Goal: Information Seeking & Learning: Learn about a topic

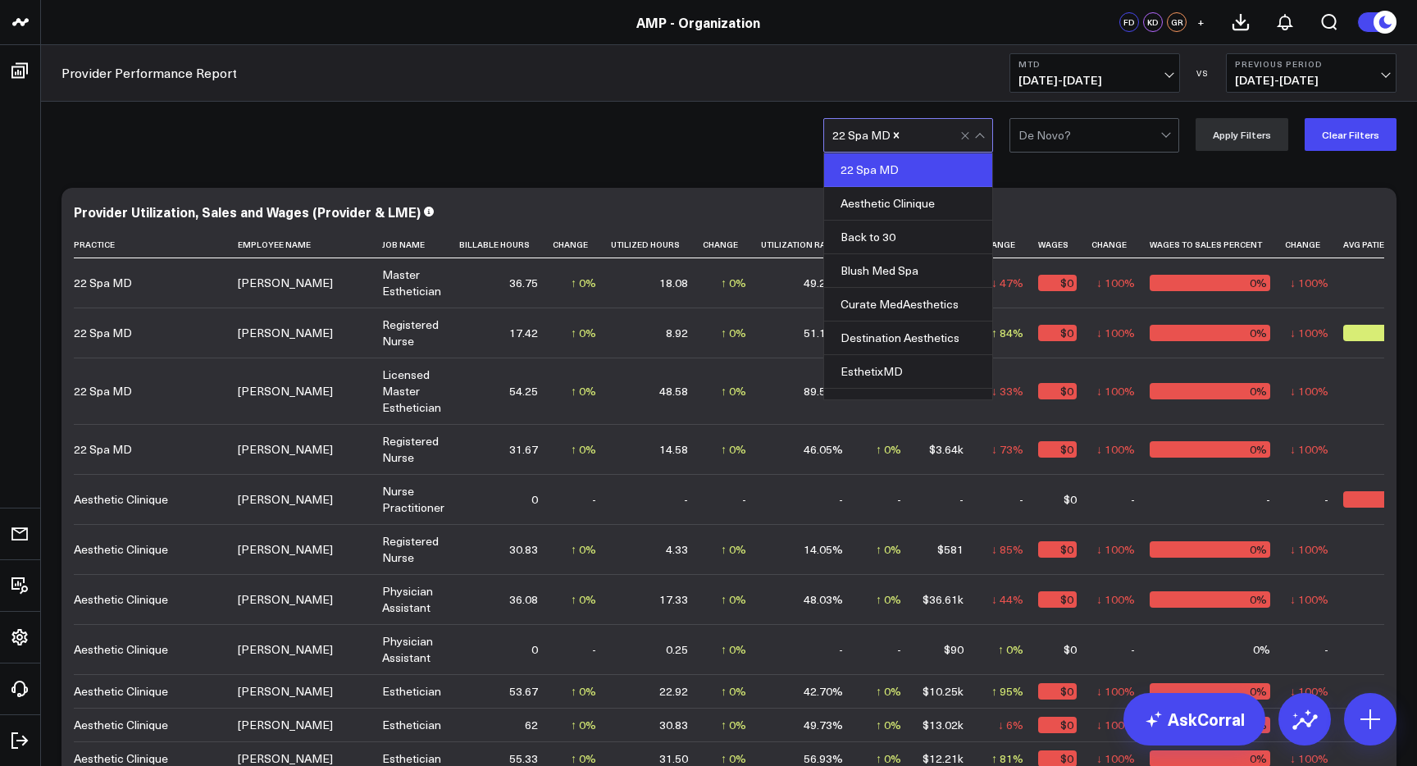
click at [984, 133] on div at bounding box center [979, 137] width 9 height 9
click at [941, 171] on div "22 Spa MD" at bounding box center [908, 170] width 168 height 34
click at [949, 174] on div "22 Spa MD" at bounding box center [908, 170] width 168 height 34
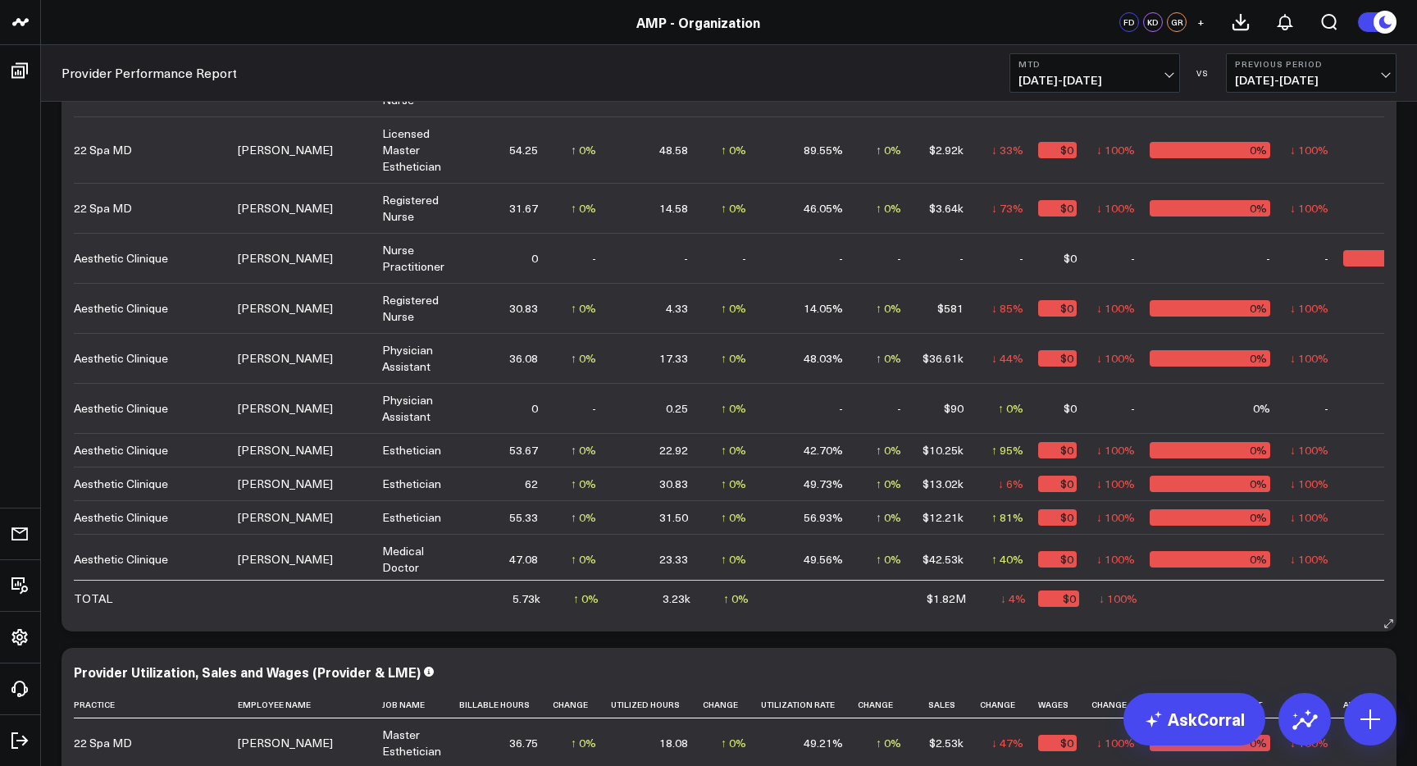
scroll to position [55, 0]
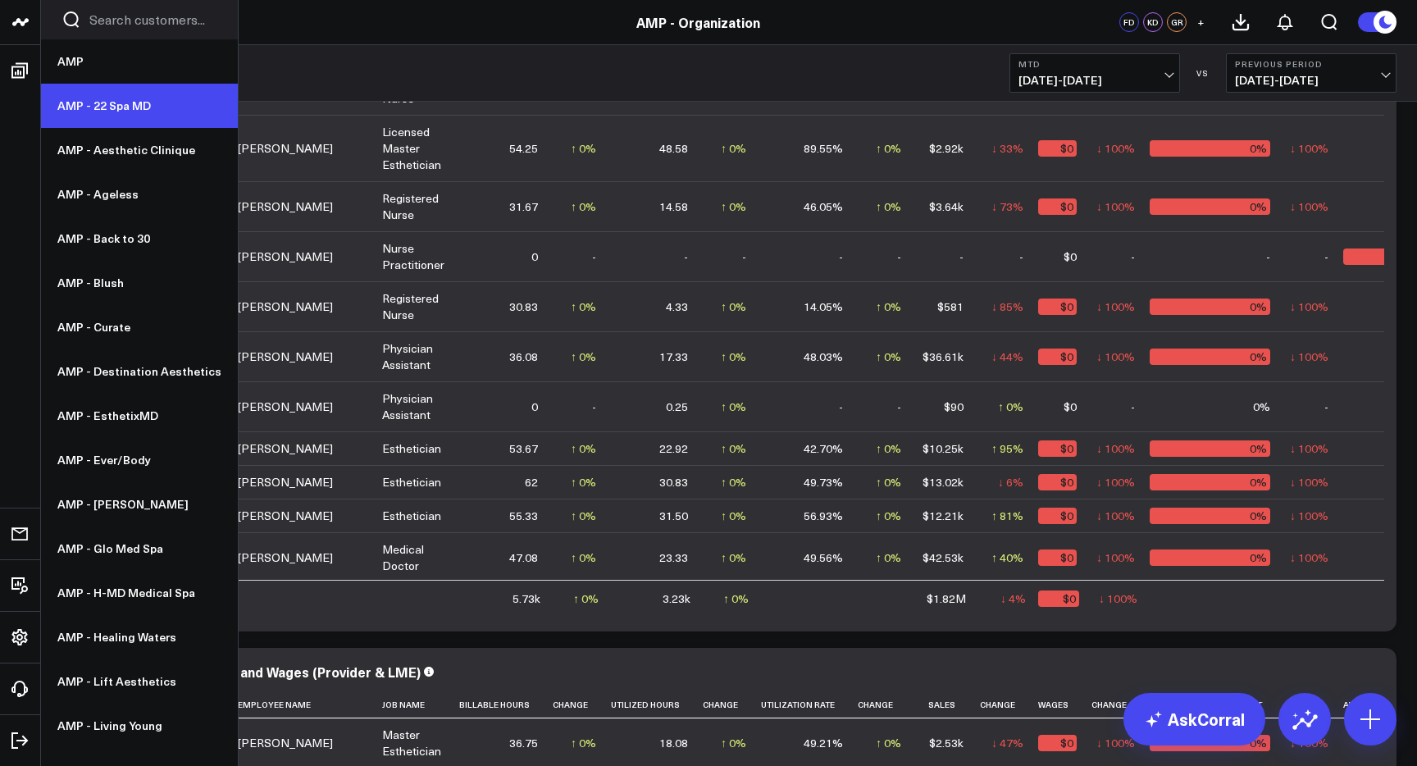
click at [105, 107] on link "AMP - 22 Spa MD" at bounding box center [139, 106] width 197 height 44
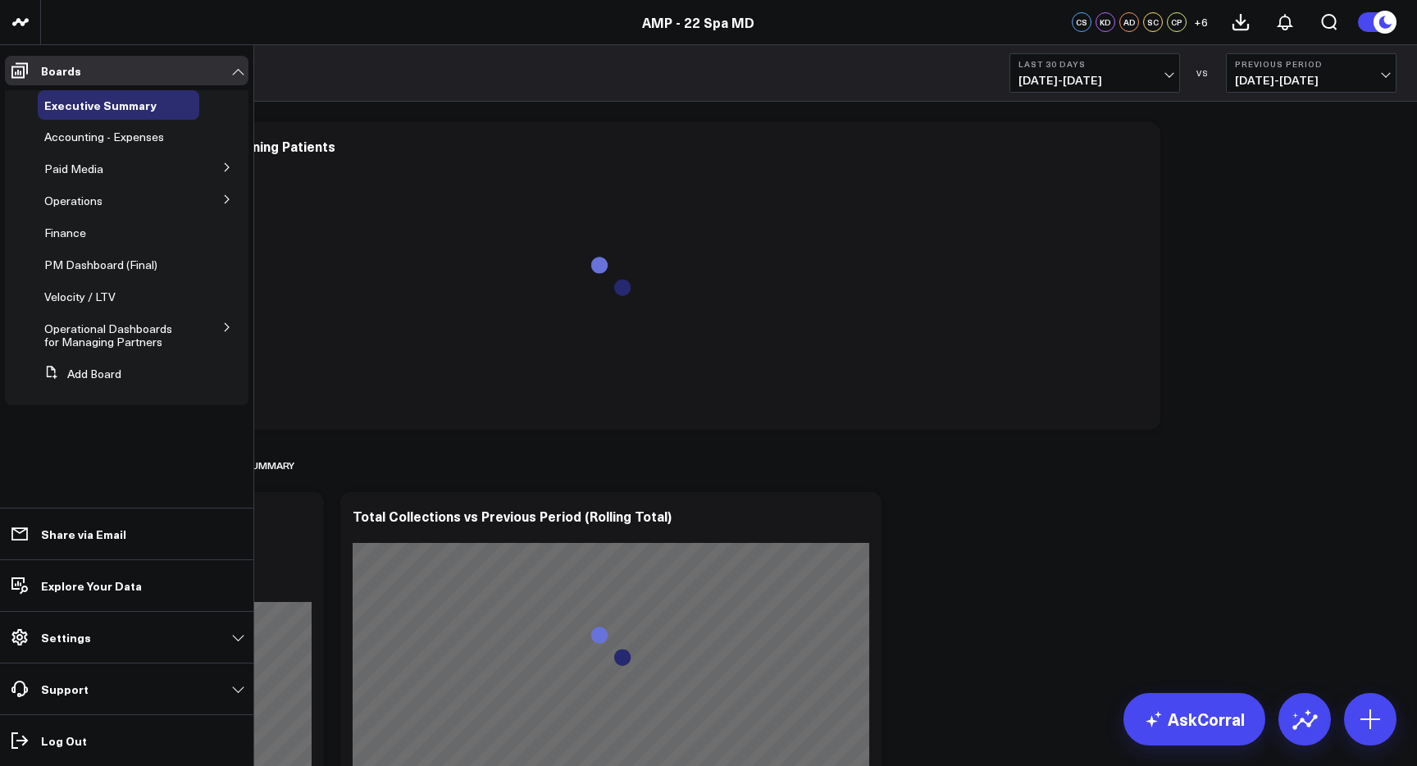
click at [229, 325] on icon at bounding box center [227, 327] width 10 height 10
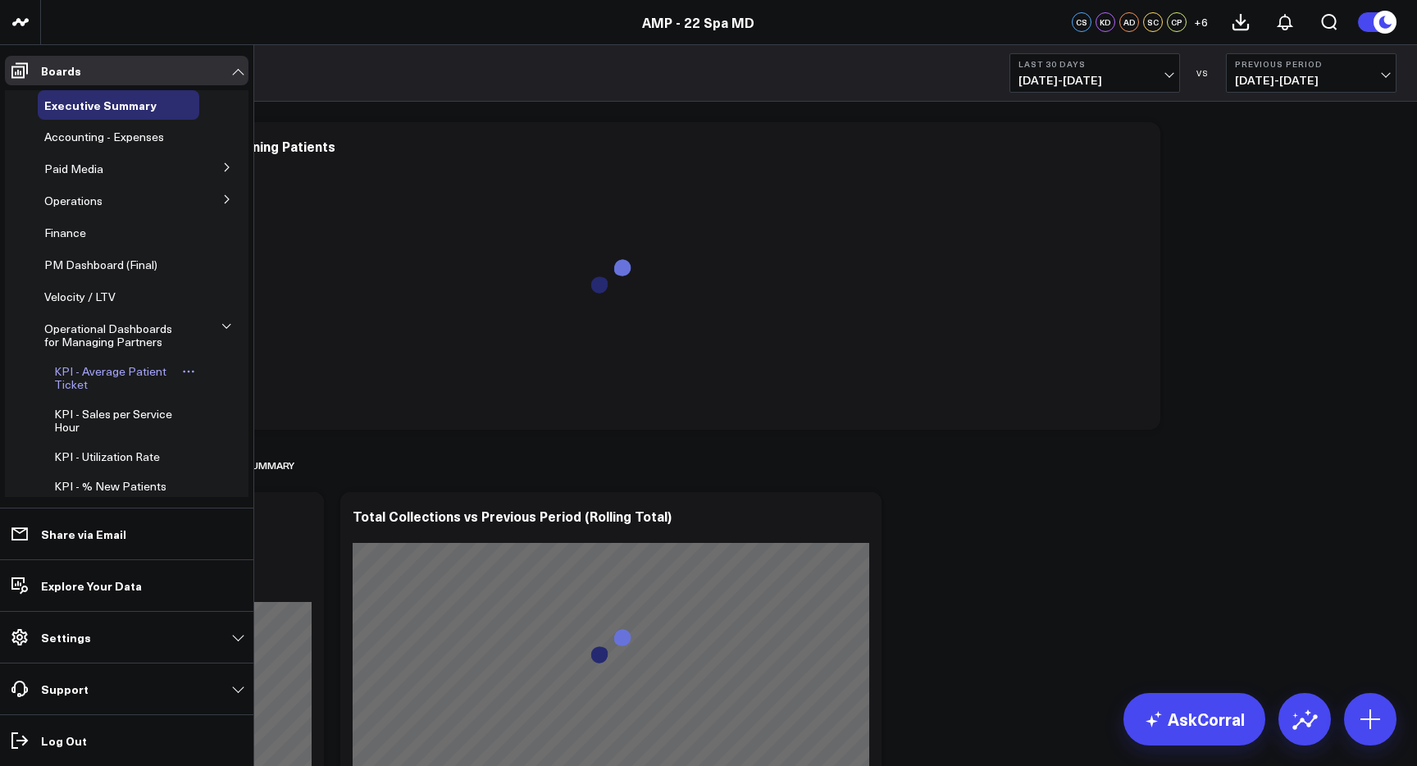
click at [144, 367] on span "KPI - Average Patient Ticket" at bounding box center [110, 377] width 112 height 29
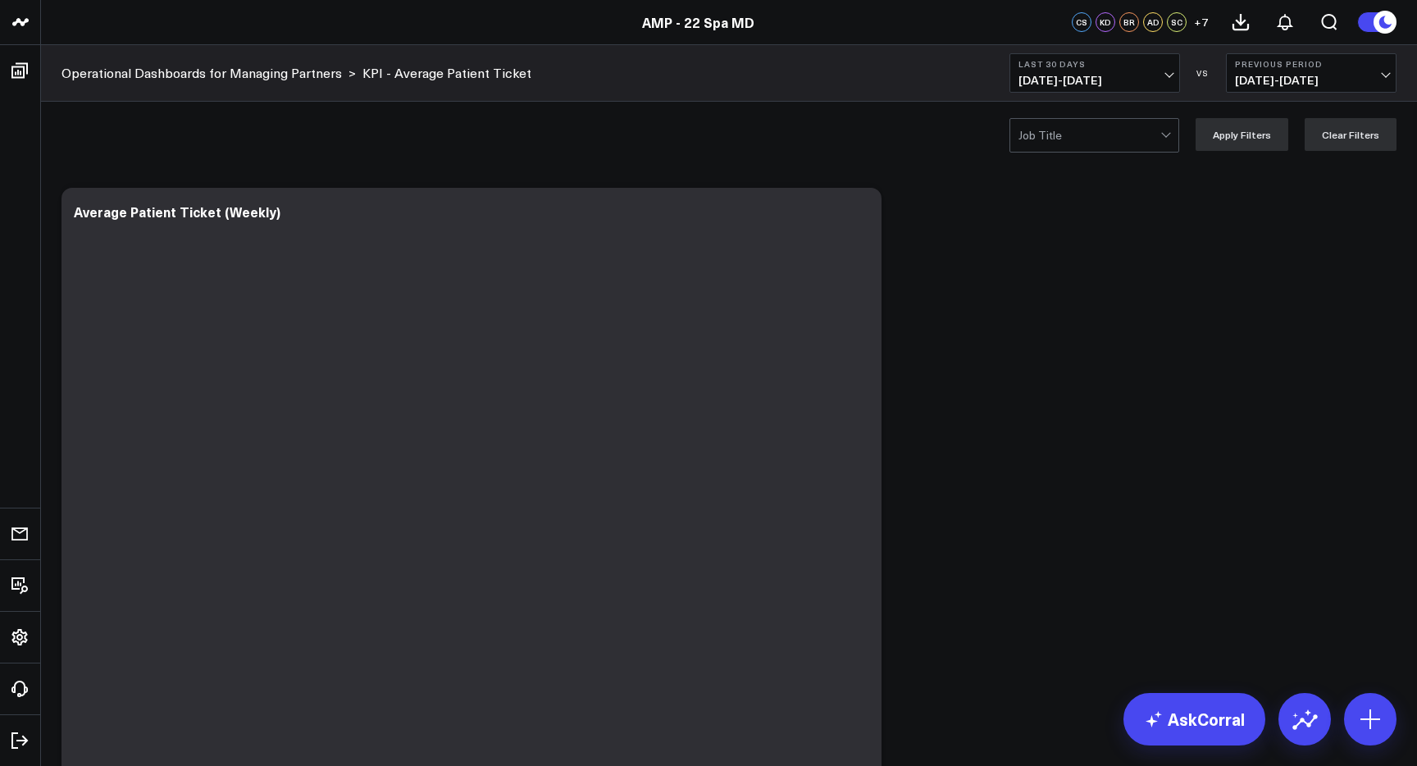
click at [1123, 66] on b "Last 30 Days" at bounding box center [1095, 64] width 153 height 10
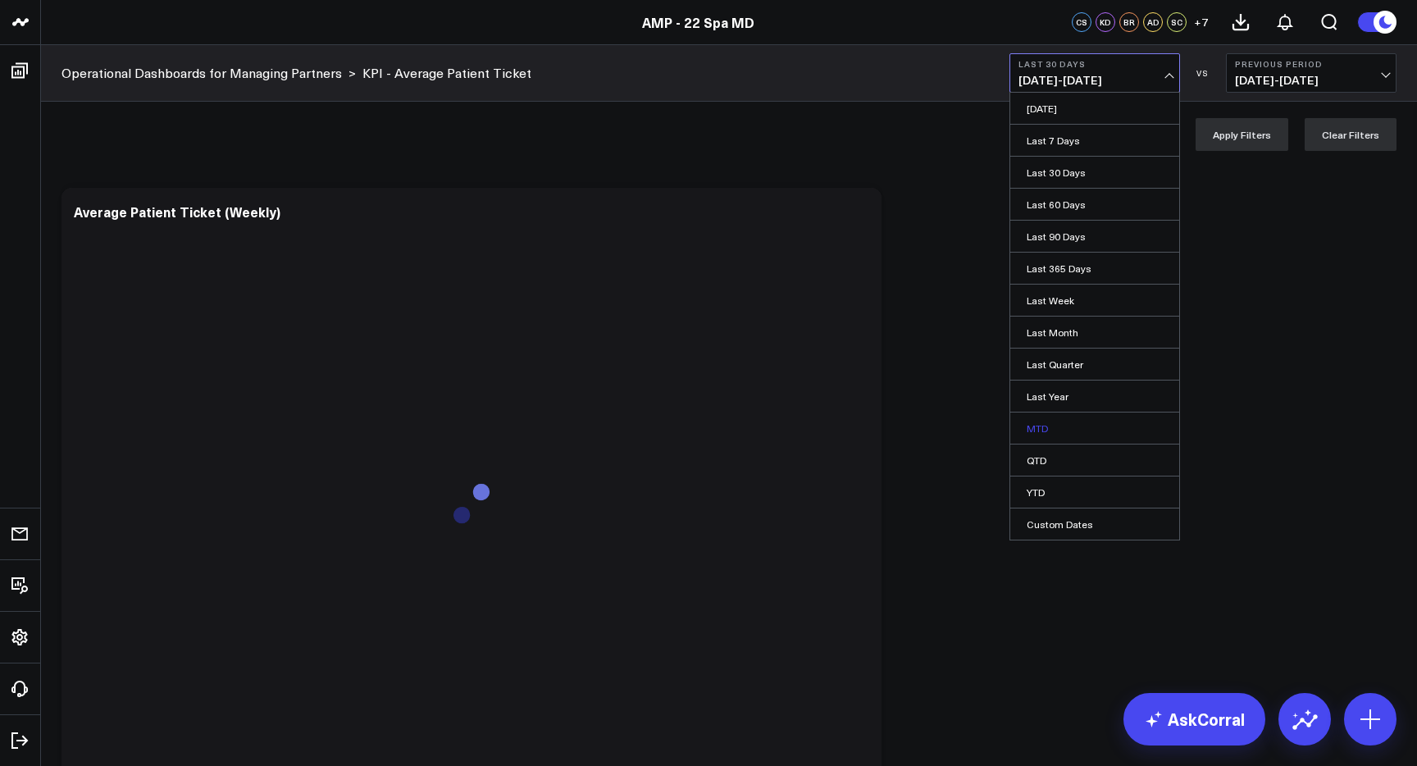
click at [1056, 421] on link "MTD" at bounding box center [1094, 428] width 169 height 31
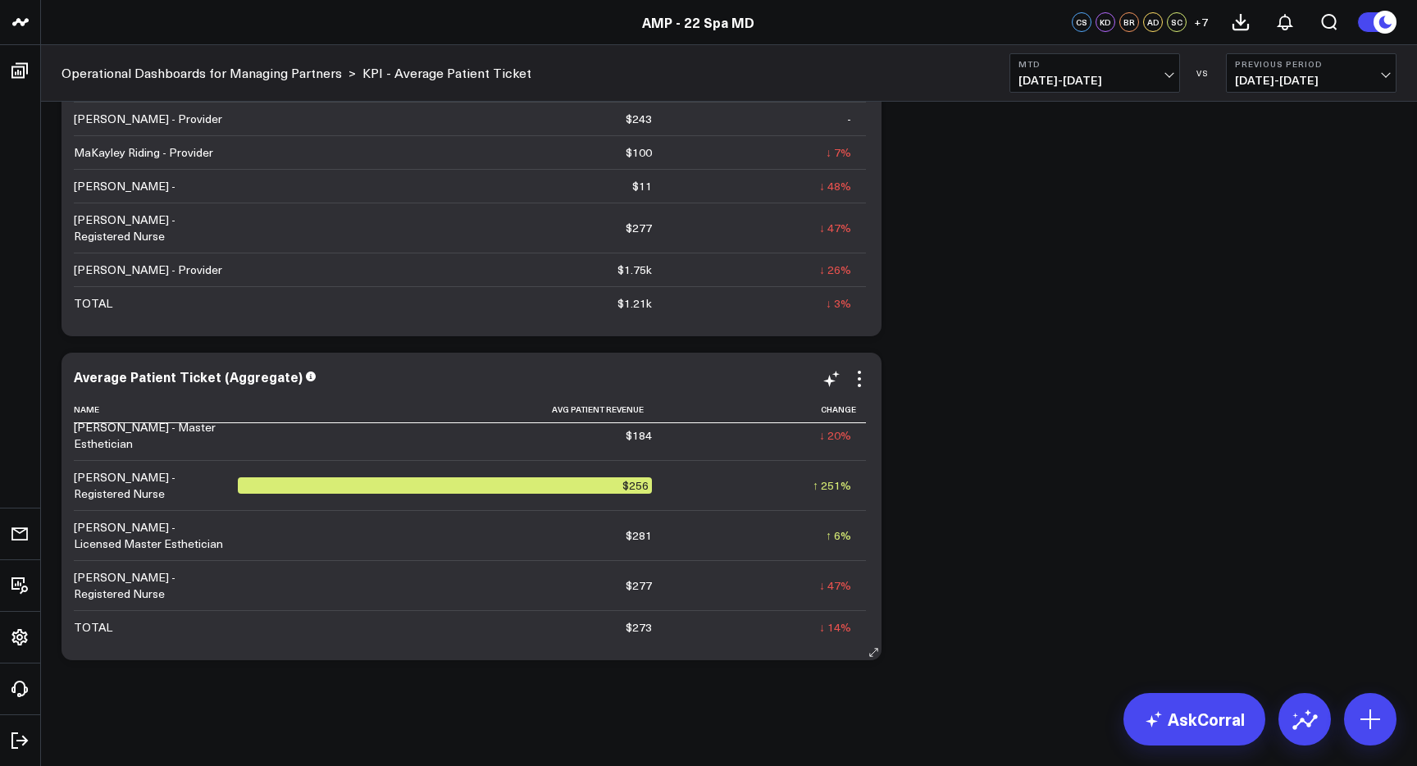
scroll to position [12, 0]
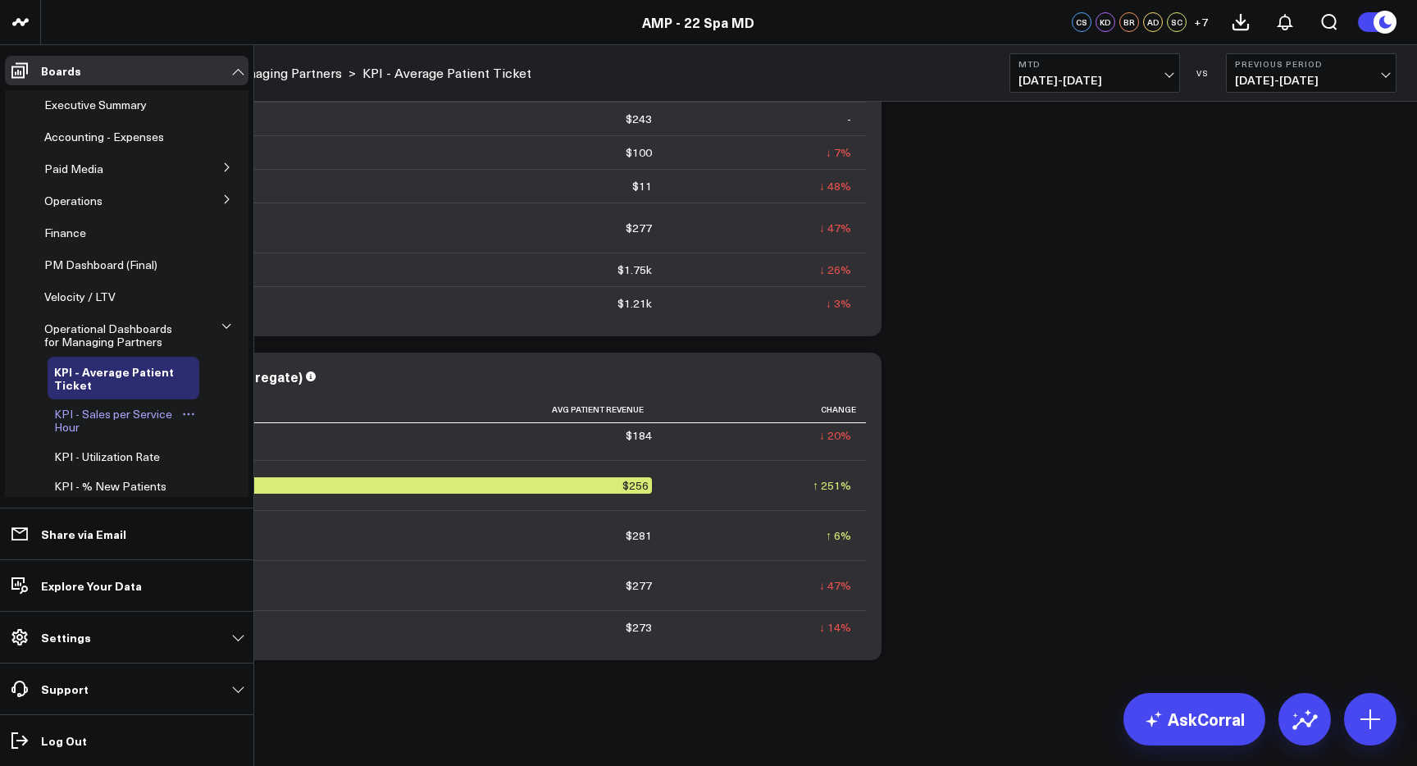
click at [114, 410] on span "KPI - Sales per Service Hour" at bounding box center [113, 420] width 118 height 29
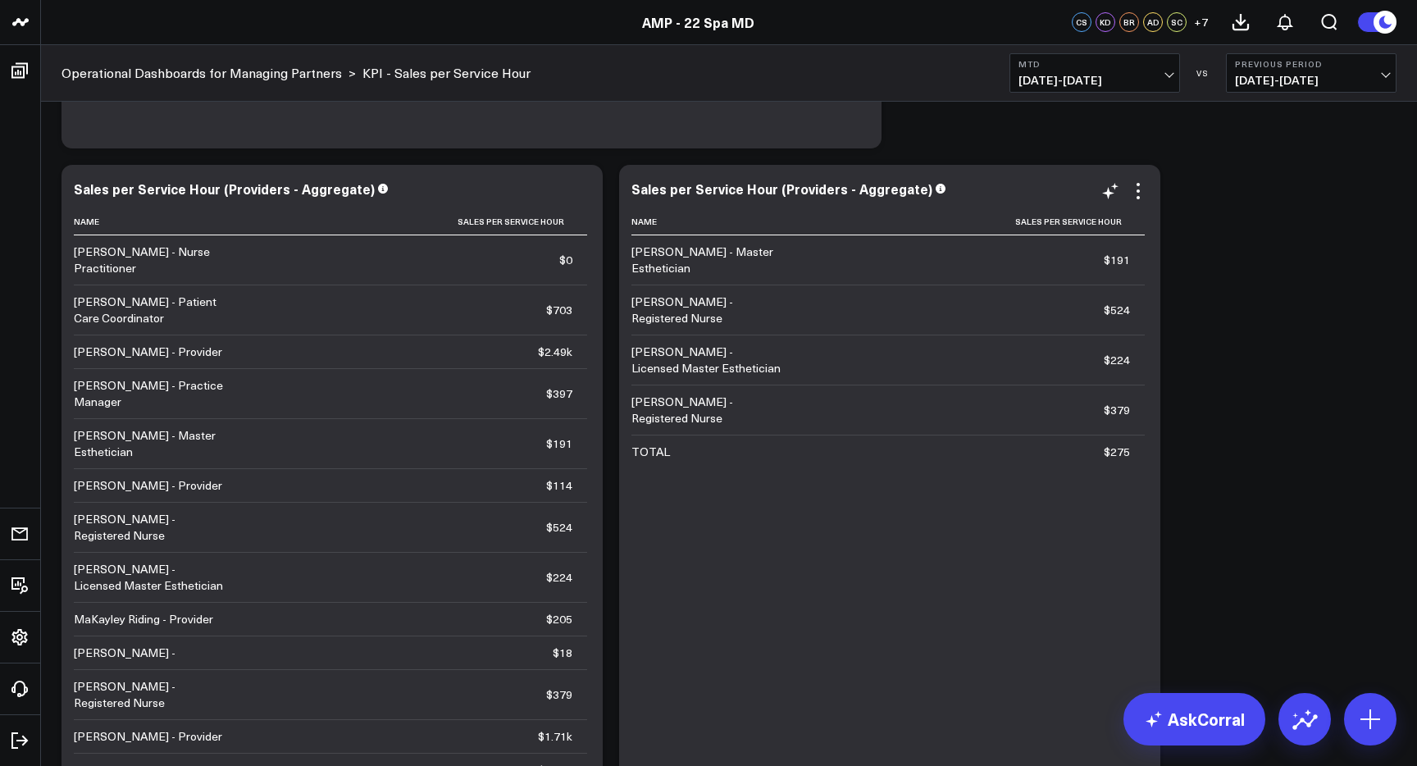
scroll to position [1254, 0]
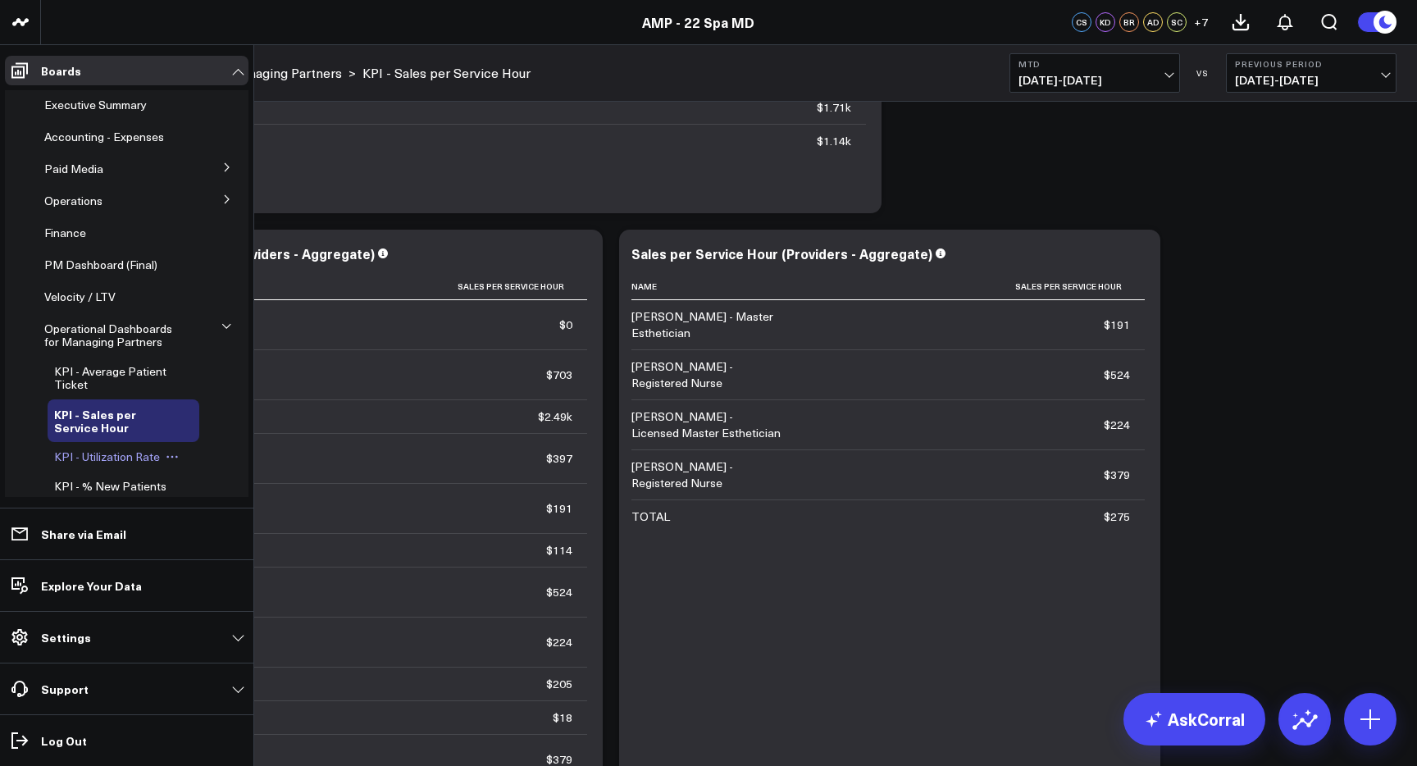
click at [132, 456] on span "KPI - Utilization Rate" at bounding box center [107, 457] width 106 height 16
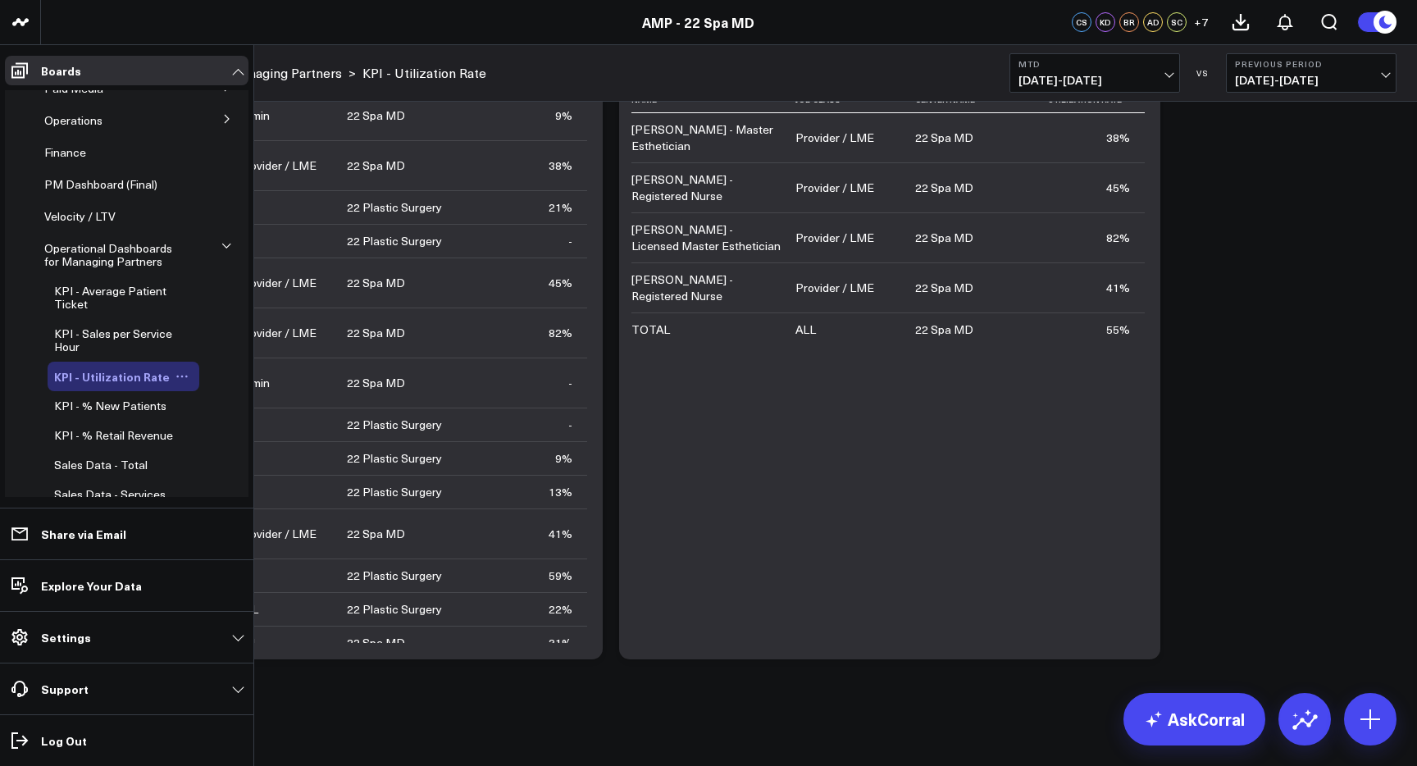
scroll to position [88, 0]
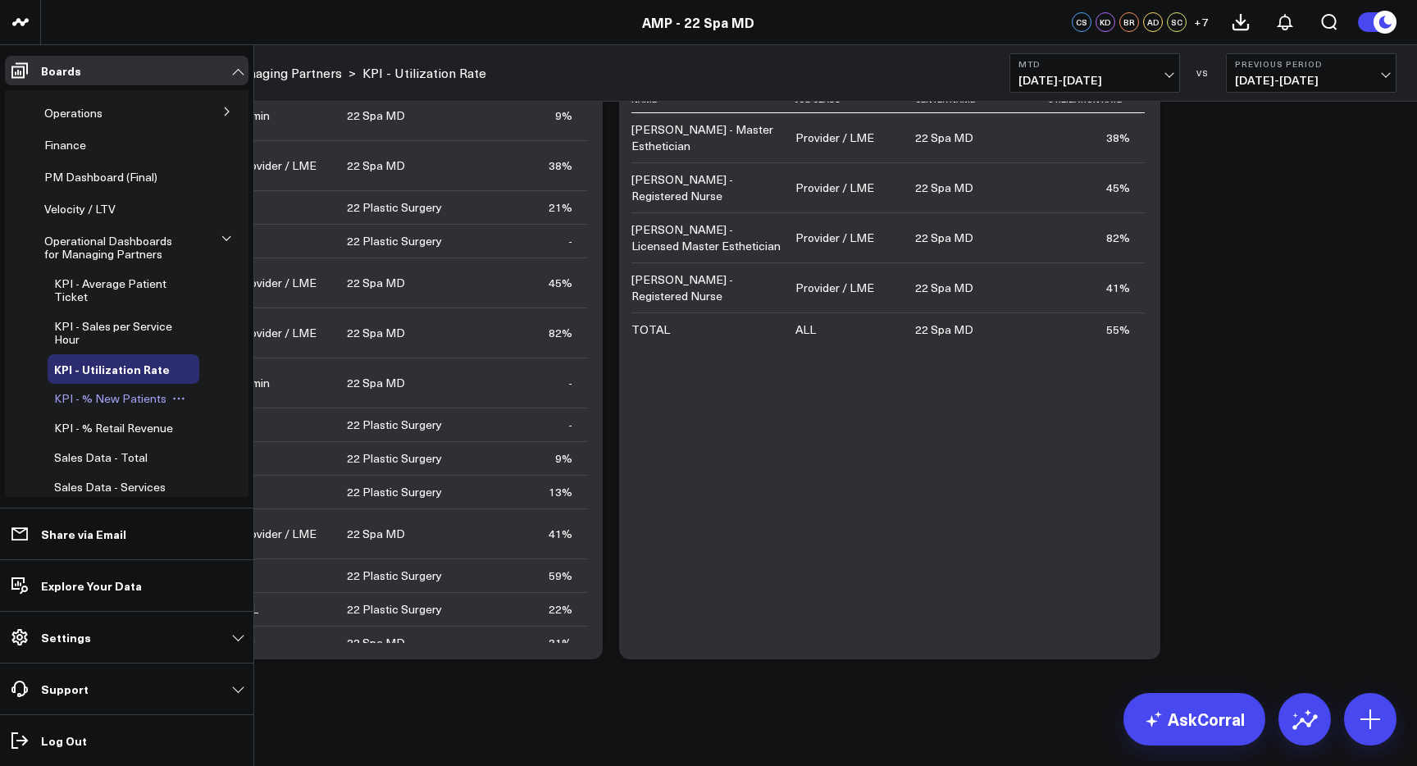
click at [129, 406] on div "KPI - % New Patients" at bounding box center [124, 399] width 152 height 30
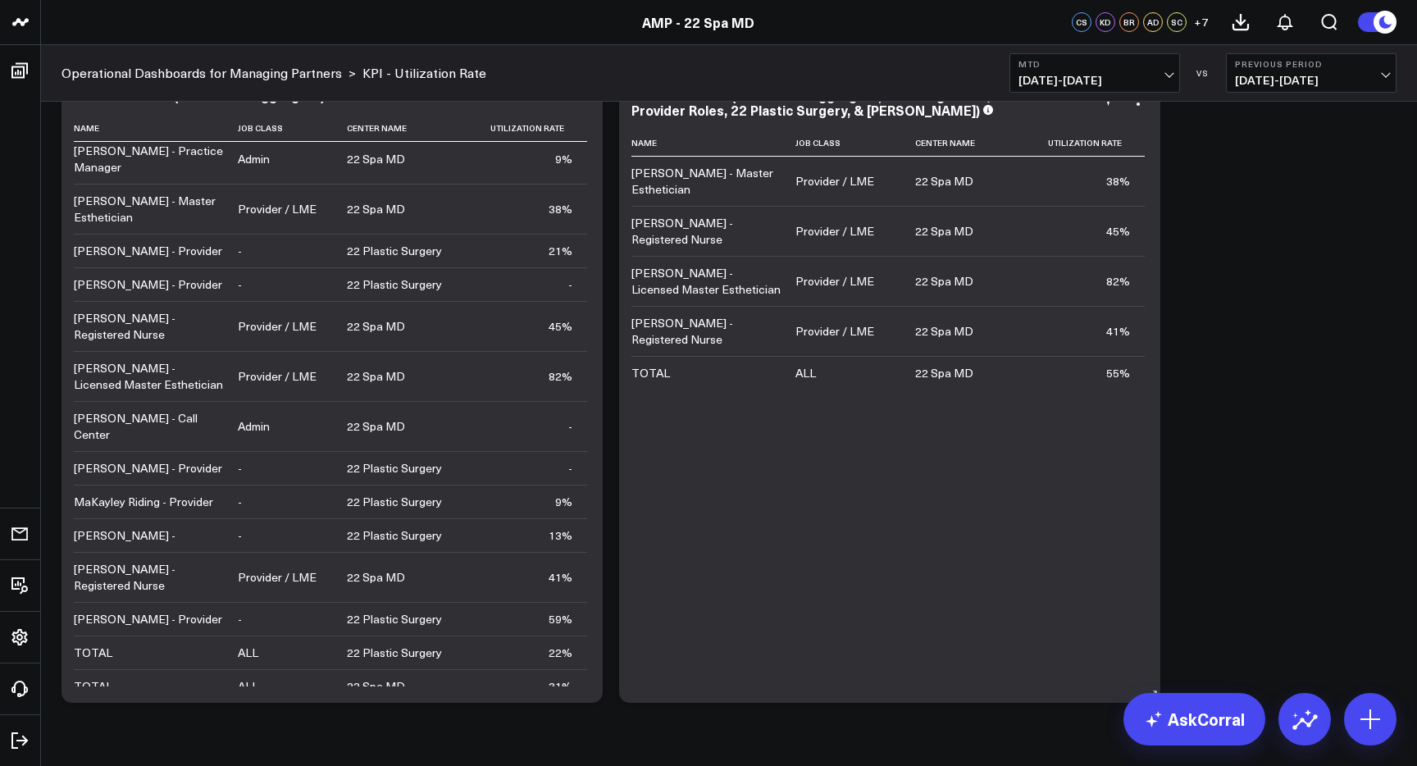
scroll to position [1411, 0]
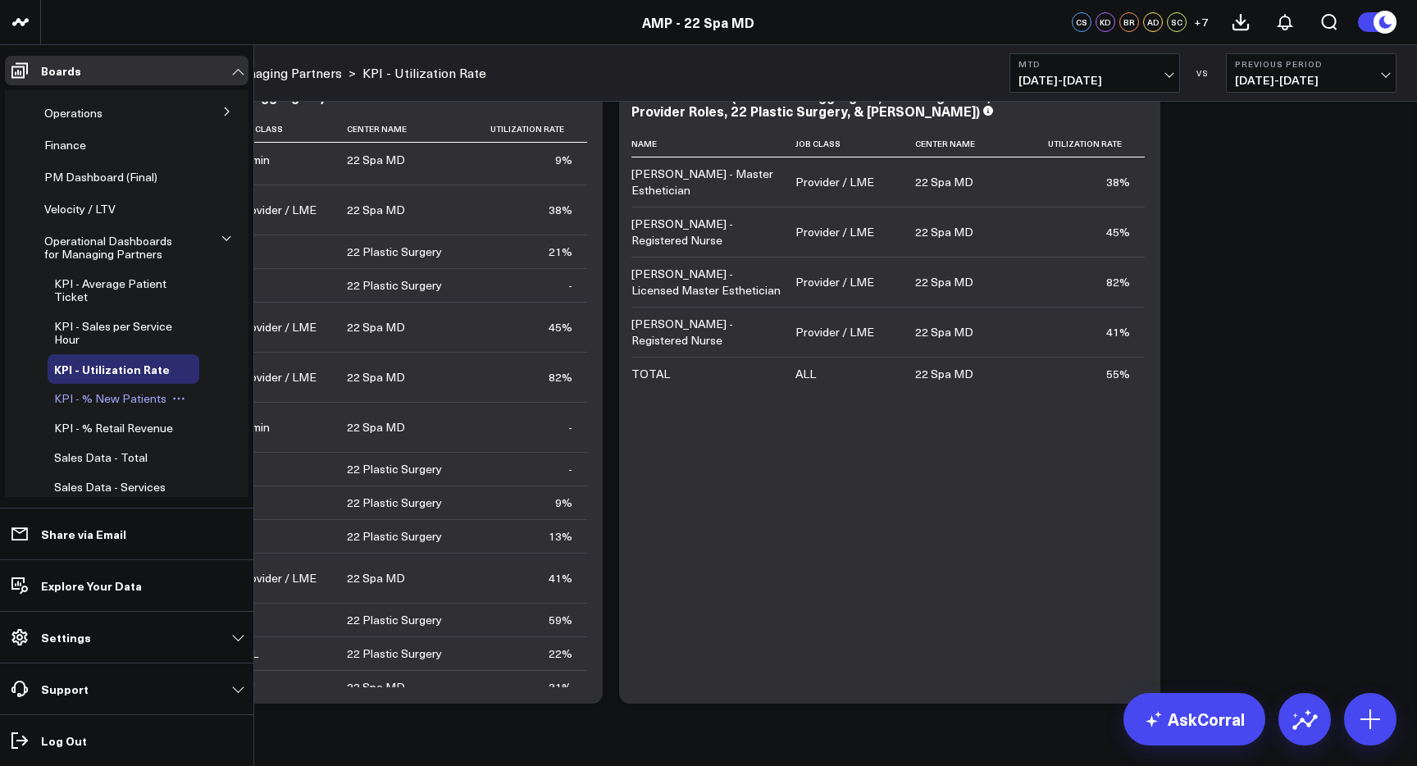
click at [129, 399] on span "KPI - % New Patients" at bounding box center [110, 398] width 112 height 16
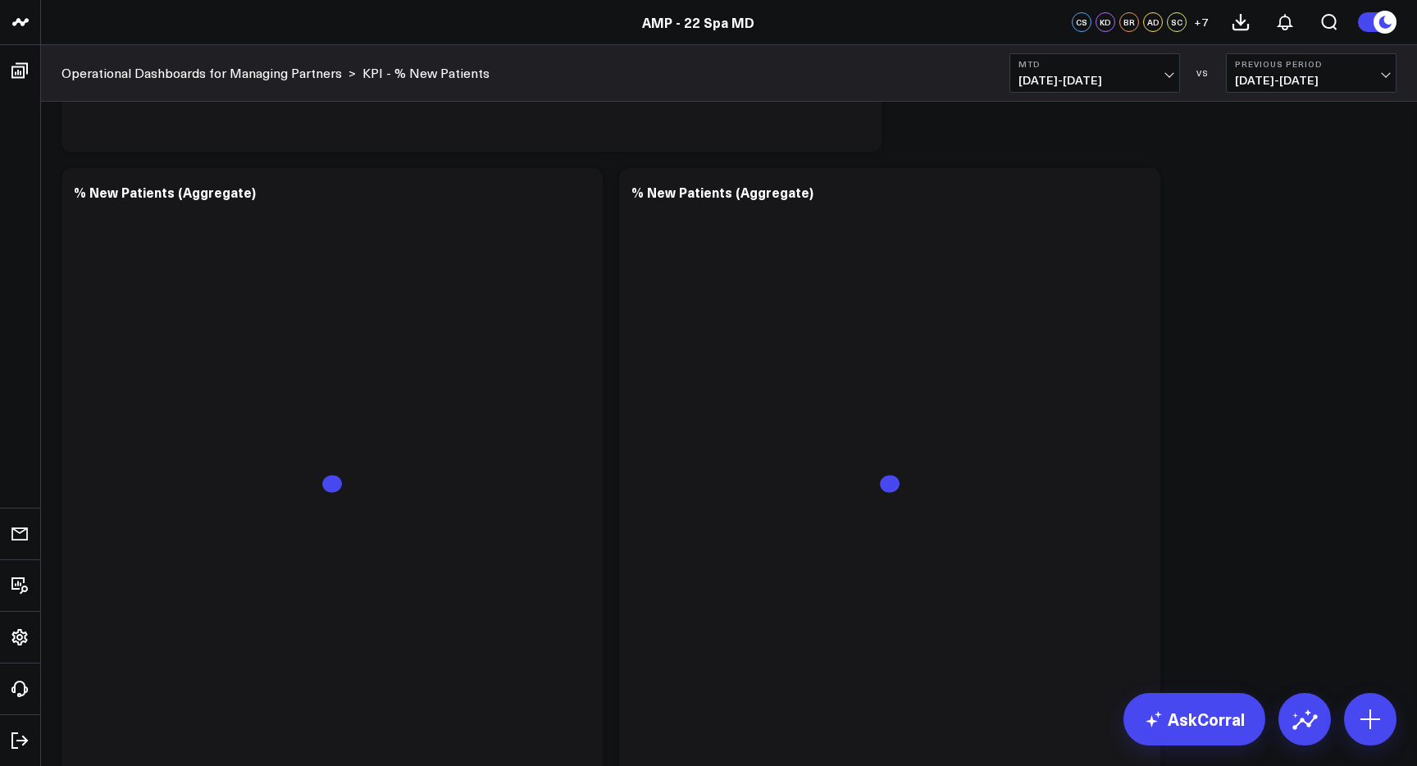
scroll to position [1305, 0]
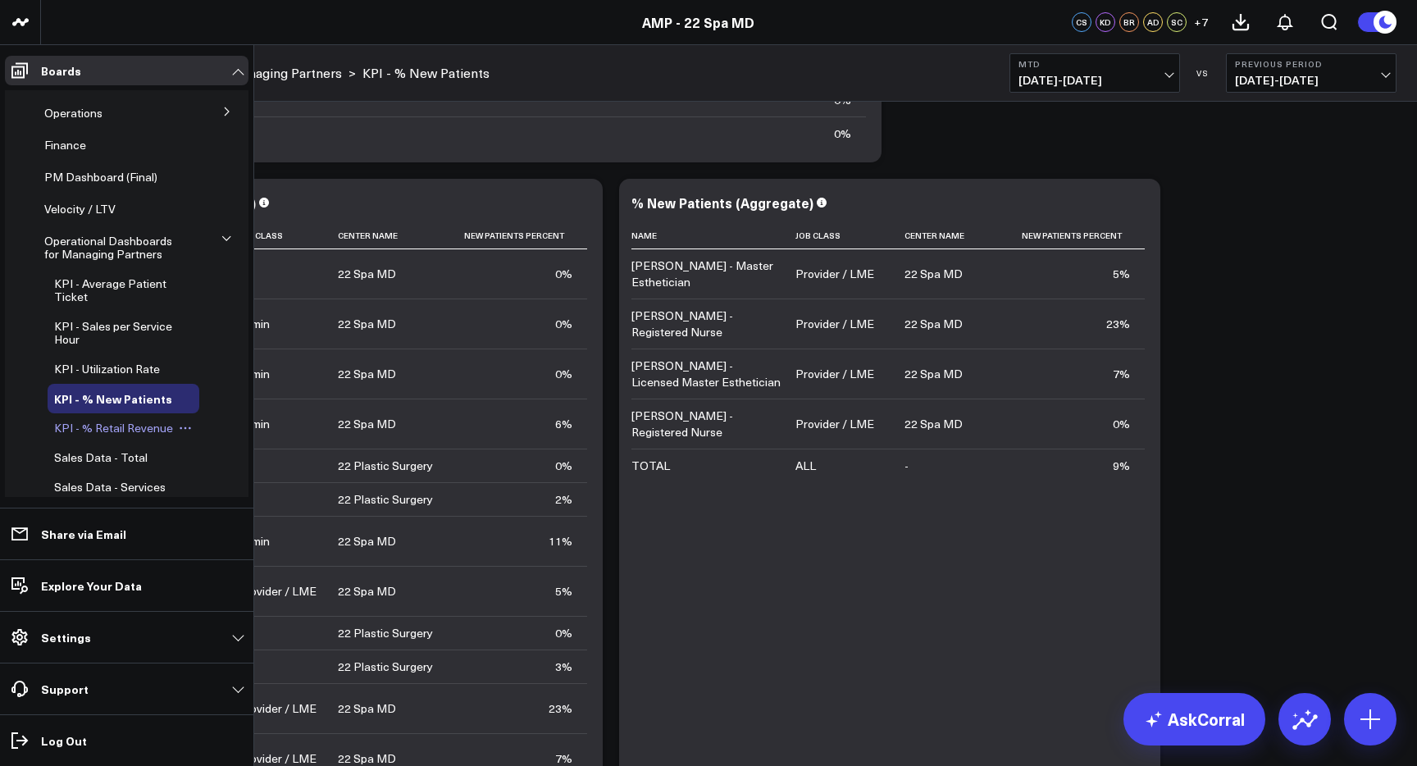
click at [116, 435] on link "KPI - % Retail Revenue" at bounding box center [113, 428] width 119 height 13
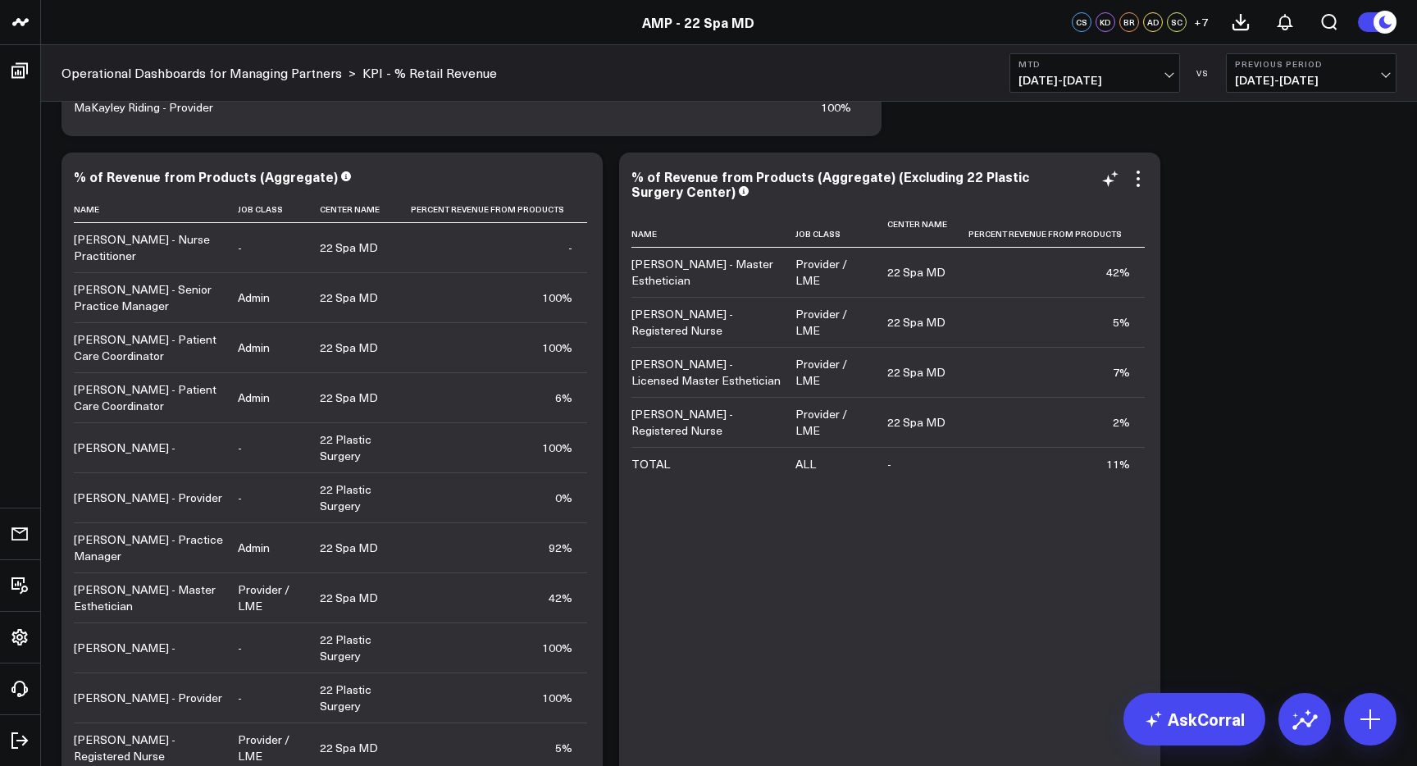
scroll to position [1331, 0]
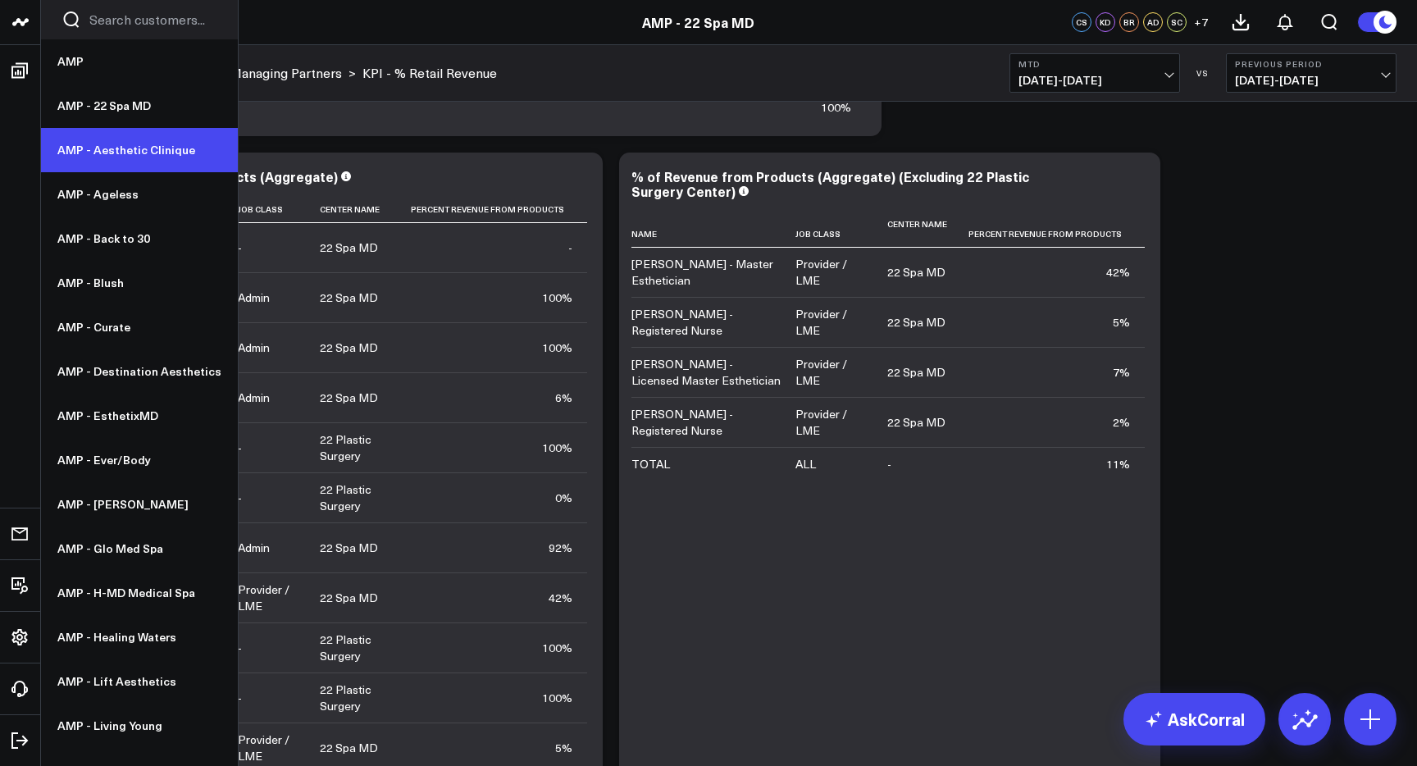
click at [137, 162] on link "AMP - Aesthetic Clinique" at bounding box center [139, 150] width 197 height 44
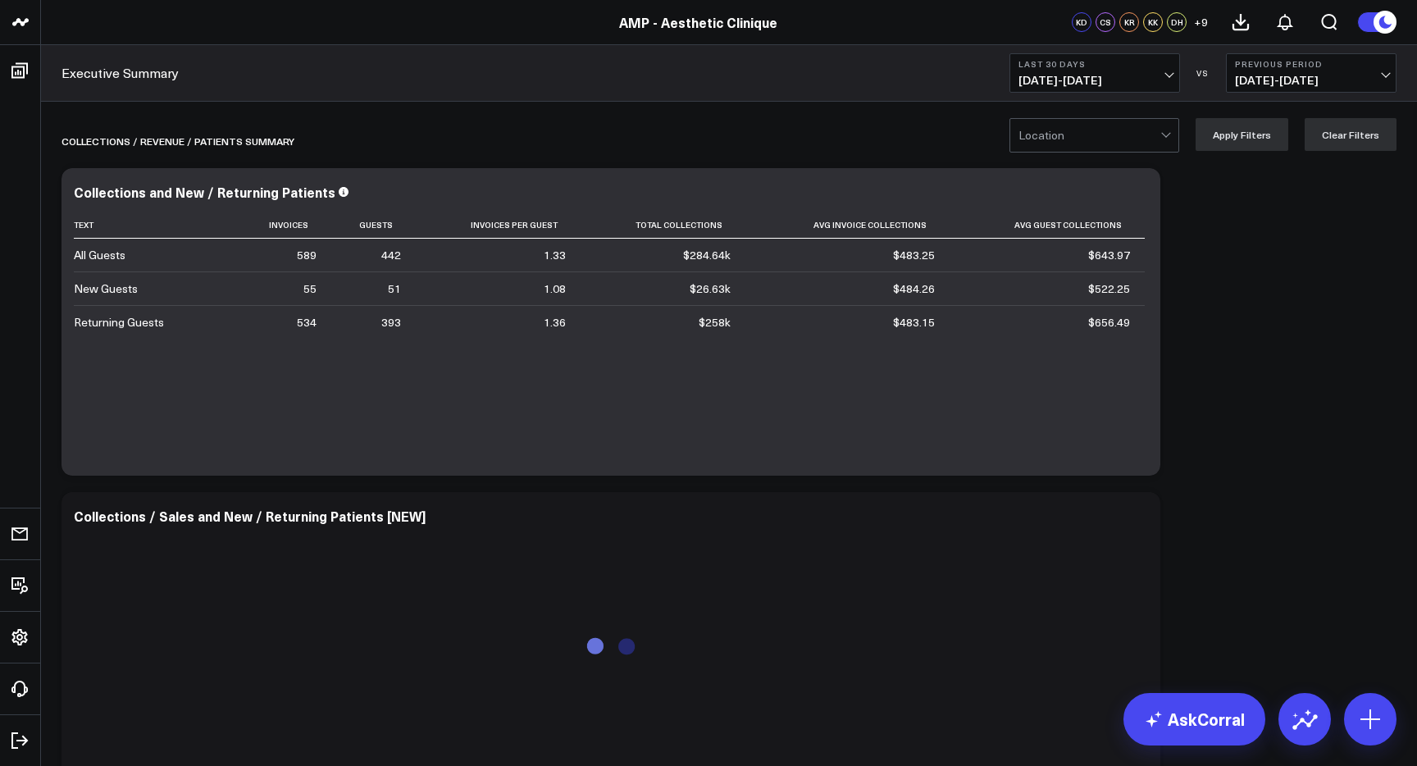
click at [1139, 78] on span "08/17/25 - 09/15/25" at bounding box center [1095, 80] width 153 height 13
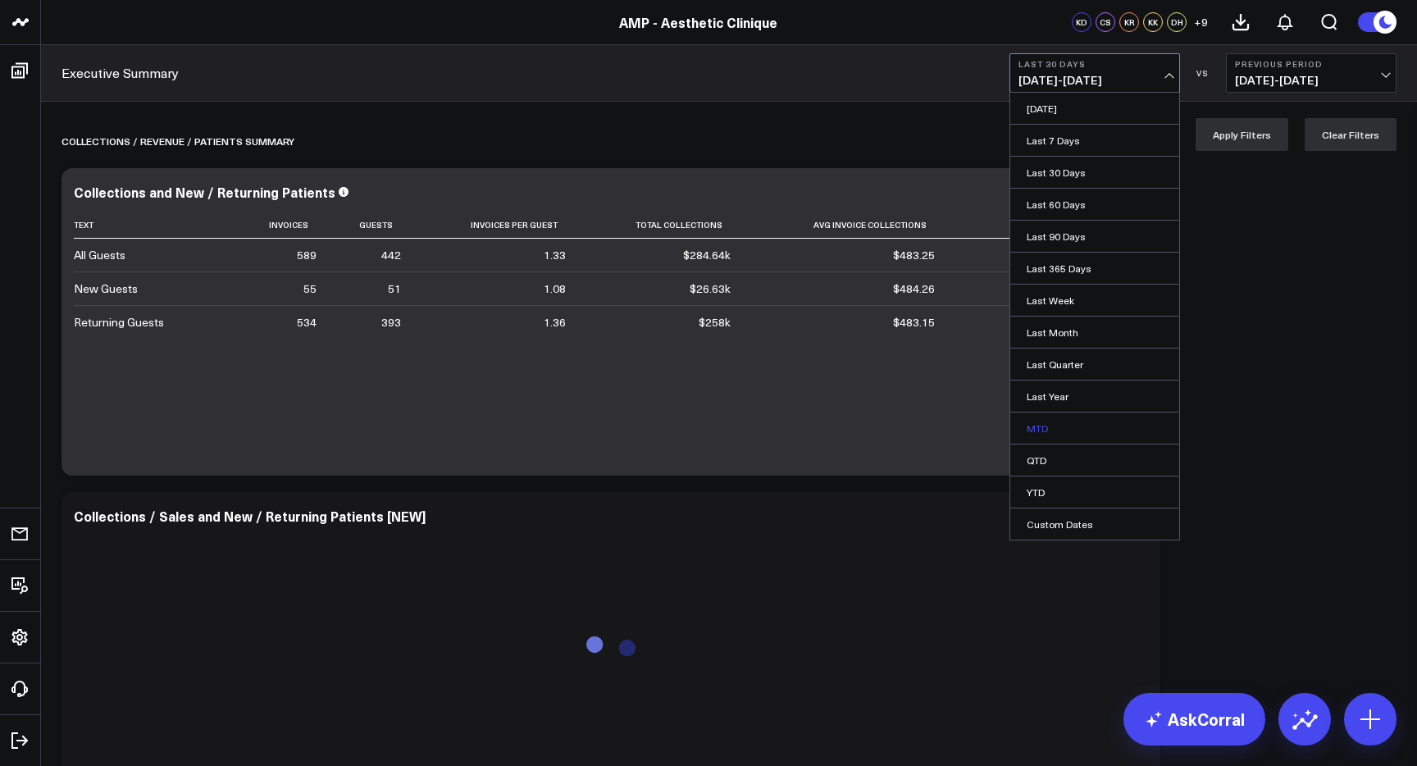
click at [1078, 422] on link "MTD" at bounding box center [1094, 428] width 169 height 31
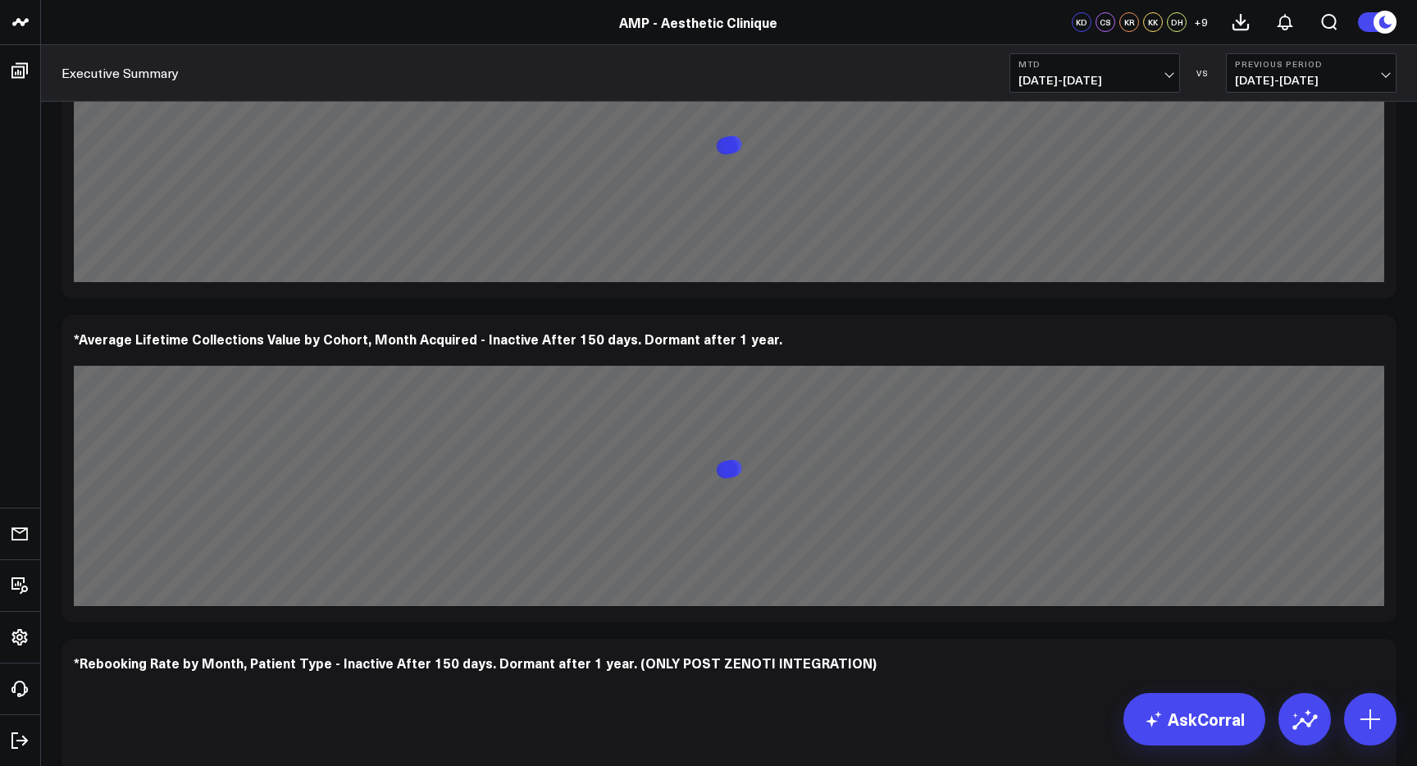
scroll to position [3492, 0]
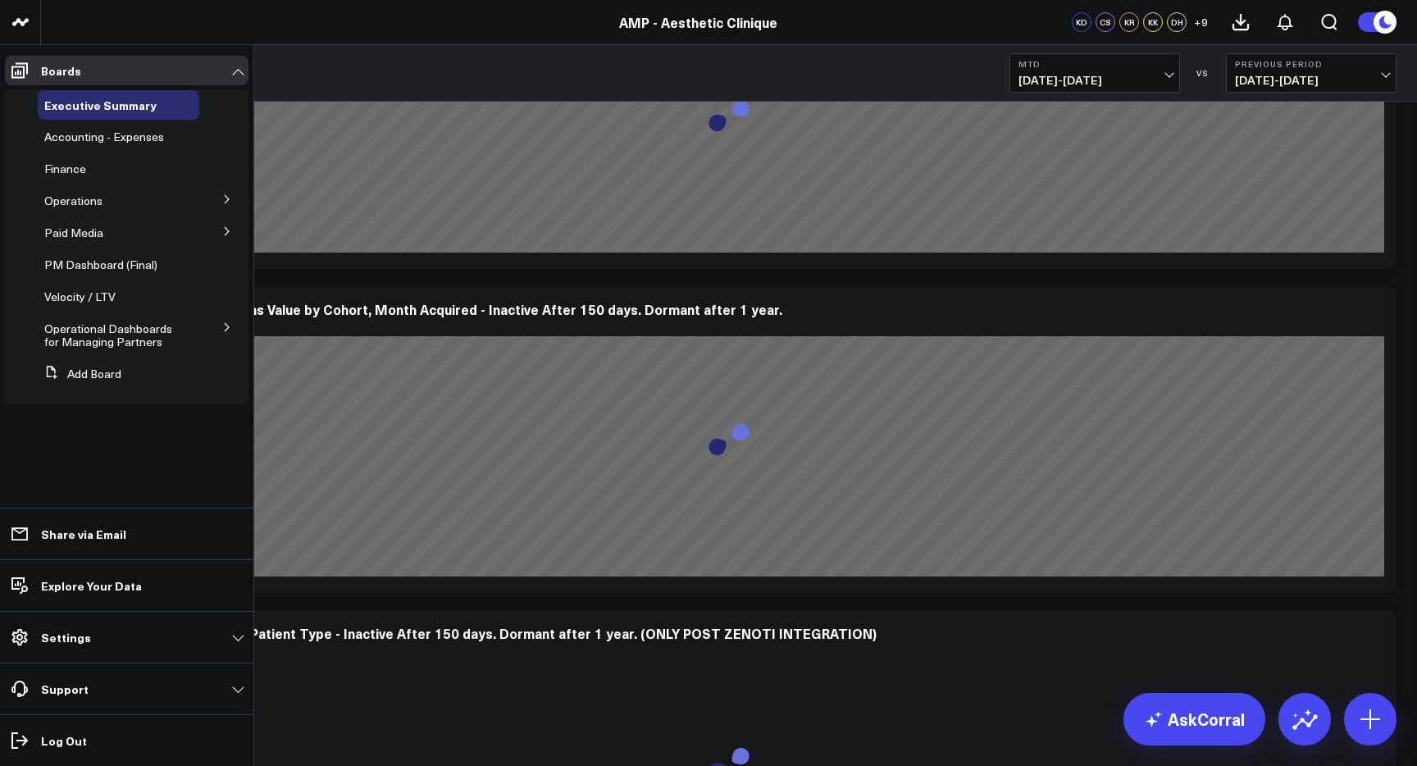
click at [223, 329] on icon at bounding box center [227, 327] width 10 height 10
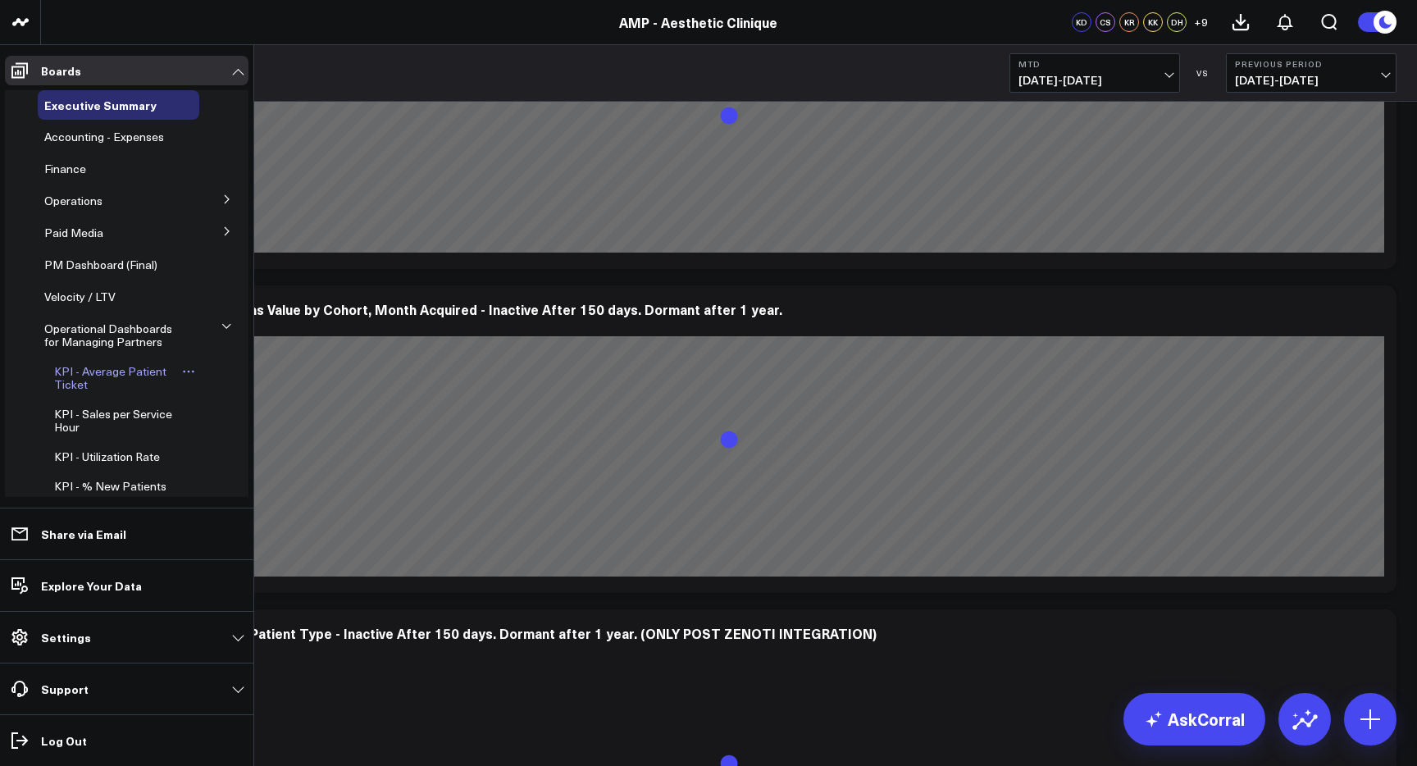
click at [143, 372] on span "KPI - Average Patient Ticket" at bounding box center [110, 377] width 112 height 29
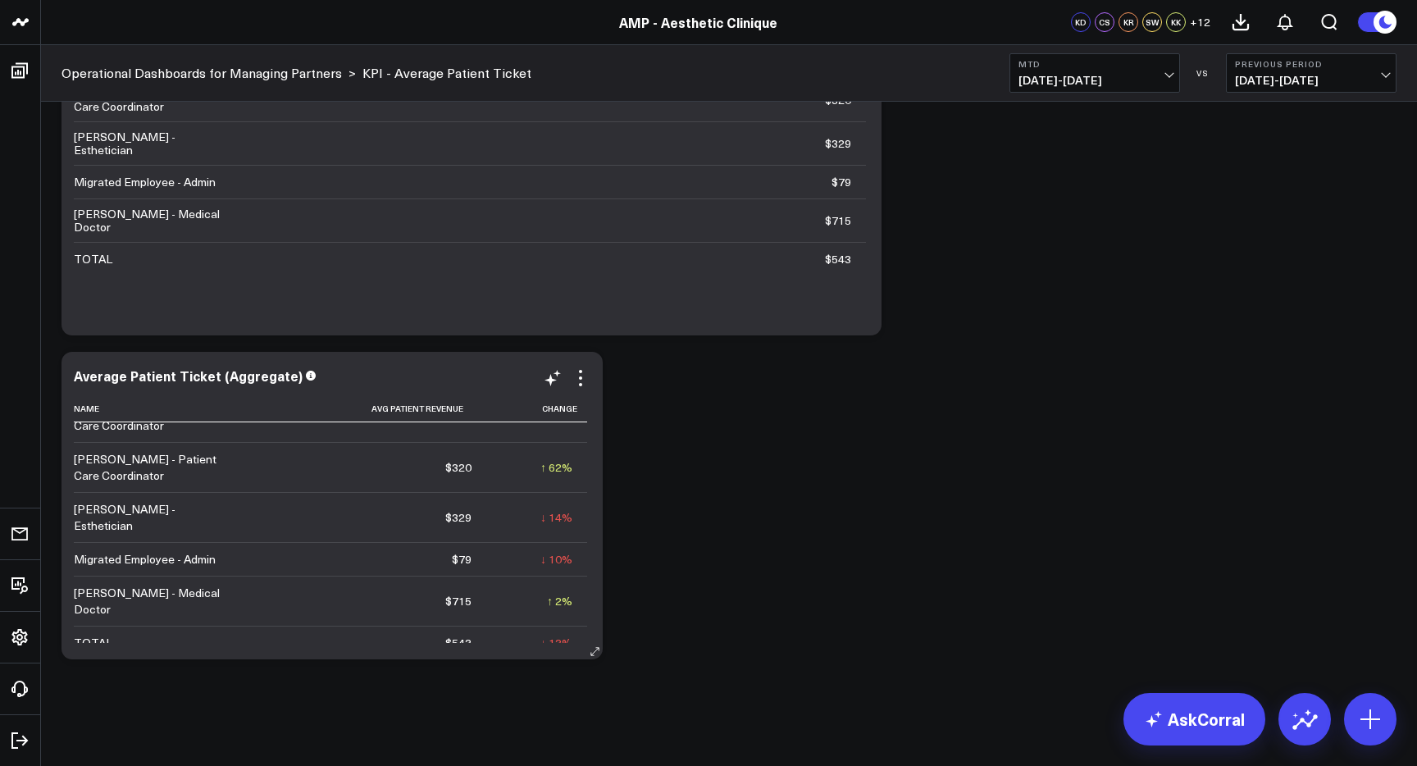
scroll to position [1132, 0]
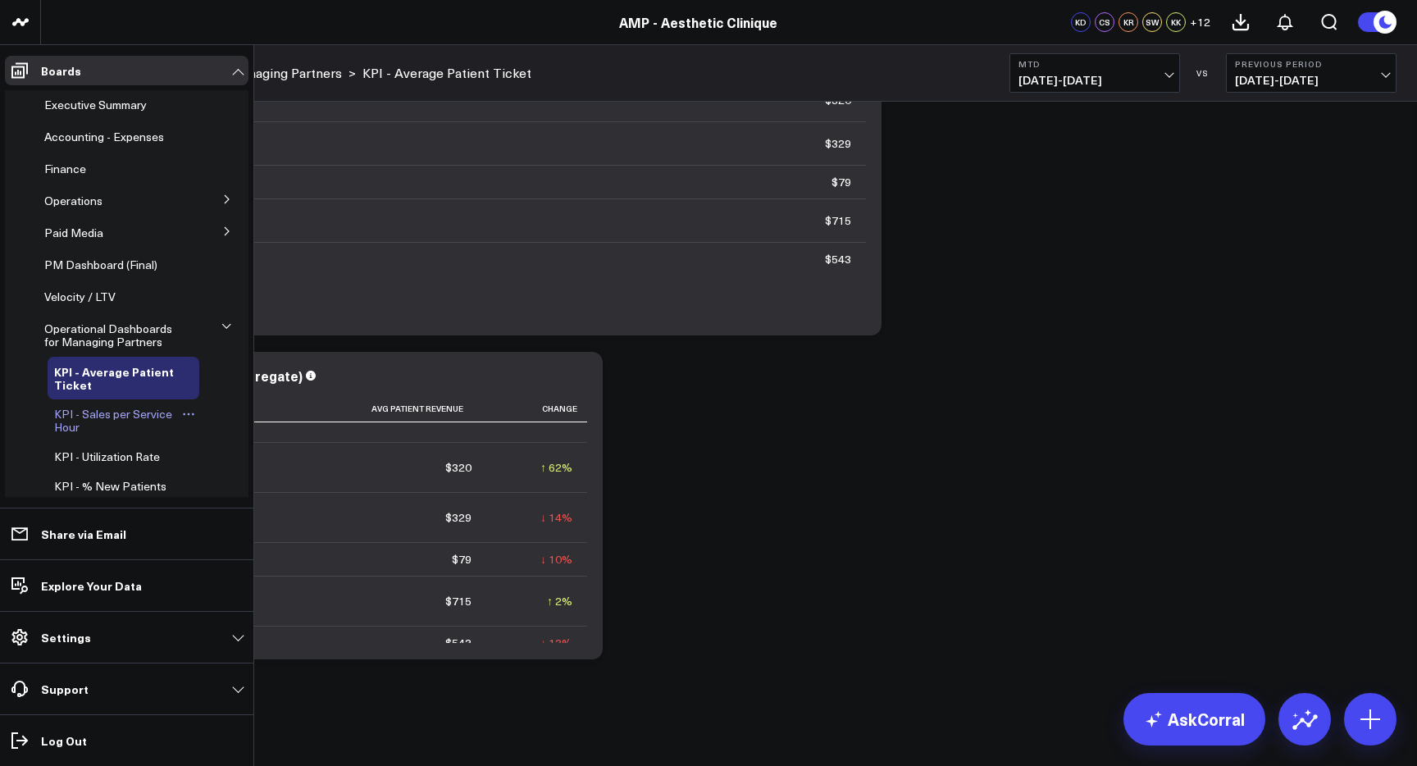
click at [139, 412] on span "KPI - Sales per Service Hour" at bounding box center [113, 420] width 118 height 29
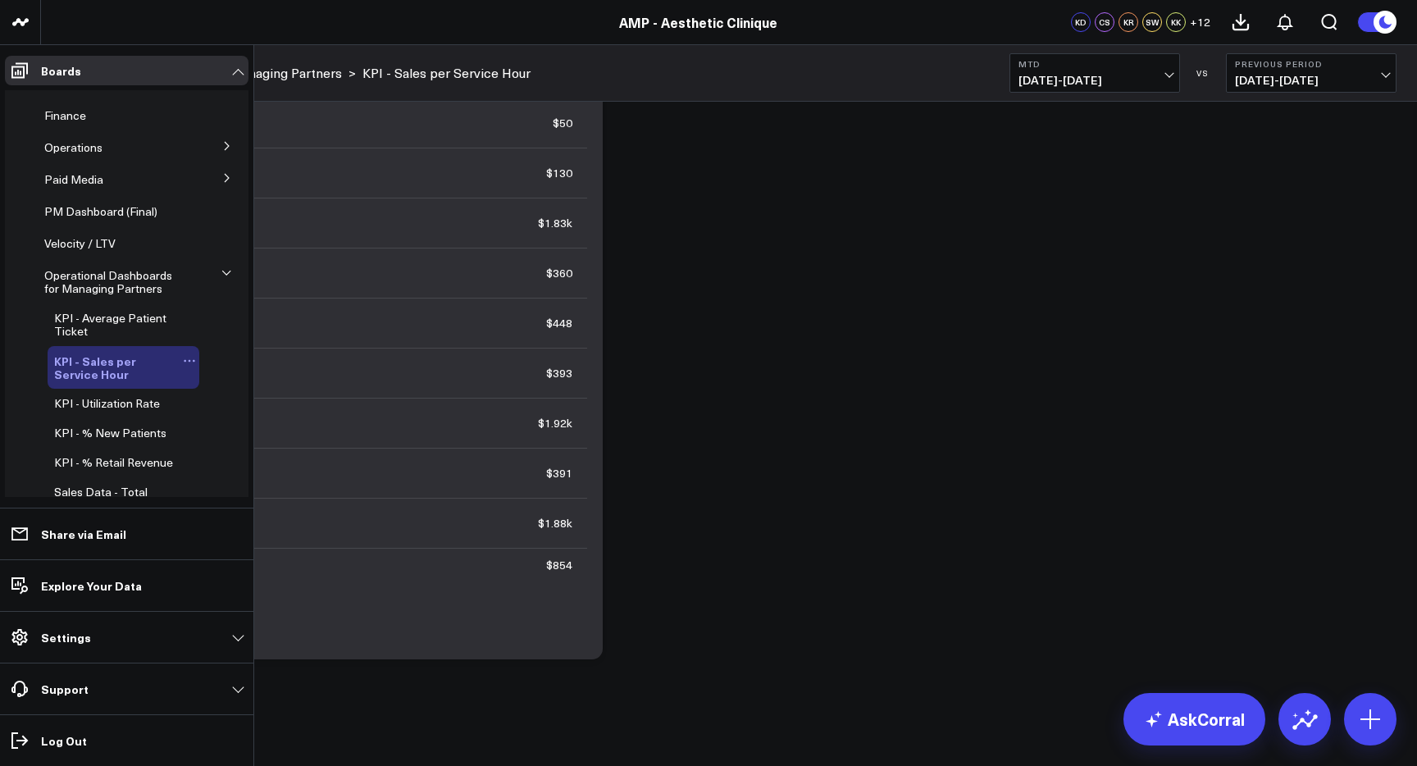
scroll to position [62, 0]
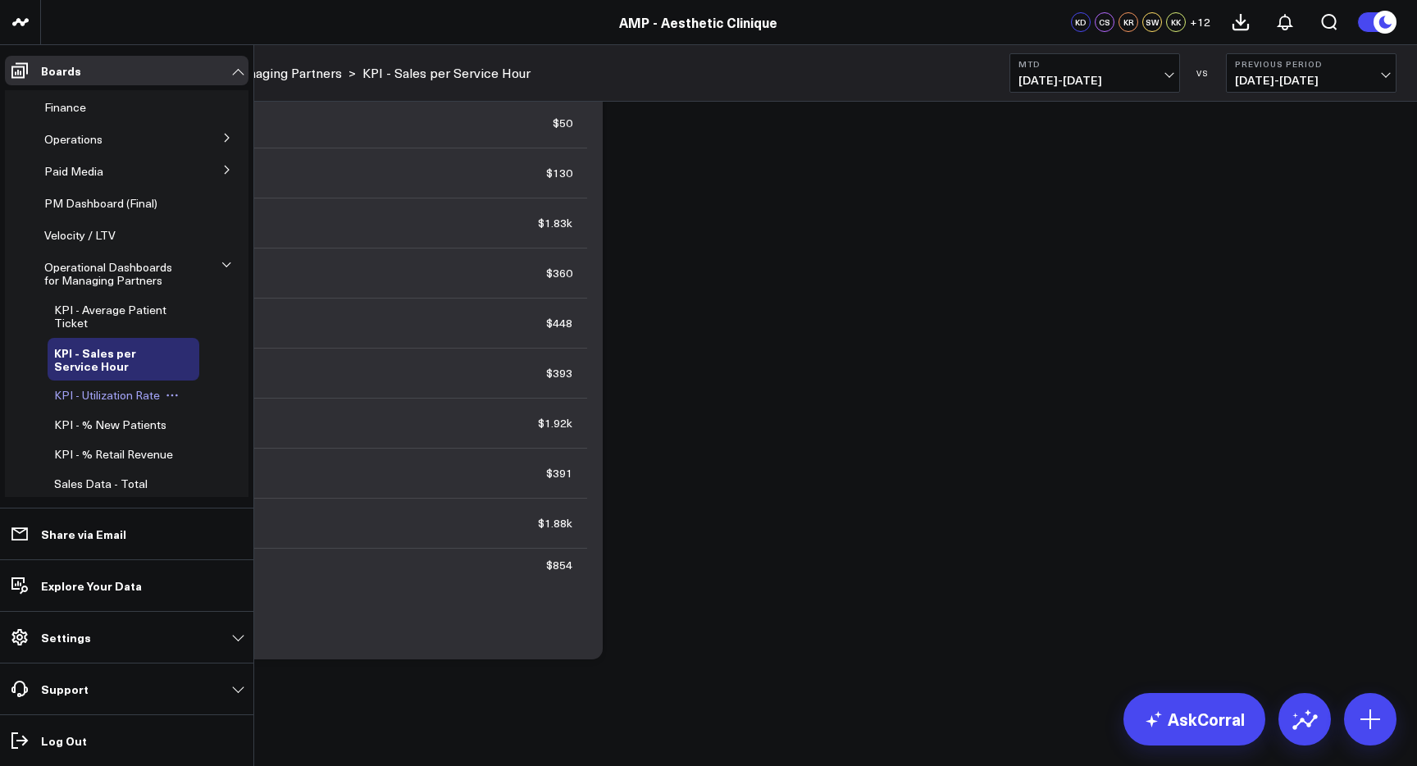
click at [141, 400] on span "KPI - Utilization Rate" at bounding box center [107, 395] width 106 height 16
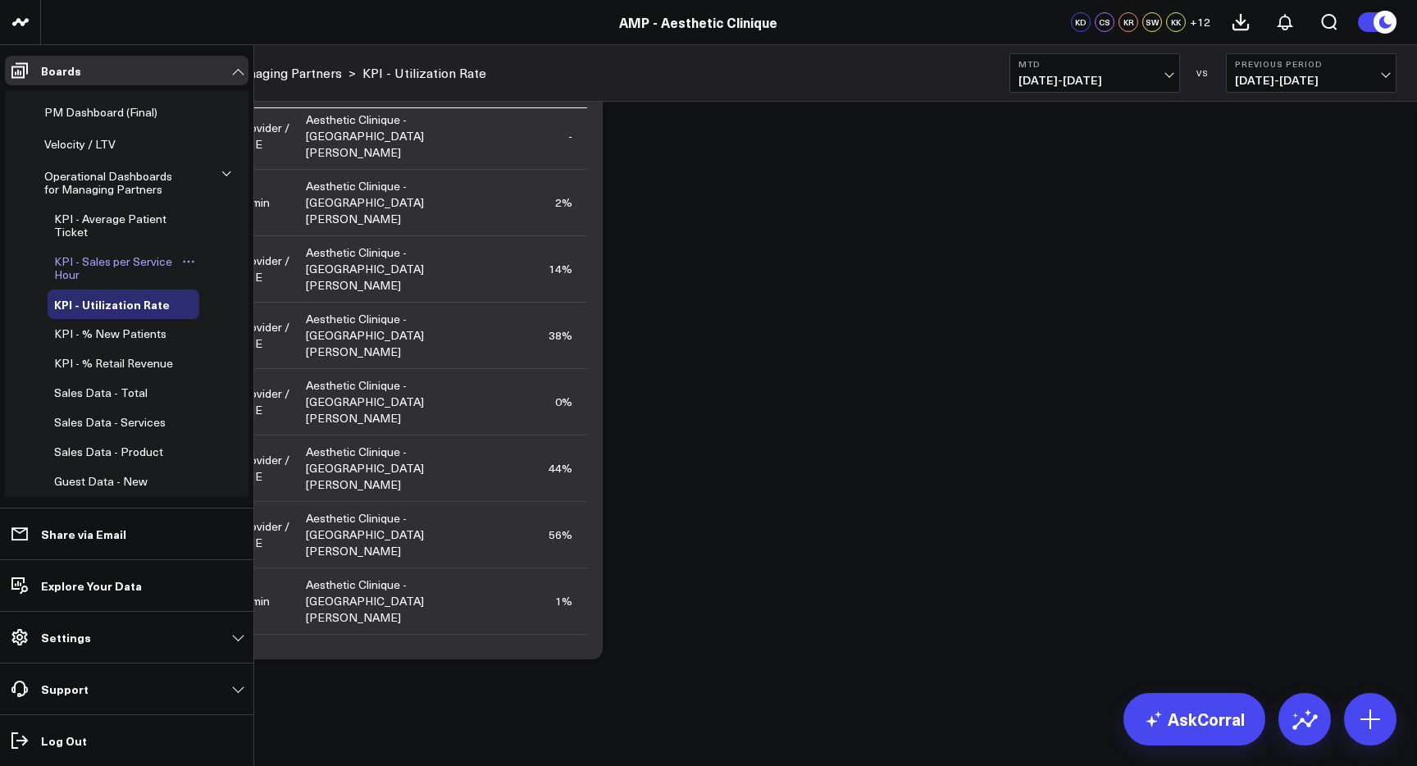
scroll to position [156, 0]
click at [137, 326] on span "KPI - % New Patients" at bounding box center [110, 330] width 112 height 16
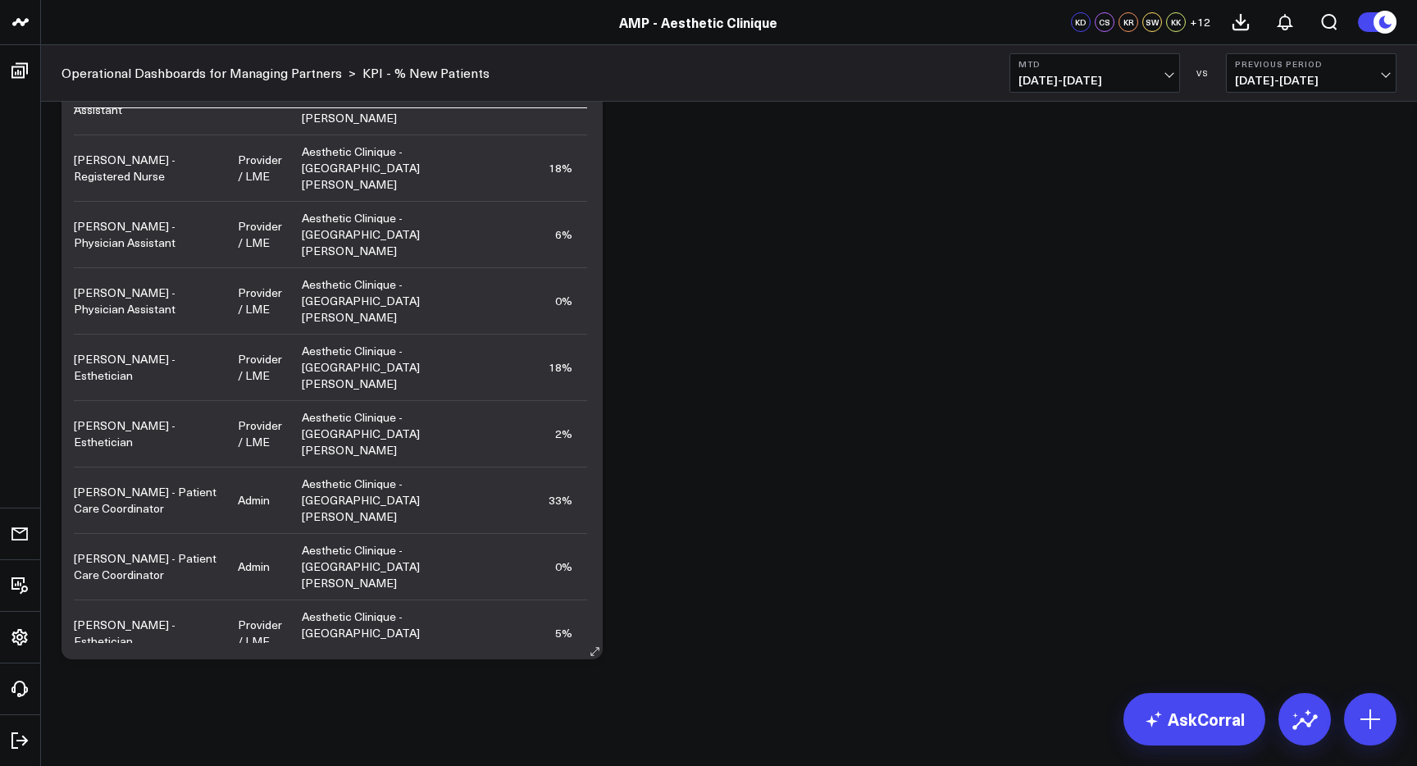
scroll to position [39, 0]
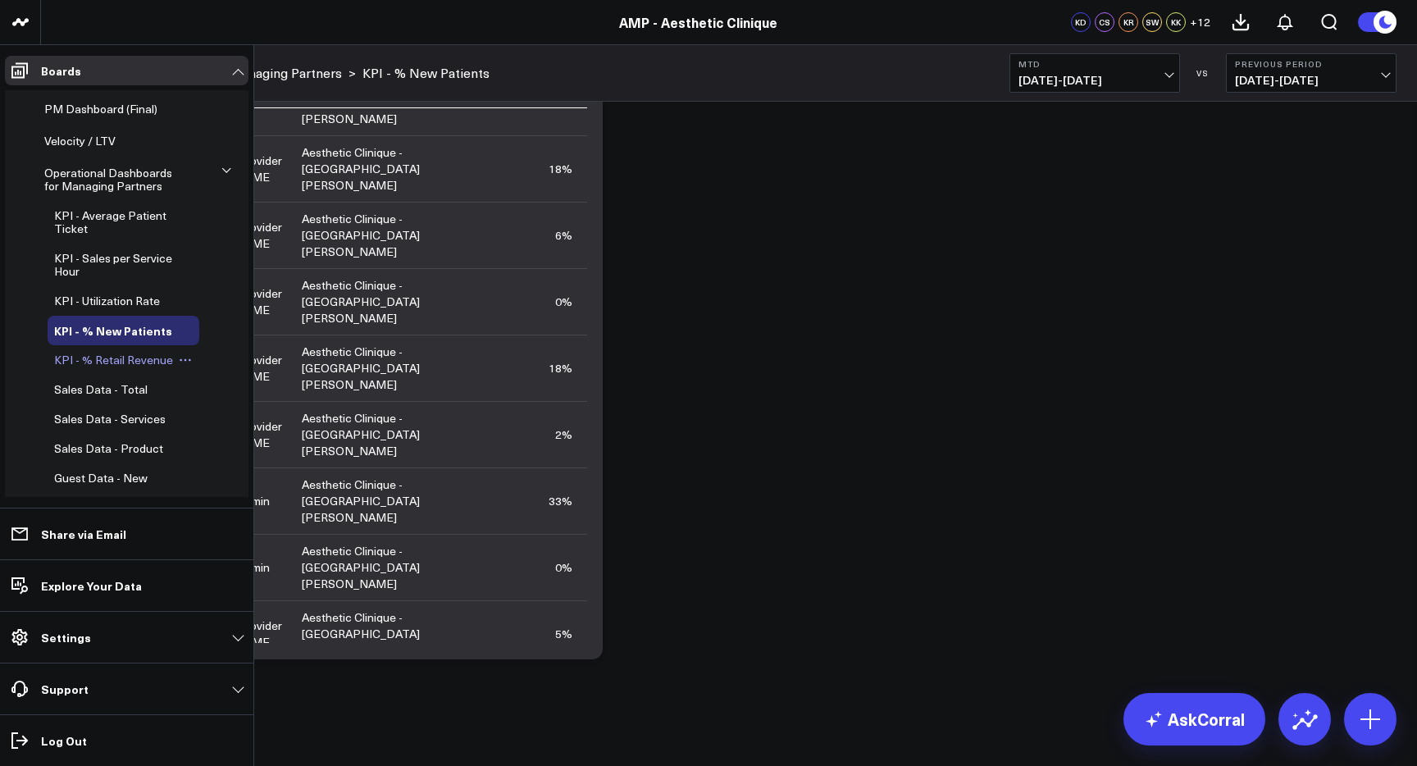
click at [122, 367] on link "KPI - % Retail Revenue" at bounding box center [113, 359] width 119 height 13
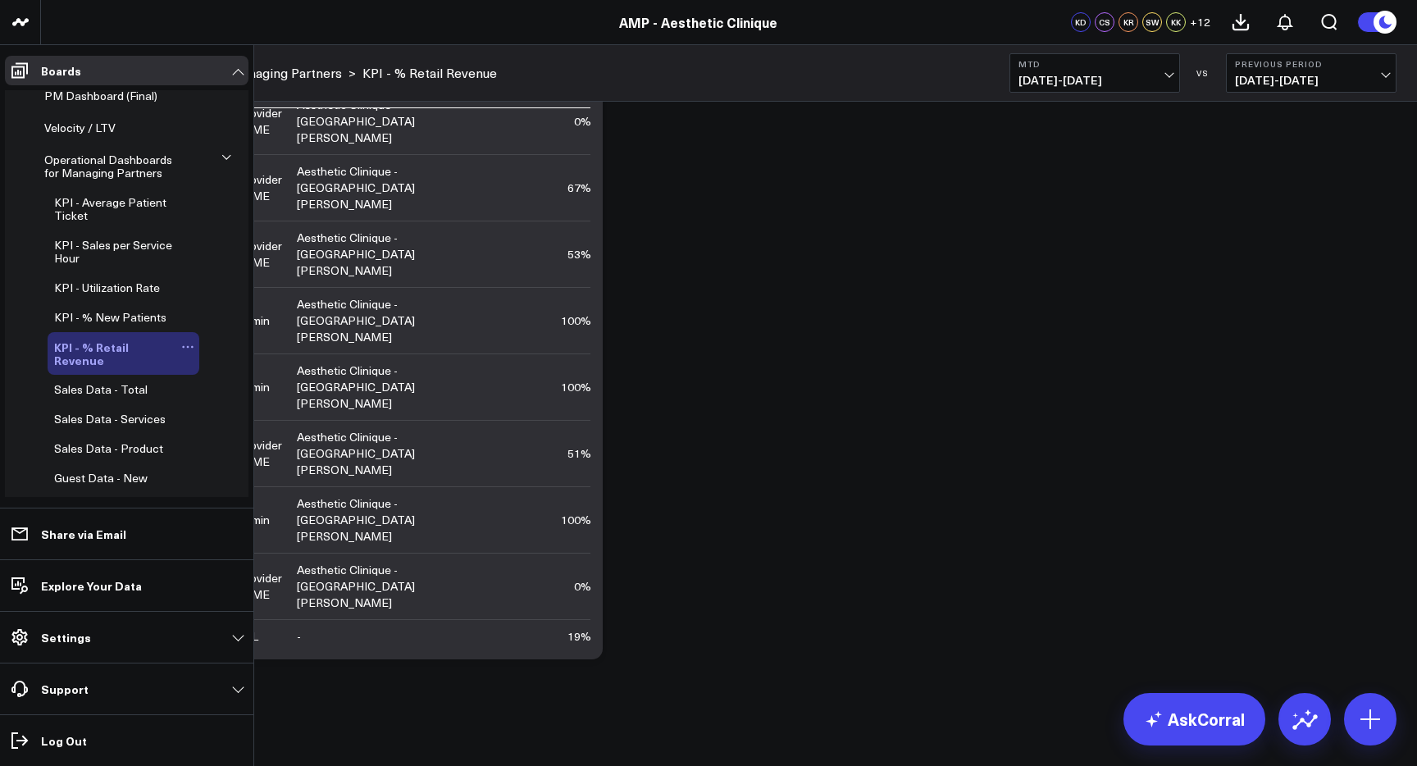
scroll to position [172, 0]
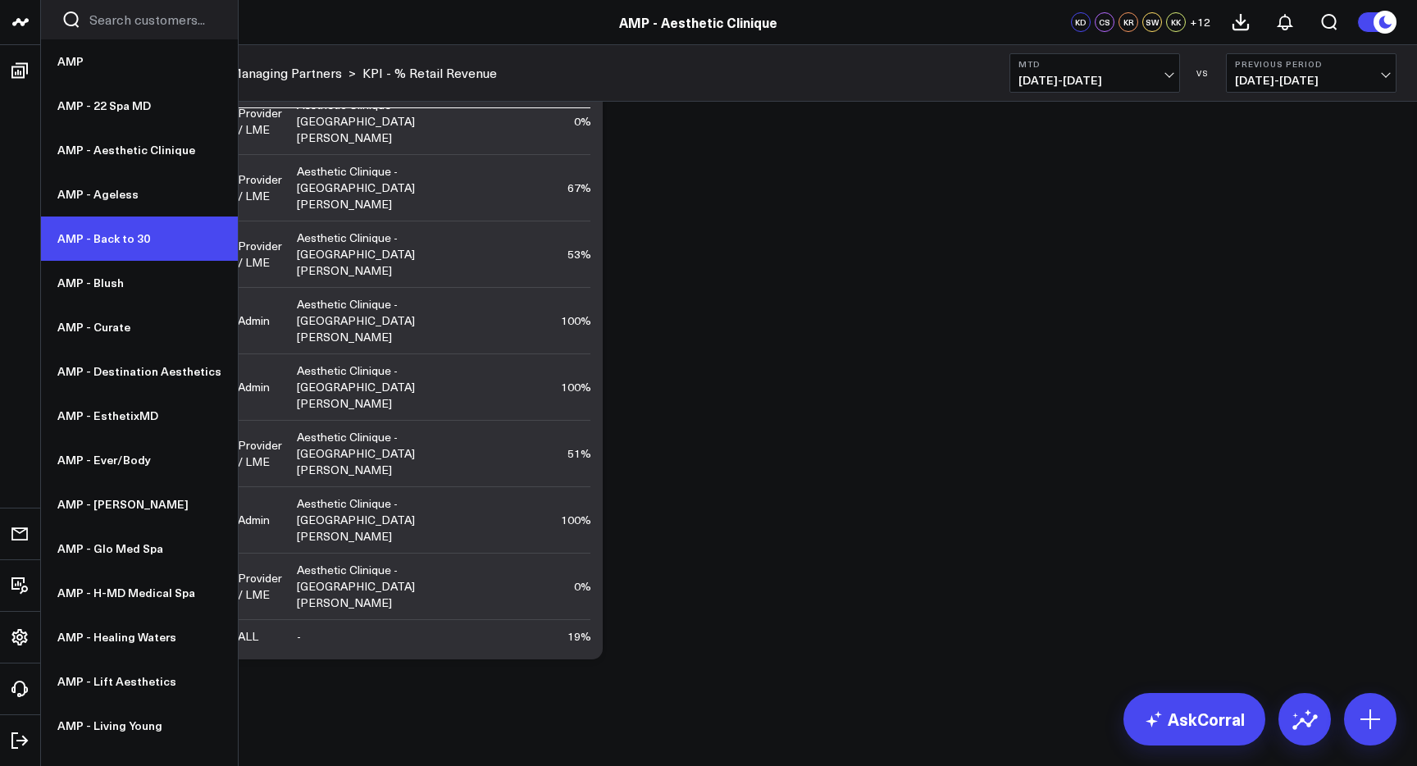
click at [102, 233] on link "AMP - Back to 30" at bounding box center [139, 239] width 197 height 44
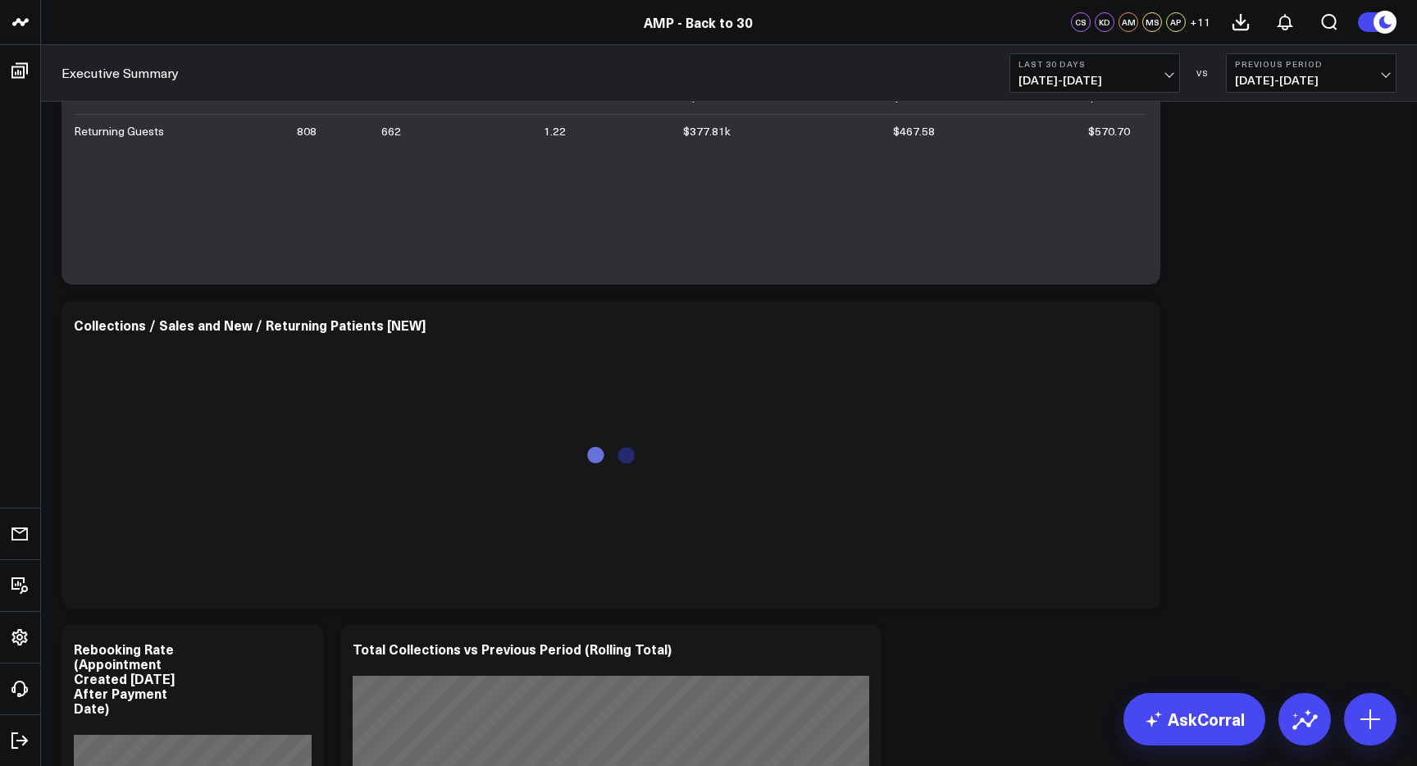
scroll to position [1256, 0]
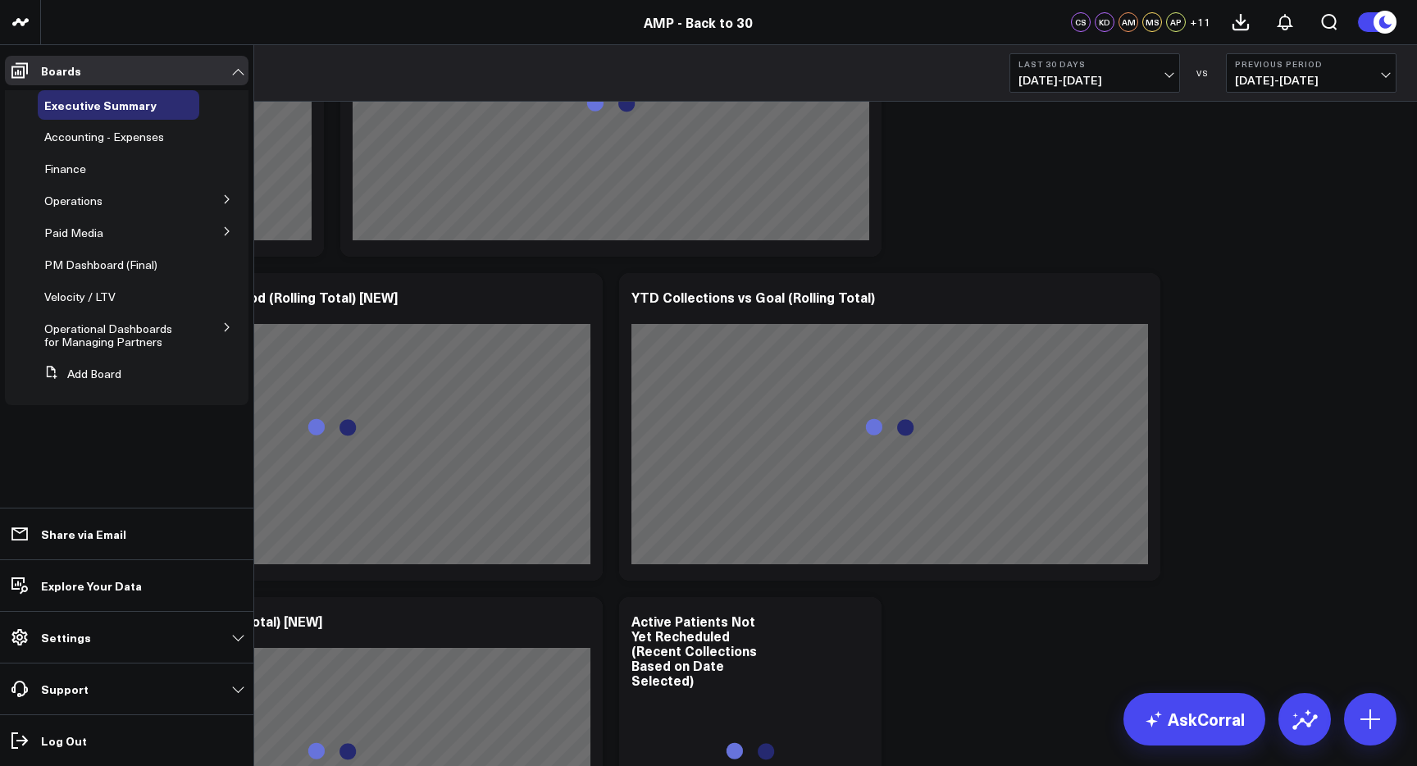
click at [226, 323] on icon at bounding box center [227, 327] width 10 height 10
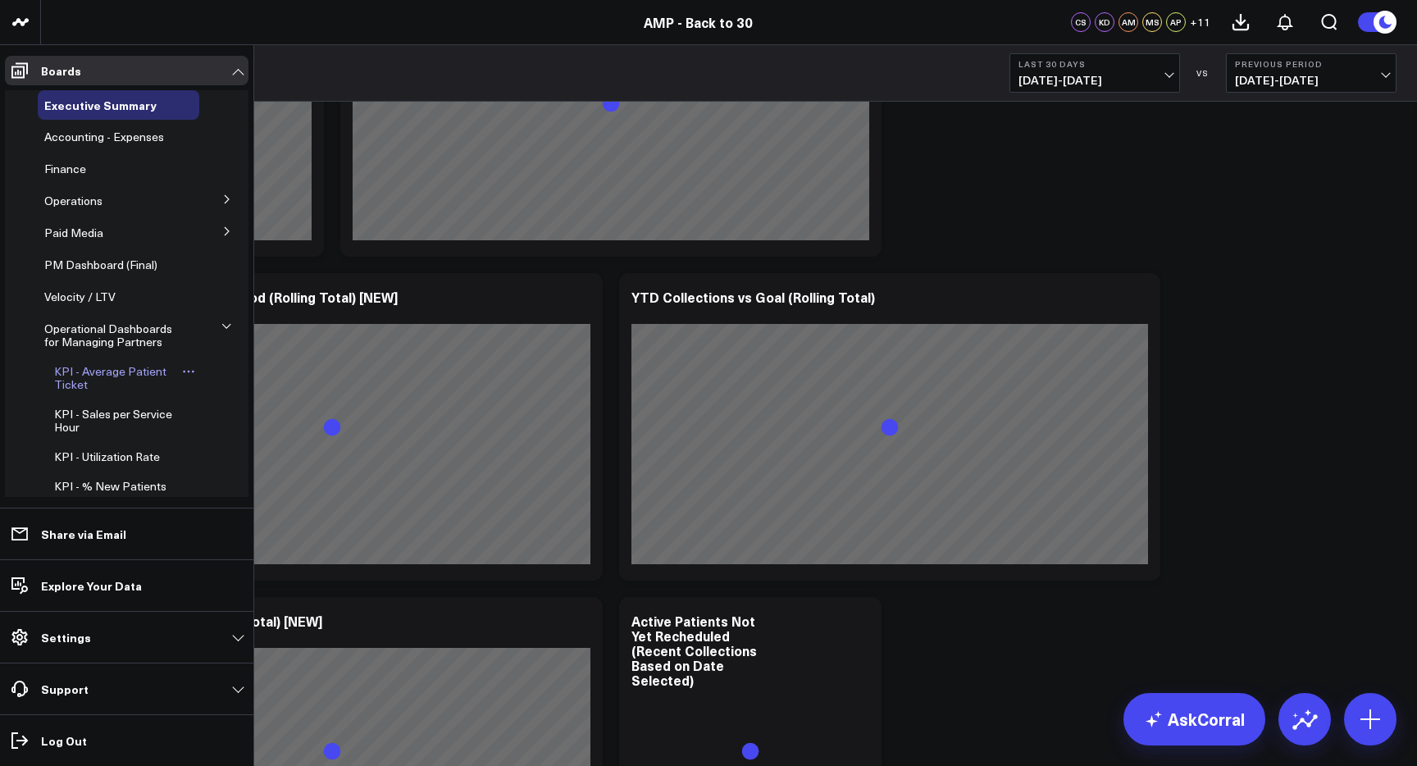
click at [133, 369] on span "KPI - Average Patient Ticket" at bounding box center [110, 377] width 112 height 29
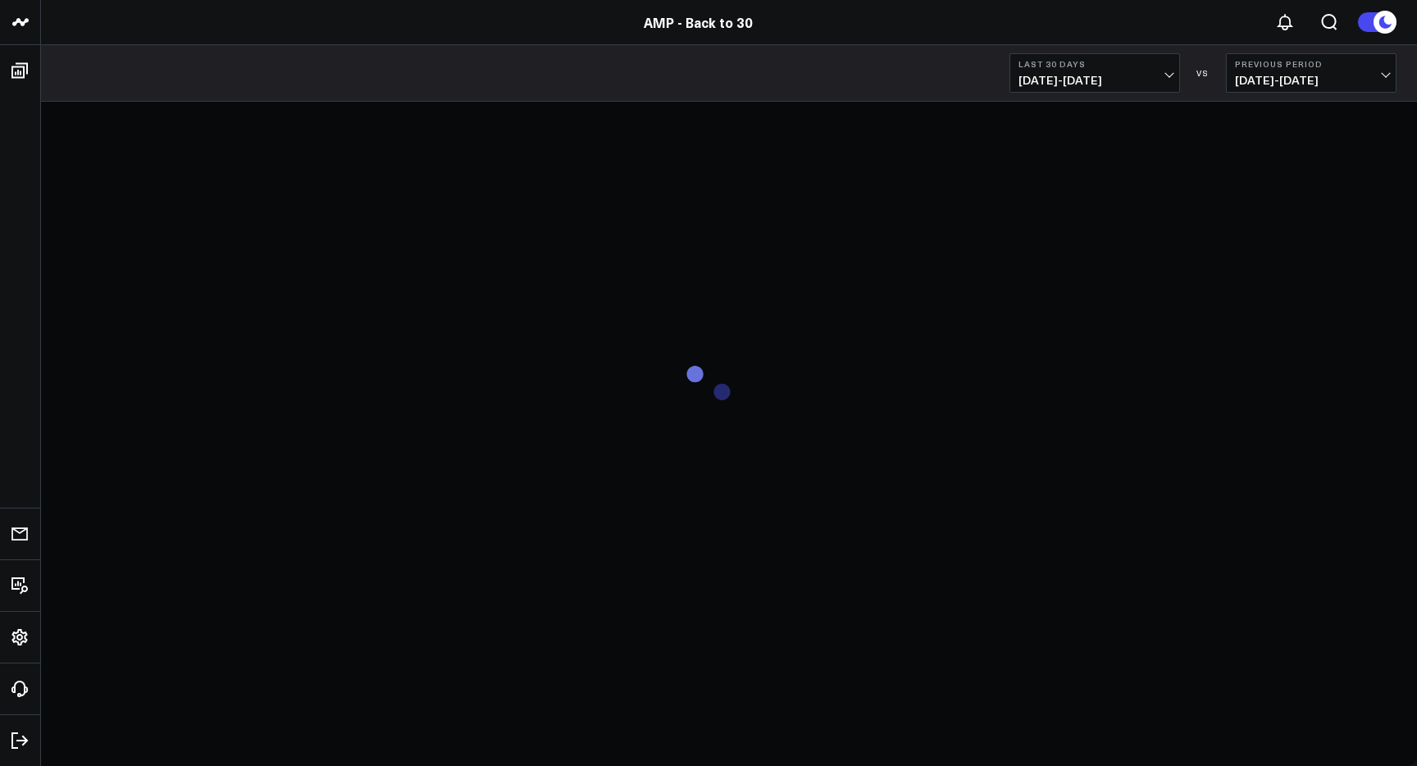
click at [1111, 71] on button "Last 30 Days [DATE] - [DATE]" at bounding box center [1095, 72] width 171 height 39
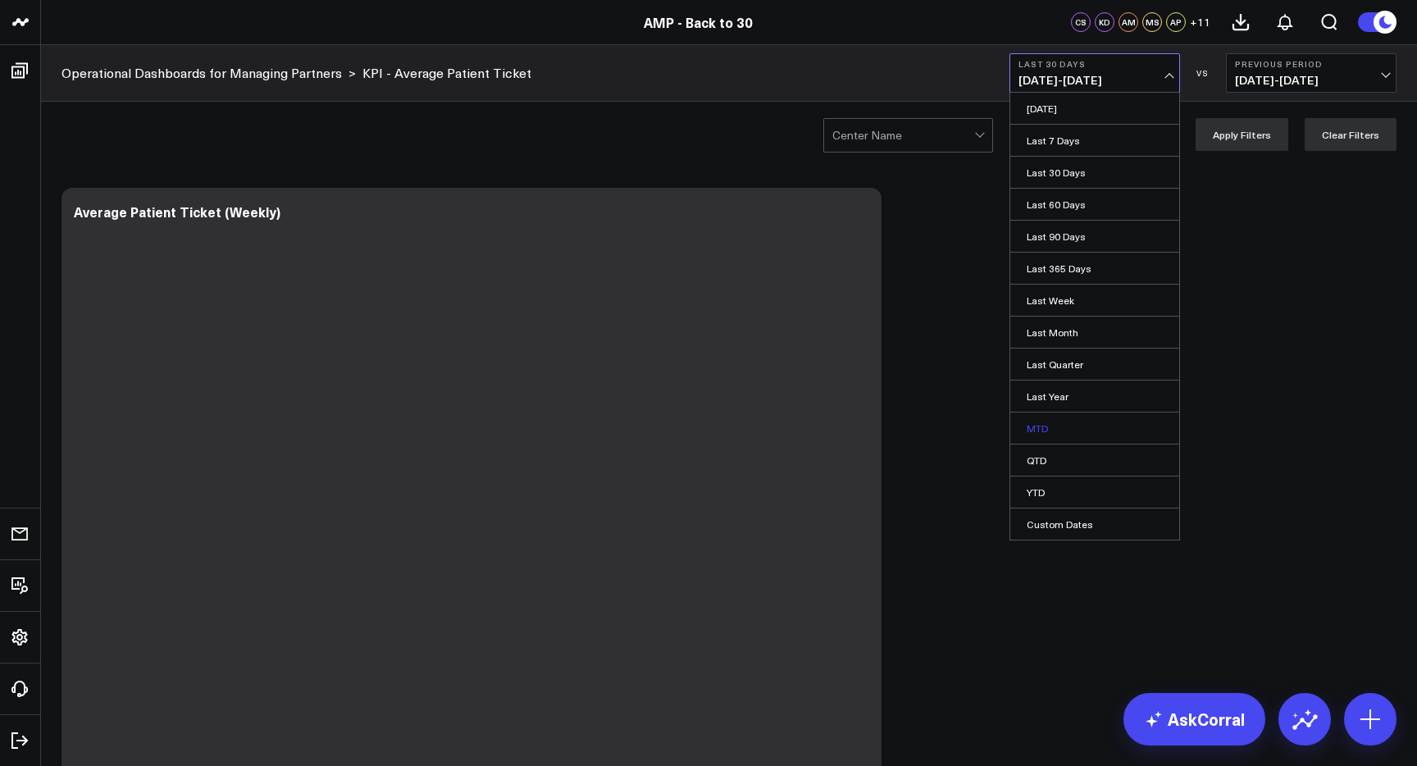
click at [1064, 430] on link "MTD" at bounding box center [1094, 428] width 169 height 31
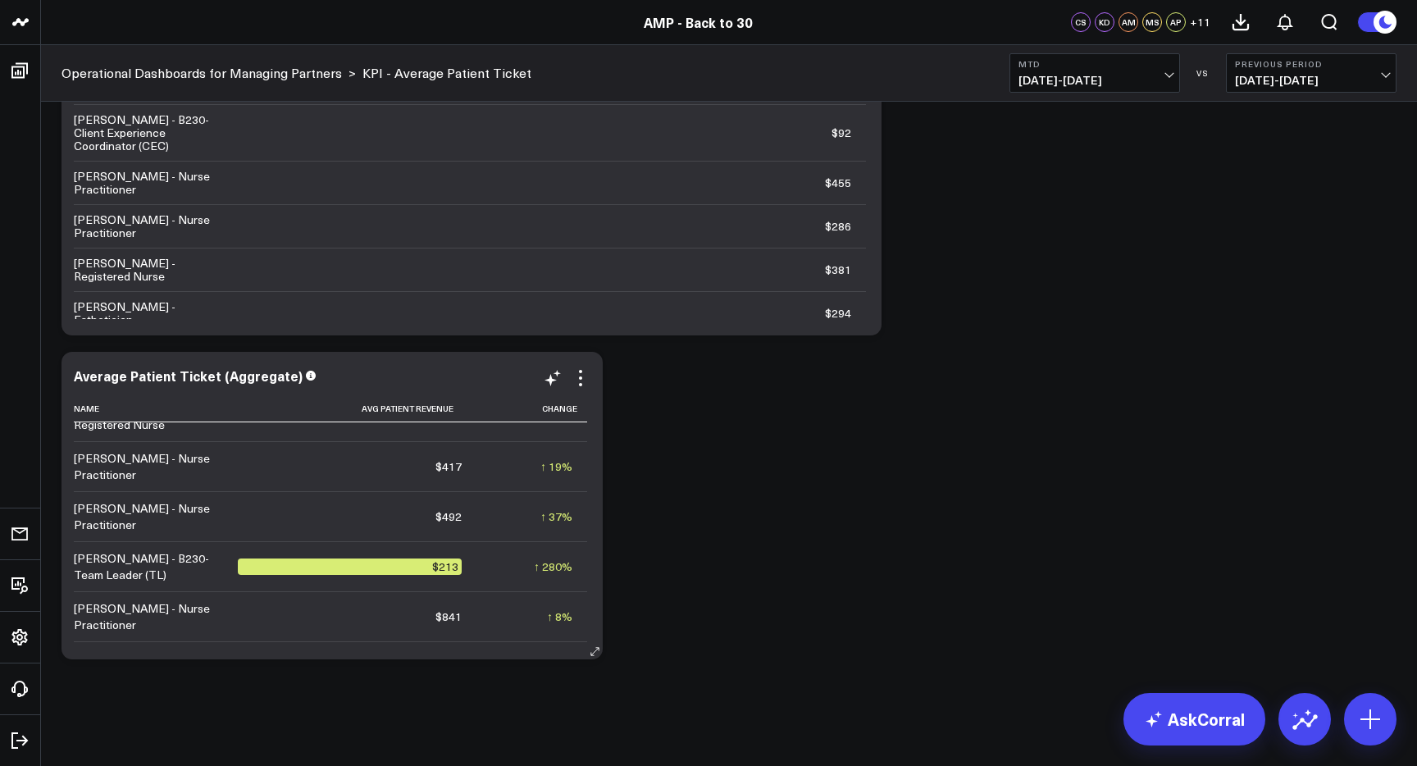
scroll to position [796, 0]
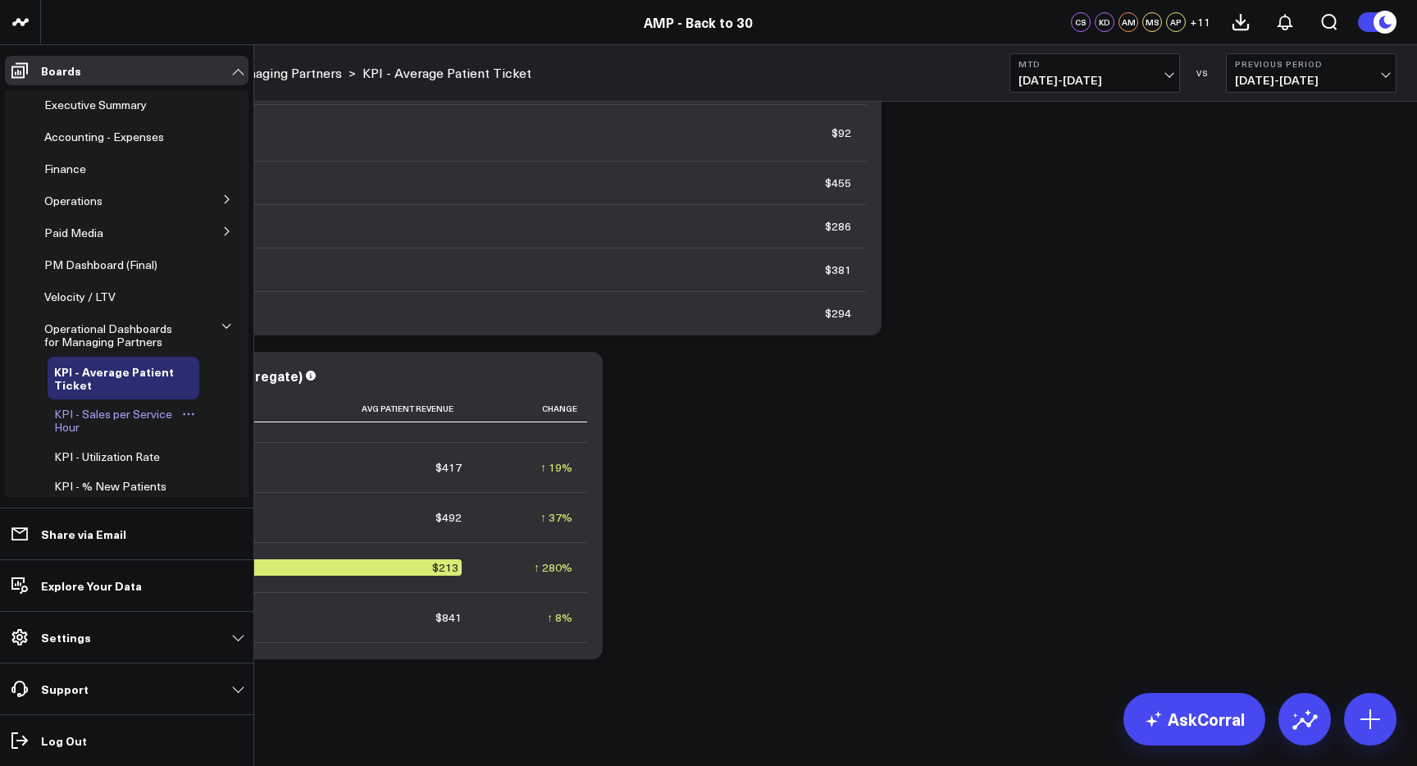
click at [140, 414] on span "KPI - Sales per Service Hour" at bounding box center [113, 420] width 118 height 29
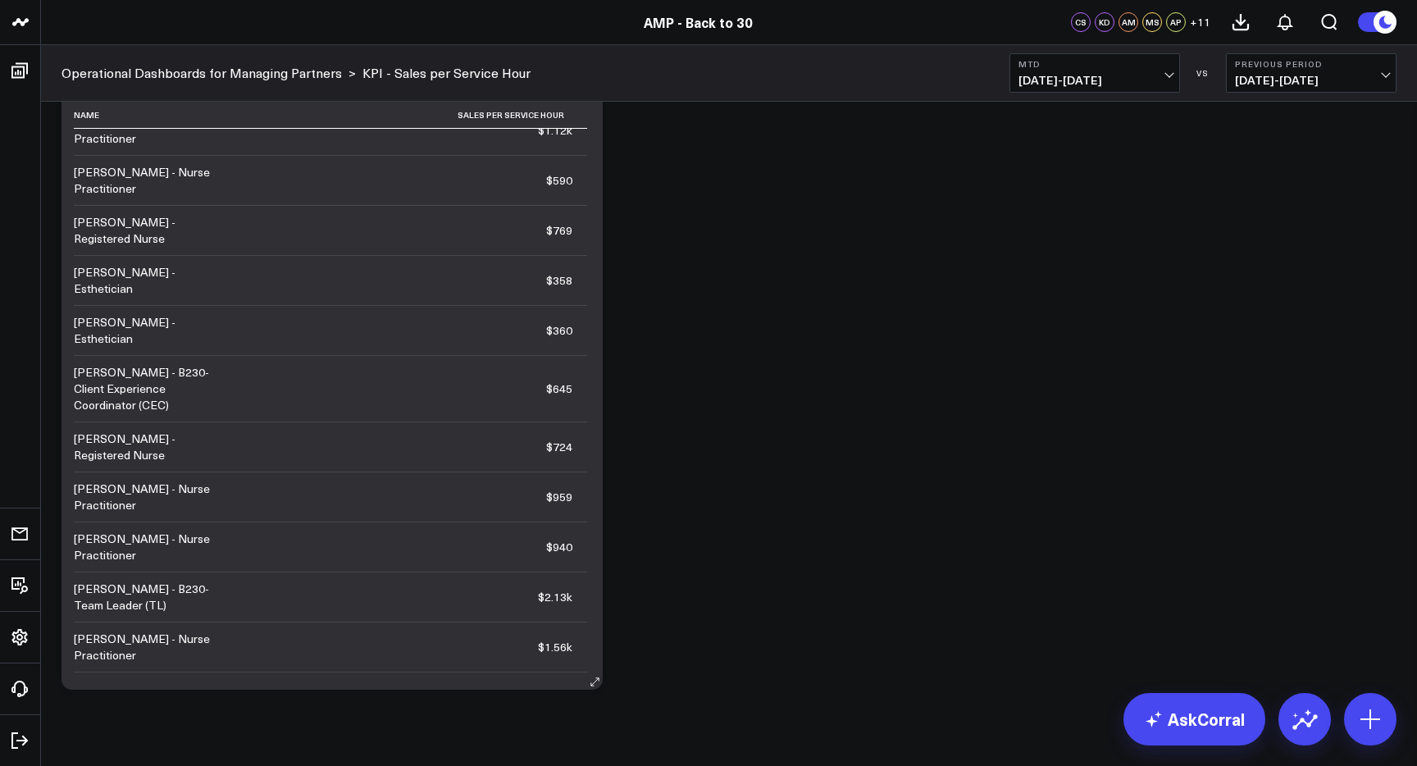
scroll to position [405, 0]
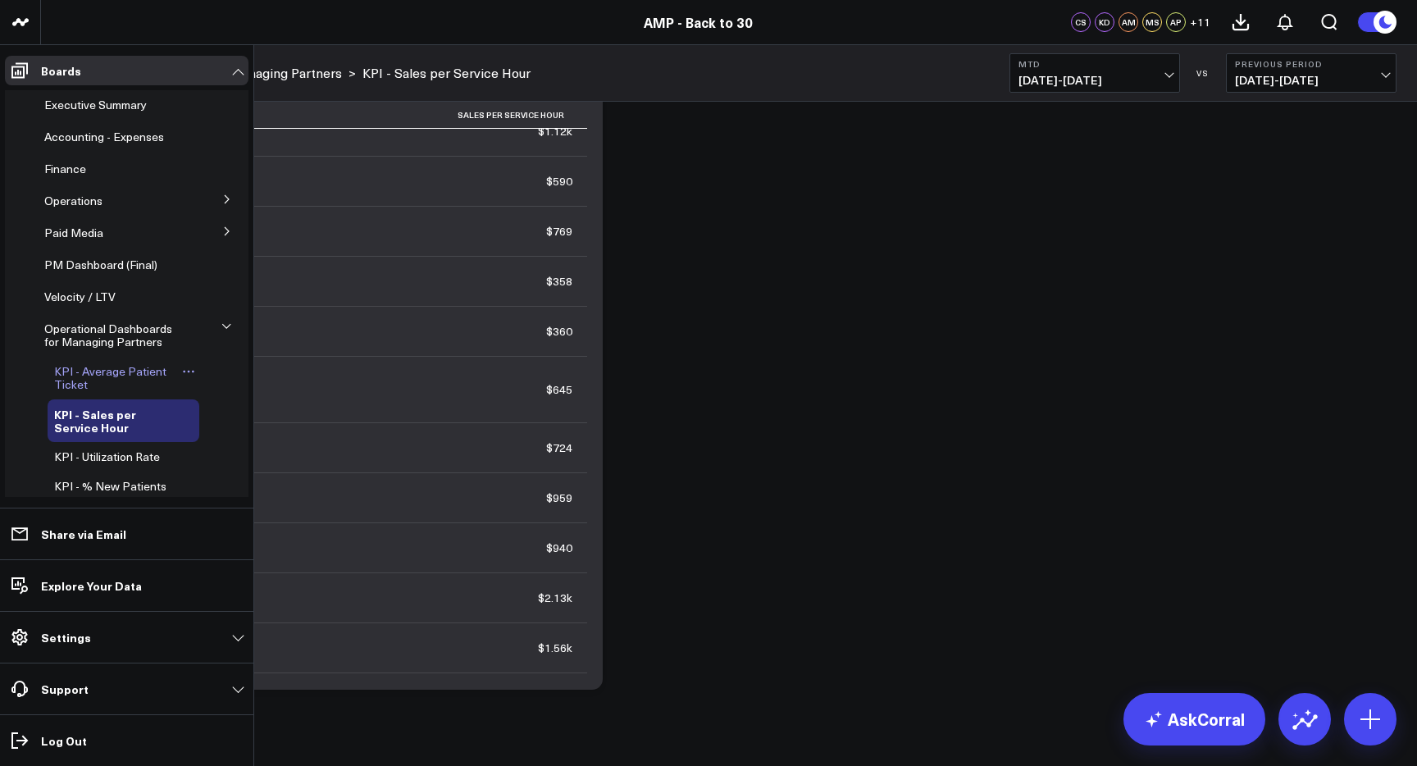
click at [139, 372] on span "KPI - Average Patient Ticket" at bounding box center [110, 377] width 112 height 29
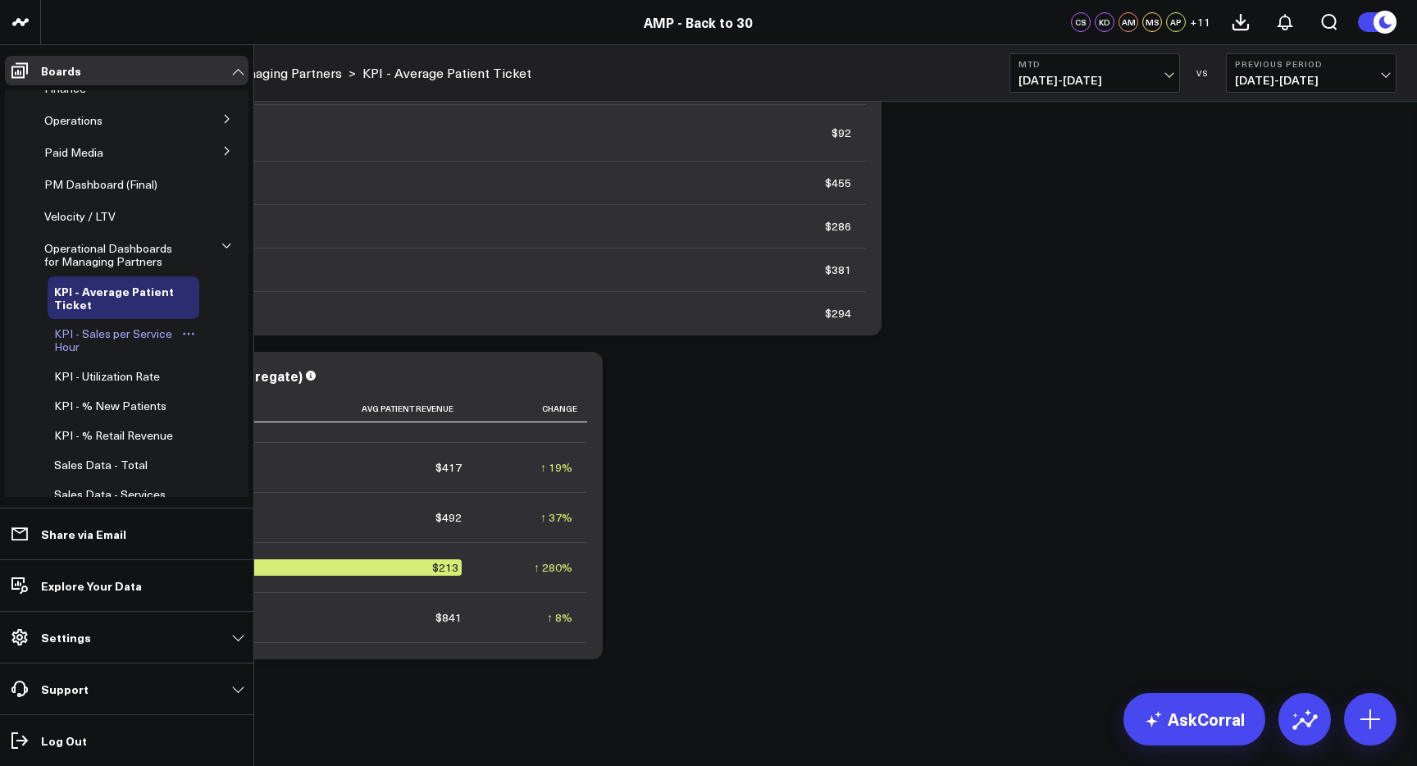
scroll to position [84, 0]
click at [122, 401] on span "KPI - % New Patients" at bounding box center [110, 402] width 112 height 16
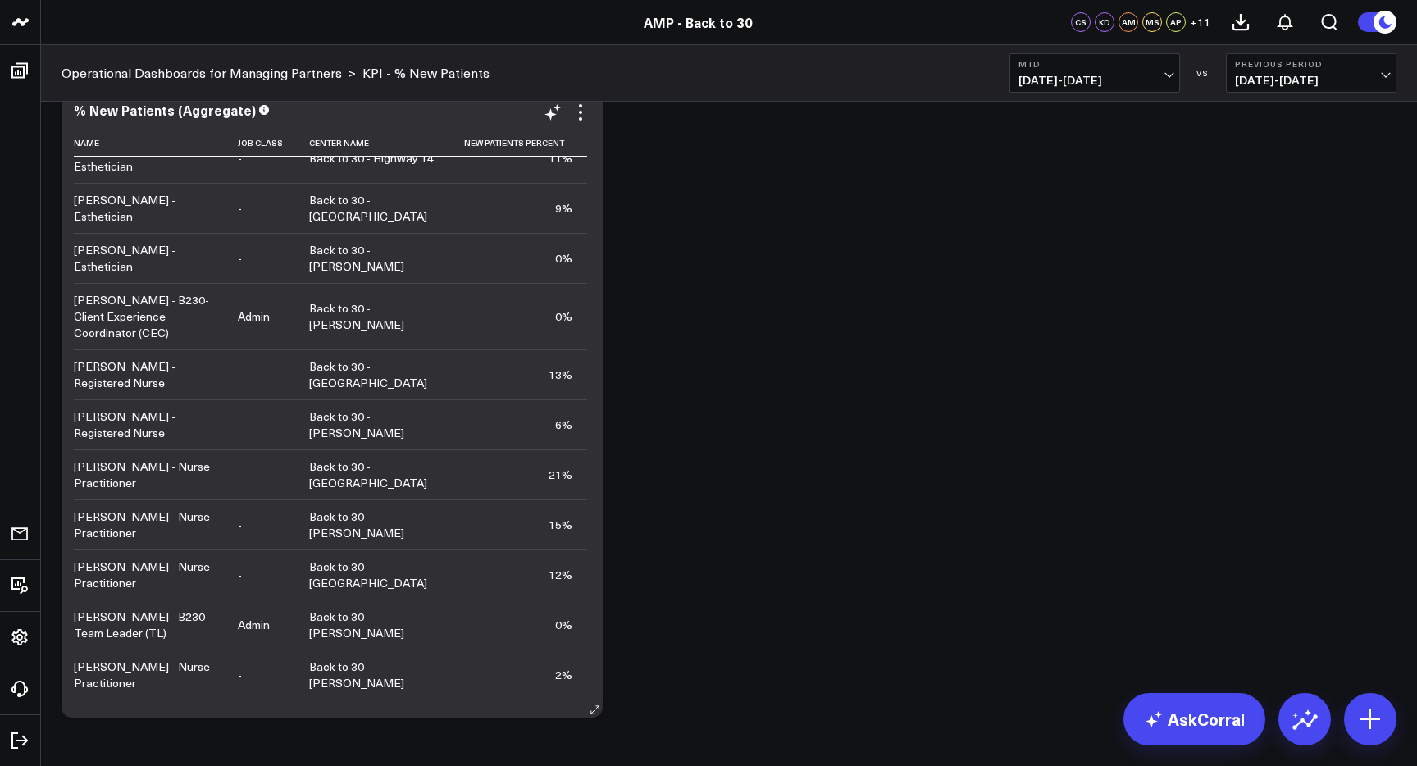
scroll to position [838, 0]
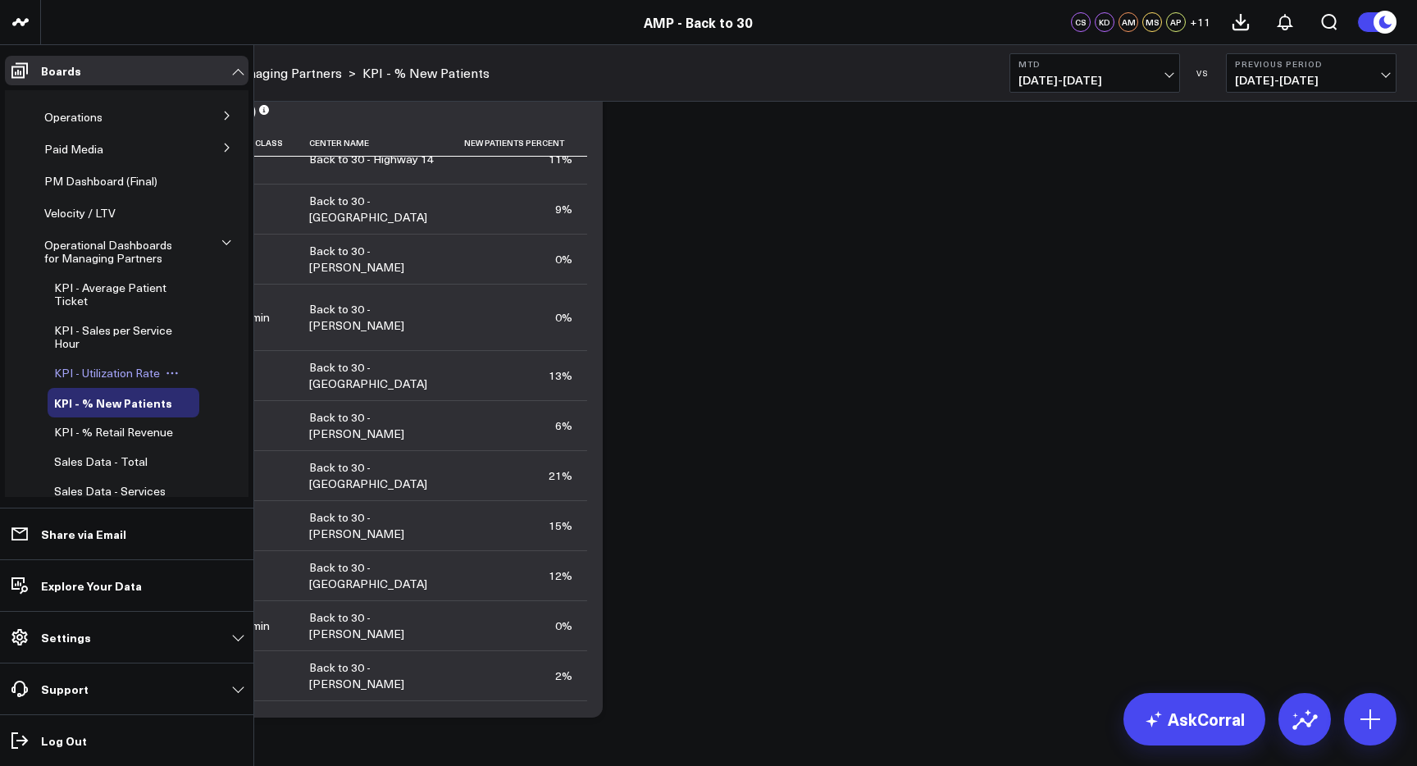
click at [103, 375] on span "KPI - Utilization Rate" at bounding box center [107, 373] width 106 height 16
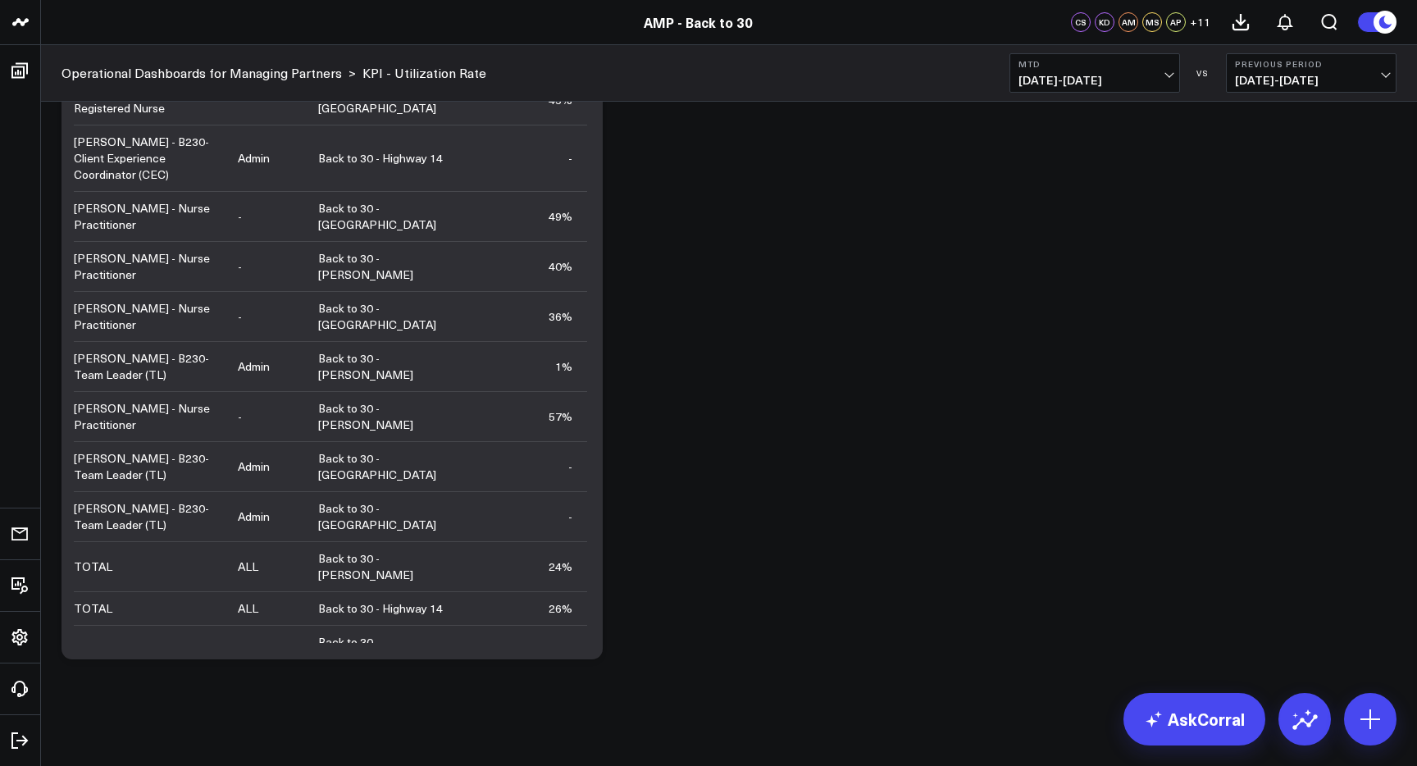
scroll to position [1456, 0]
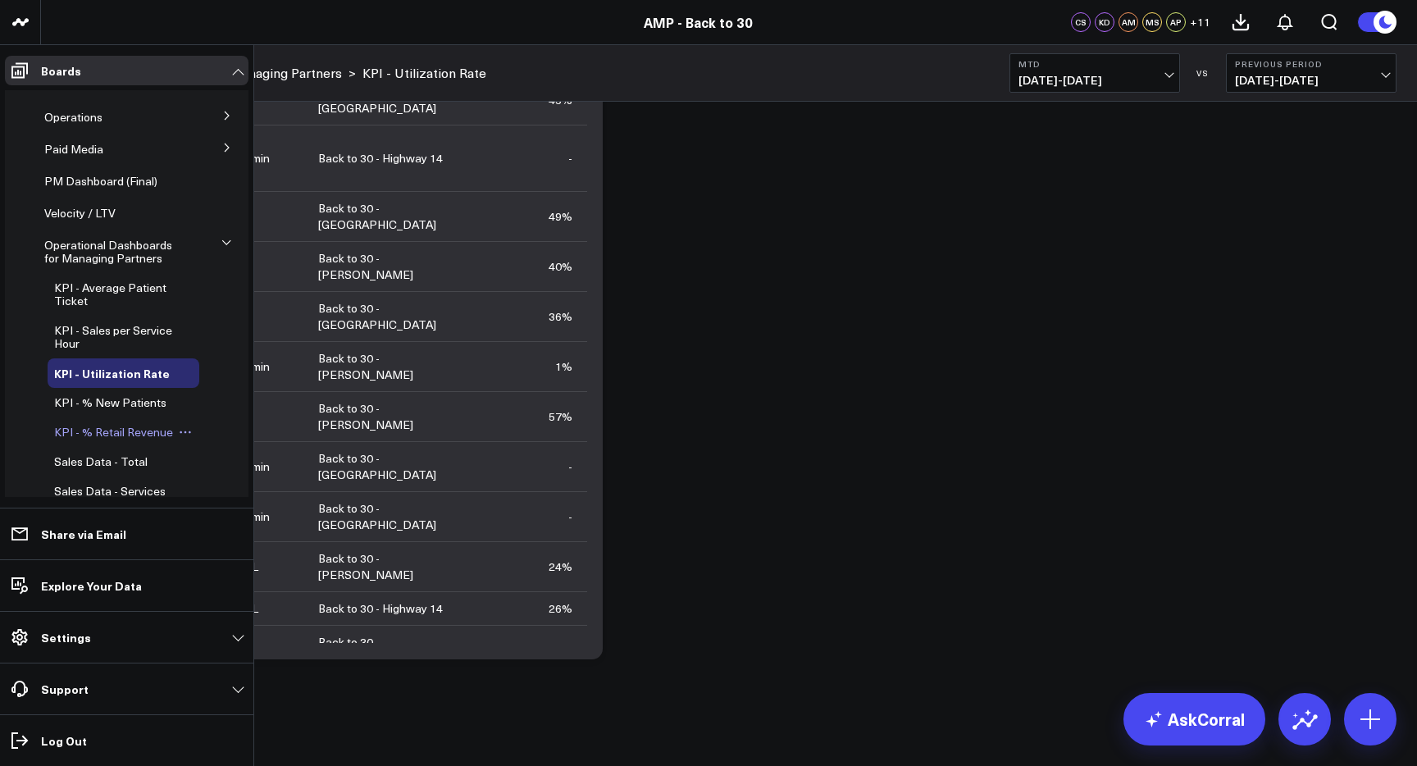
click at [103, 435] on span "KPI - % Retail Revenue" at bounding box center [113, 432] width 119 height 16
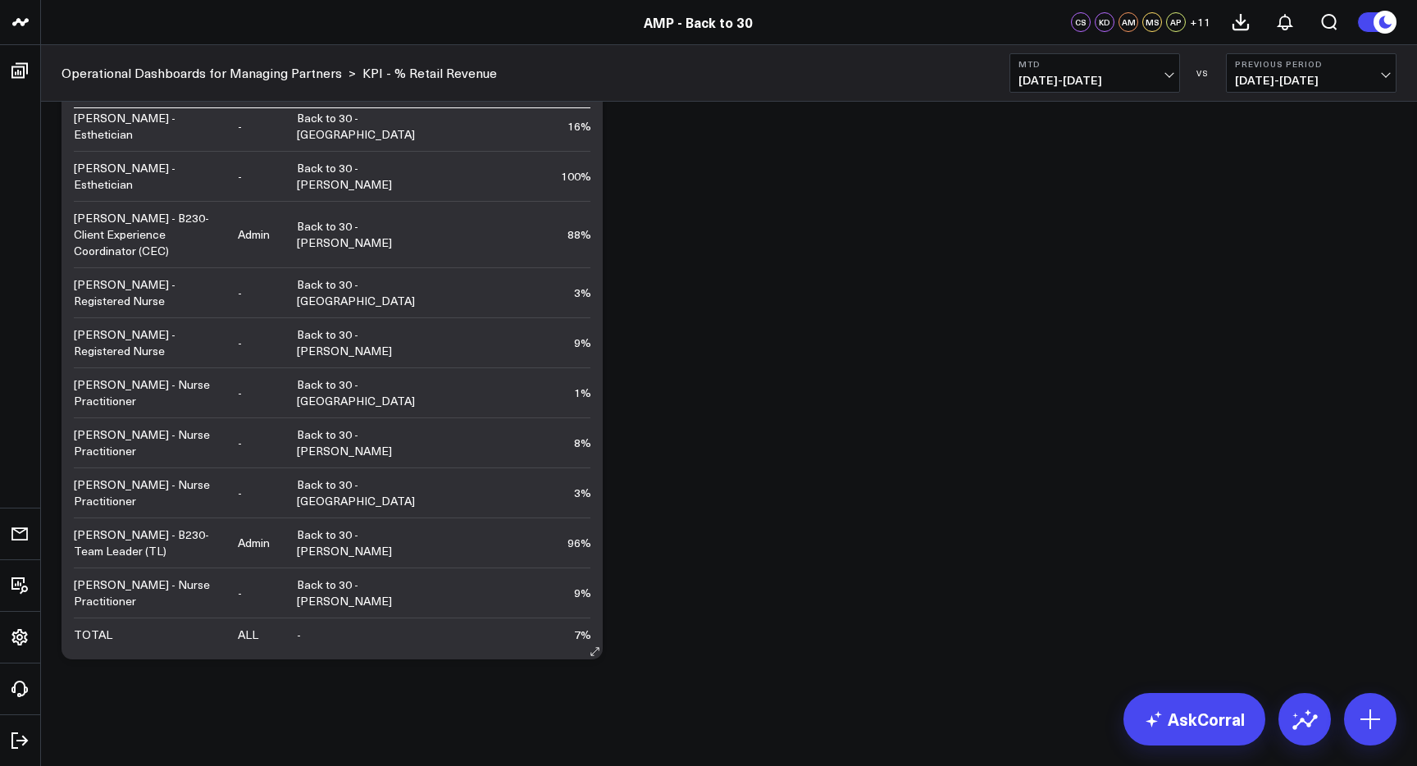
scroll to position [871, 0]
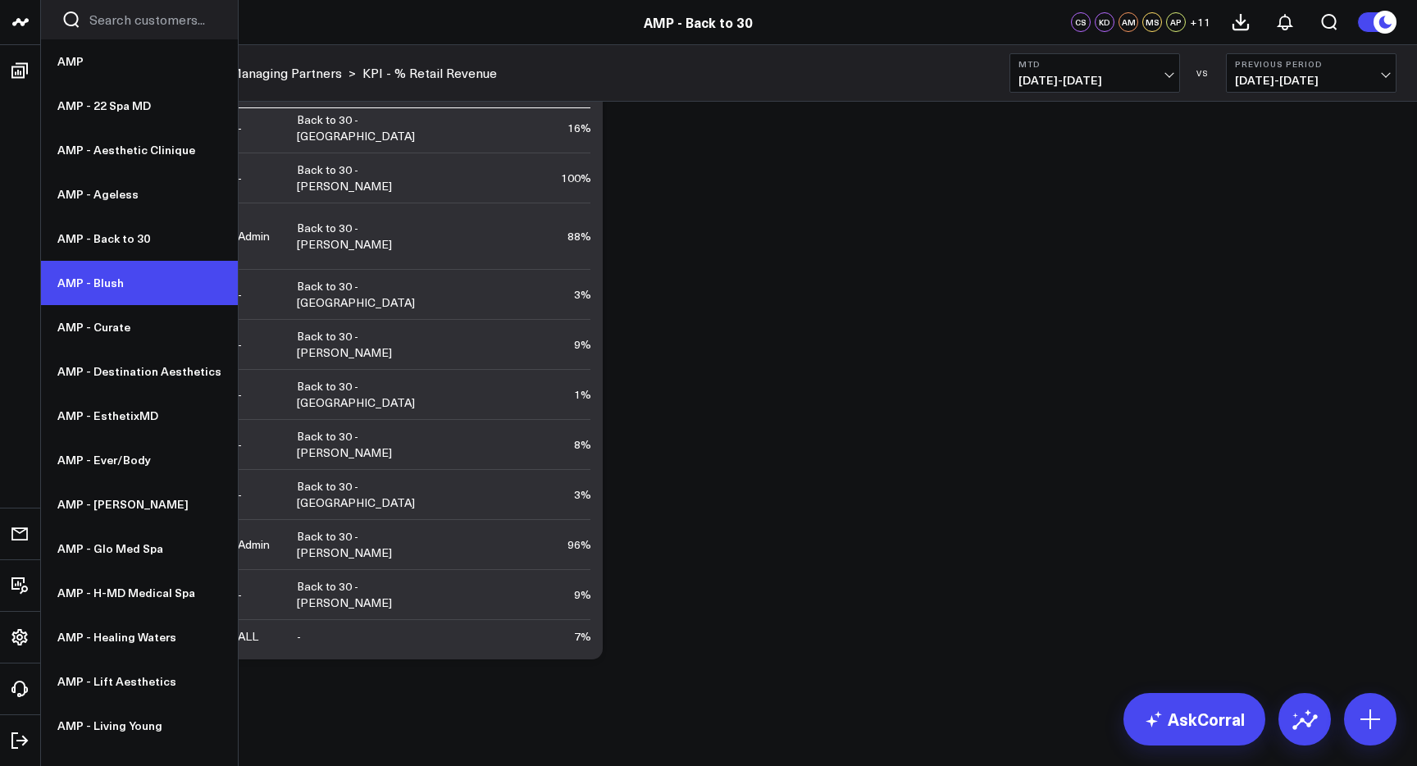
click at [109, 283] on link "AMP - Blush" at bounding box center [139, 283] width 197 height 44
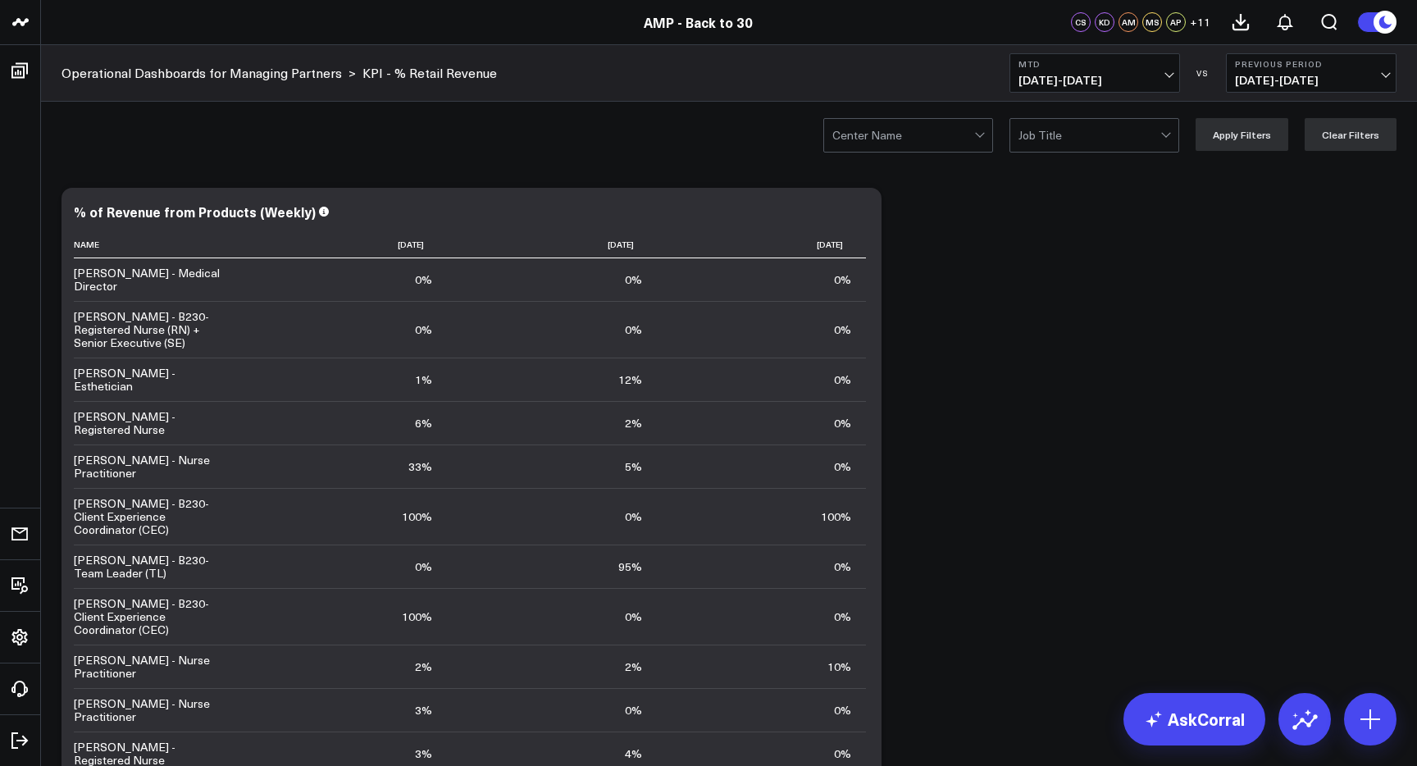
click at [1097, 74] on span "[DATE] - [DATE]" at bounding box center [1095, 80] width 153 height 13
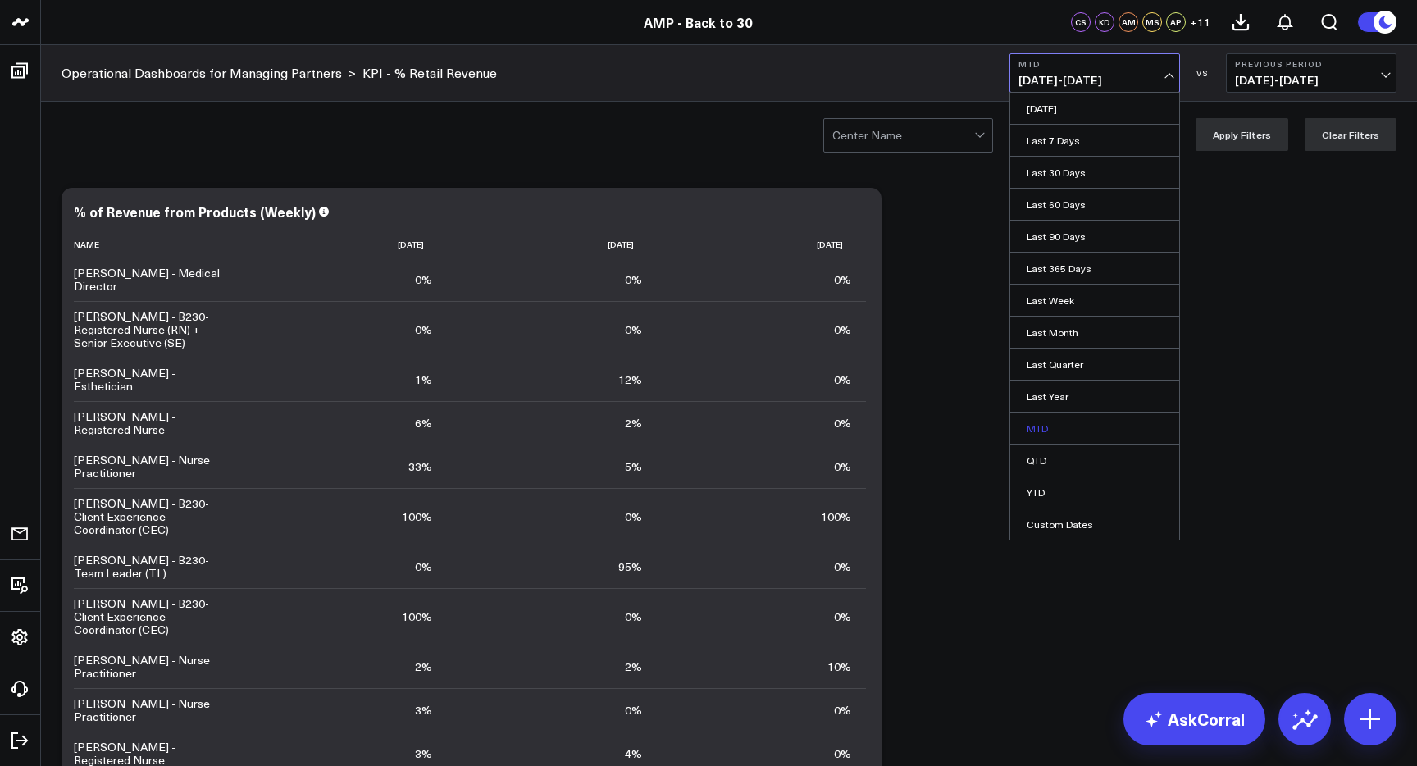
click at [1060, 424] on link "MTD" at bounding box center [1094, 428] width 169 height 31
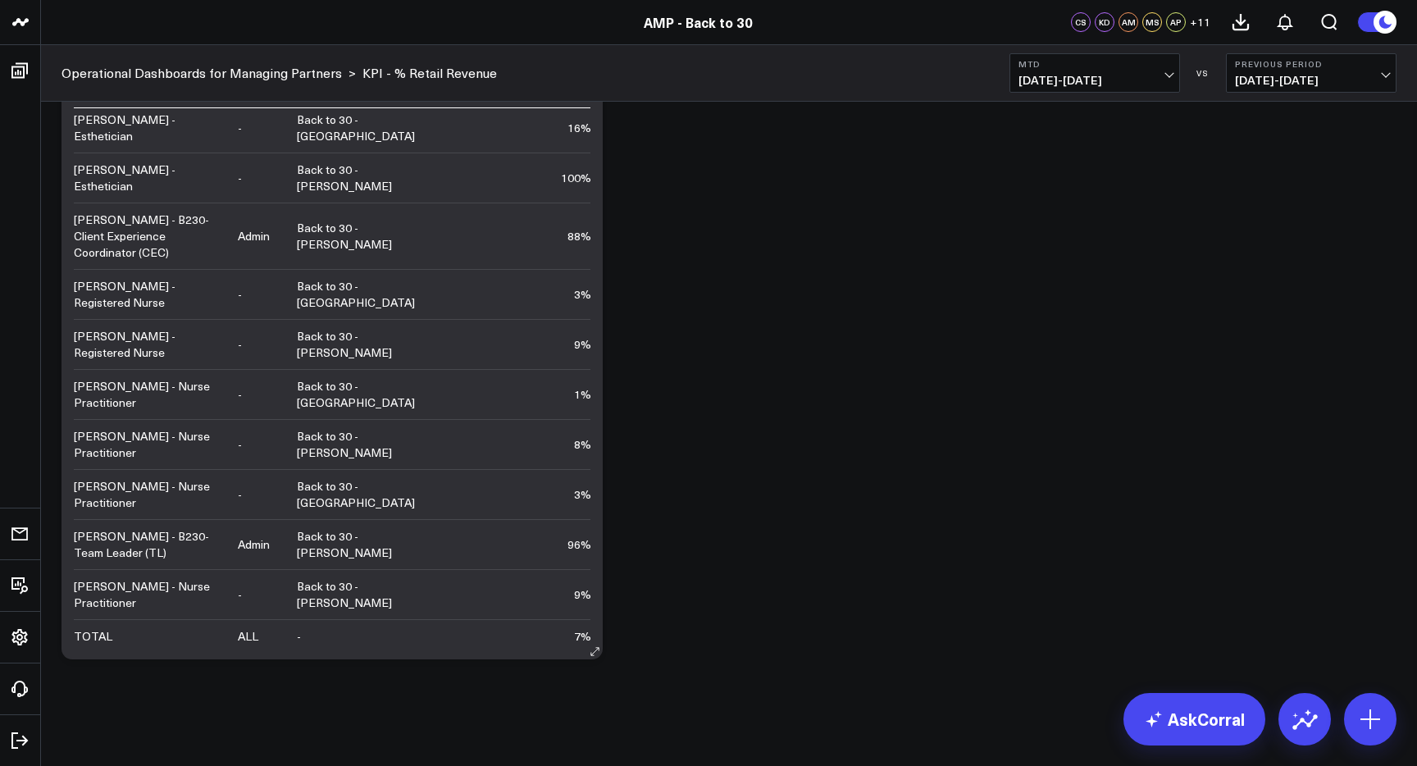
scroll to position [1456, 0]
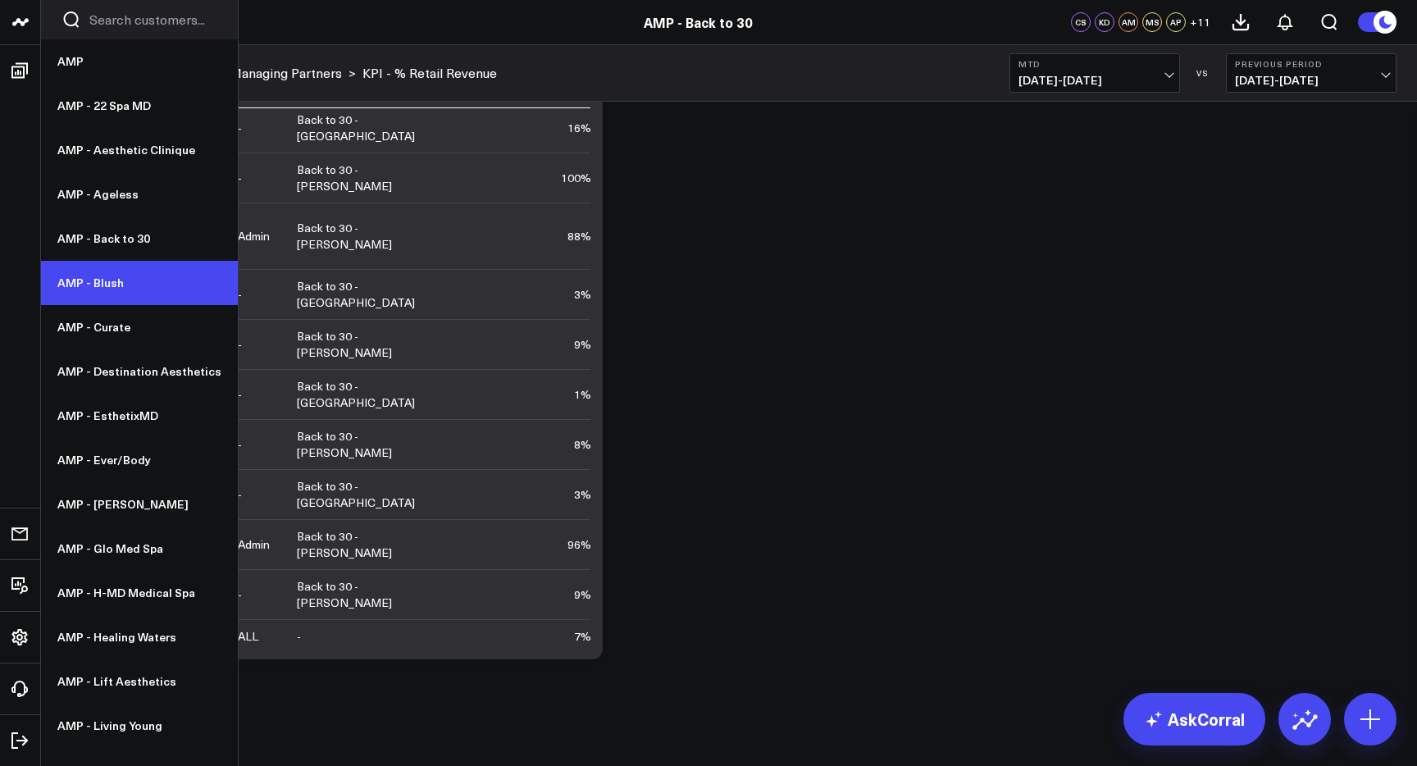
click at [96, 280] on link "AMP - Blush" at bounding box center [139, 283] width 197 height 44
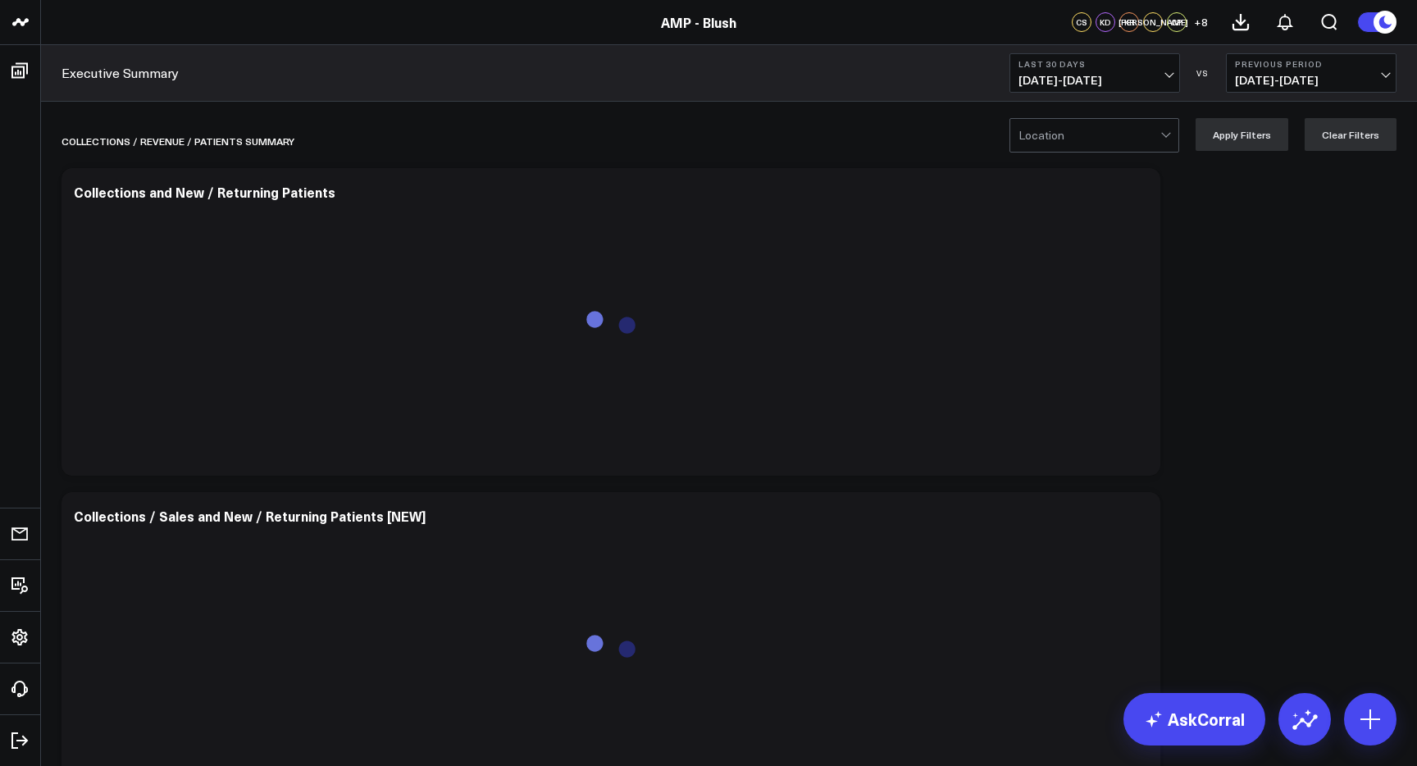
click at [1055, 74] on span "[DATE] - [DATE]" at bounding box center [1095, 80] width 153 height 13
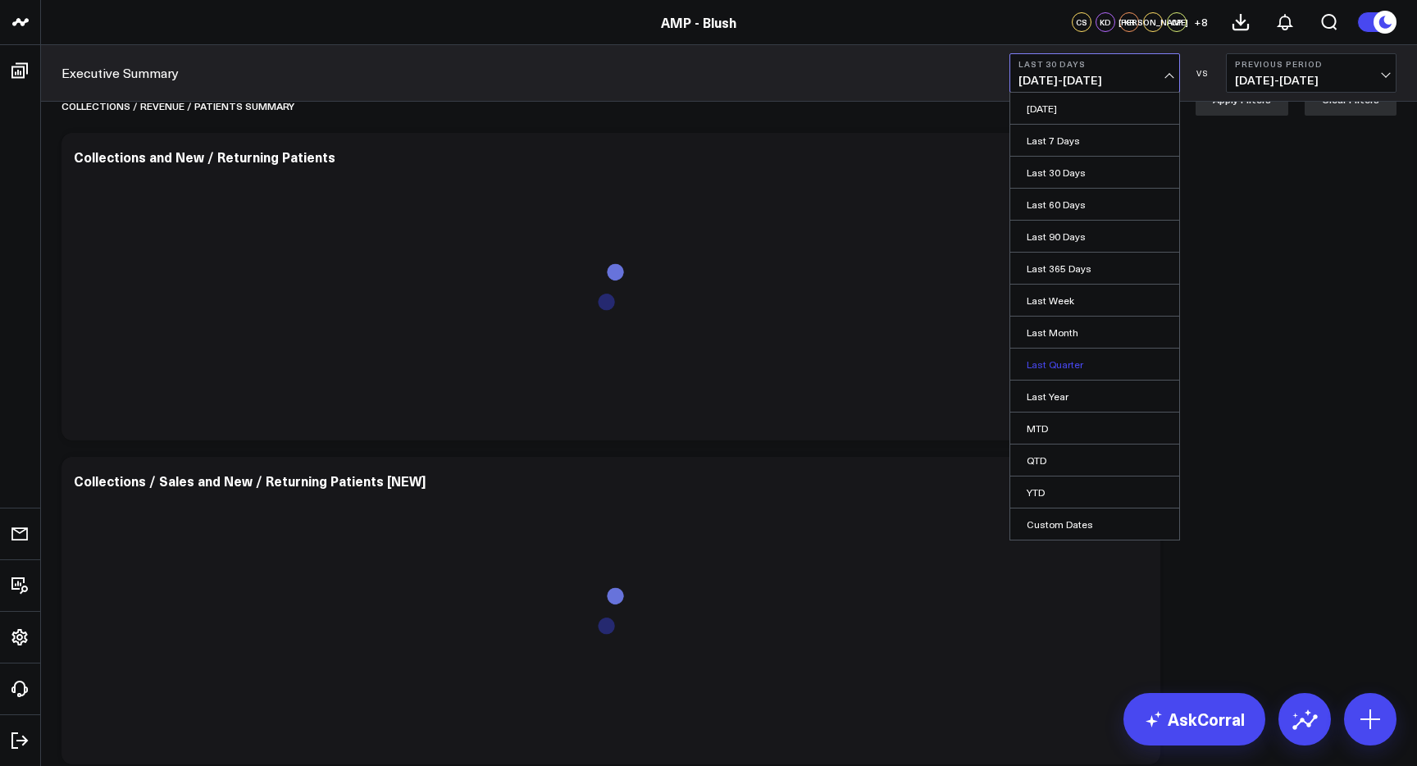
scroll to position [36, 0]
click at [1051, 426] on link "MTD" at bounding box center [1094, 428] width 169 height 31
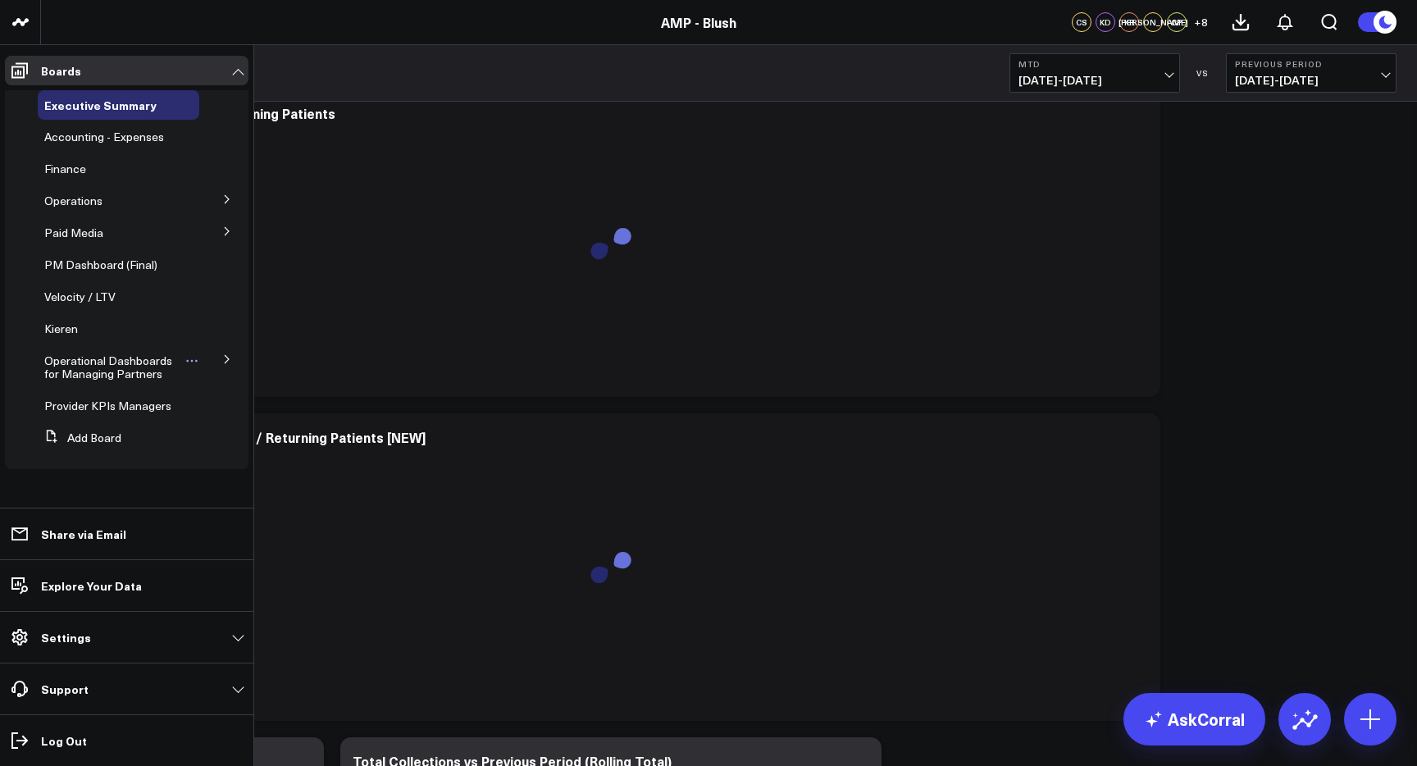
scroll to position [98, 0]
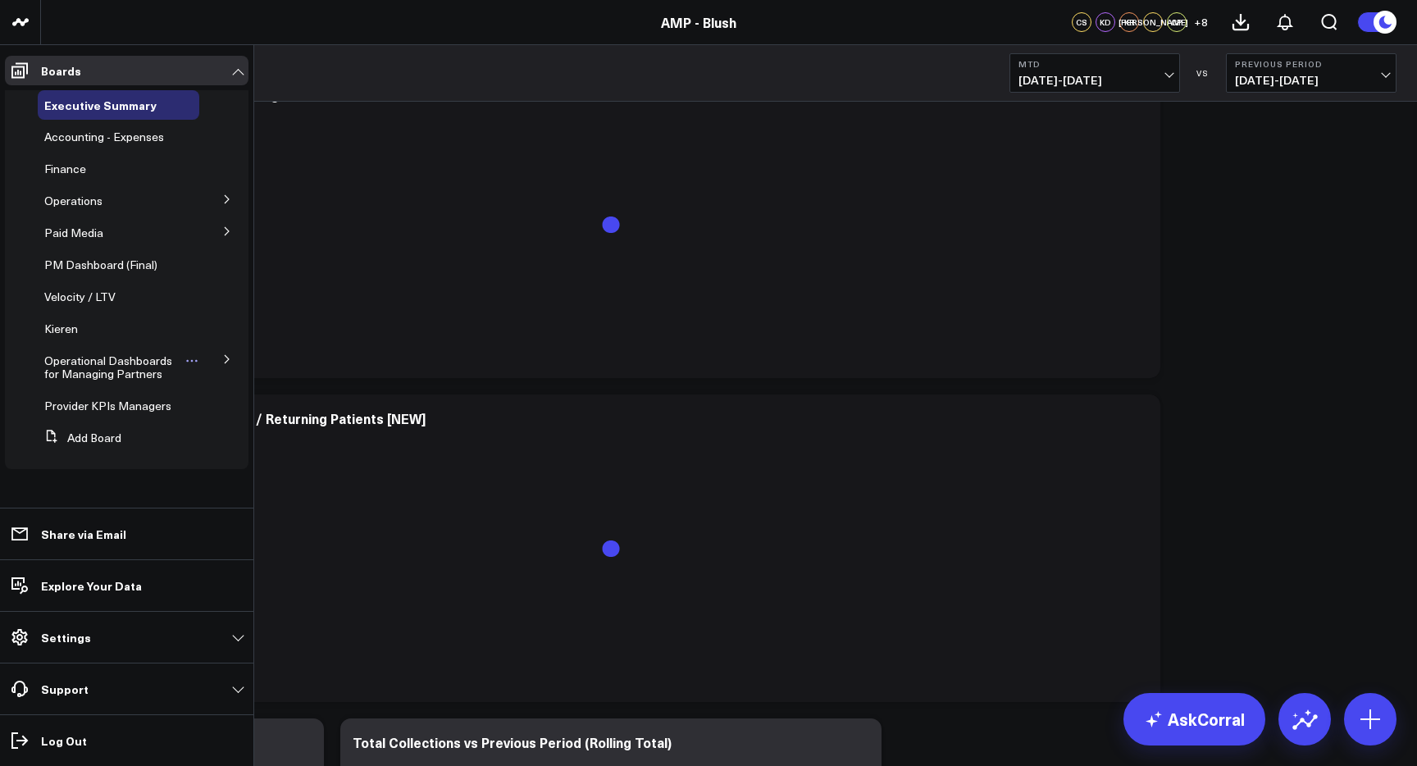
click at [115, 364] on span "Operational Dashboards for Managing Partners" at bounding box center [108, 367] width 128 height 29
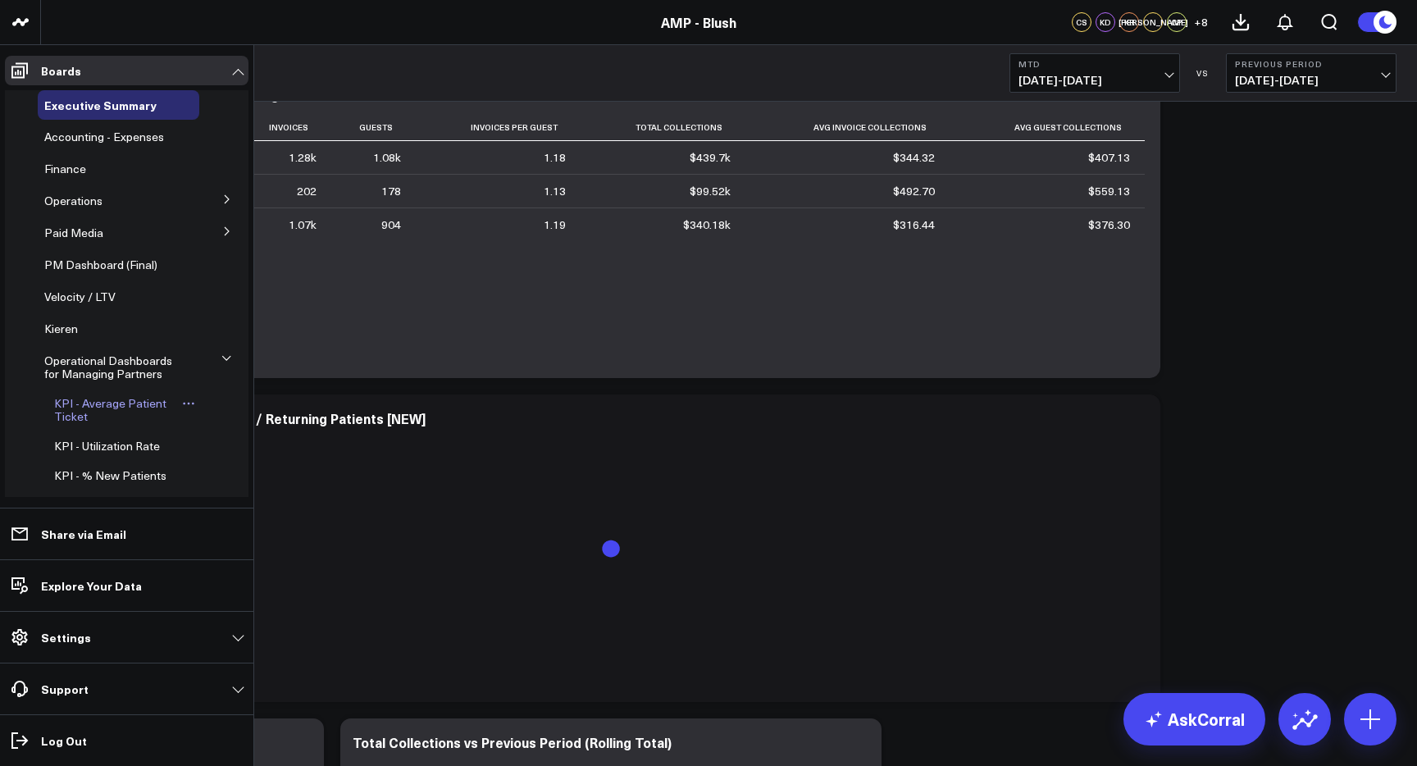
click at [111, 407] on span "KPI - Average Patient Ticket" at bounding box center [110, 409] width 112 height 29
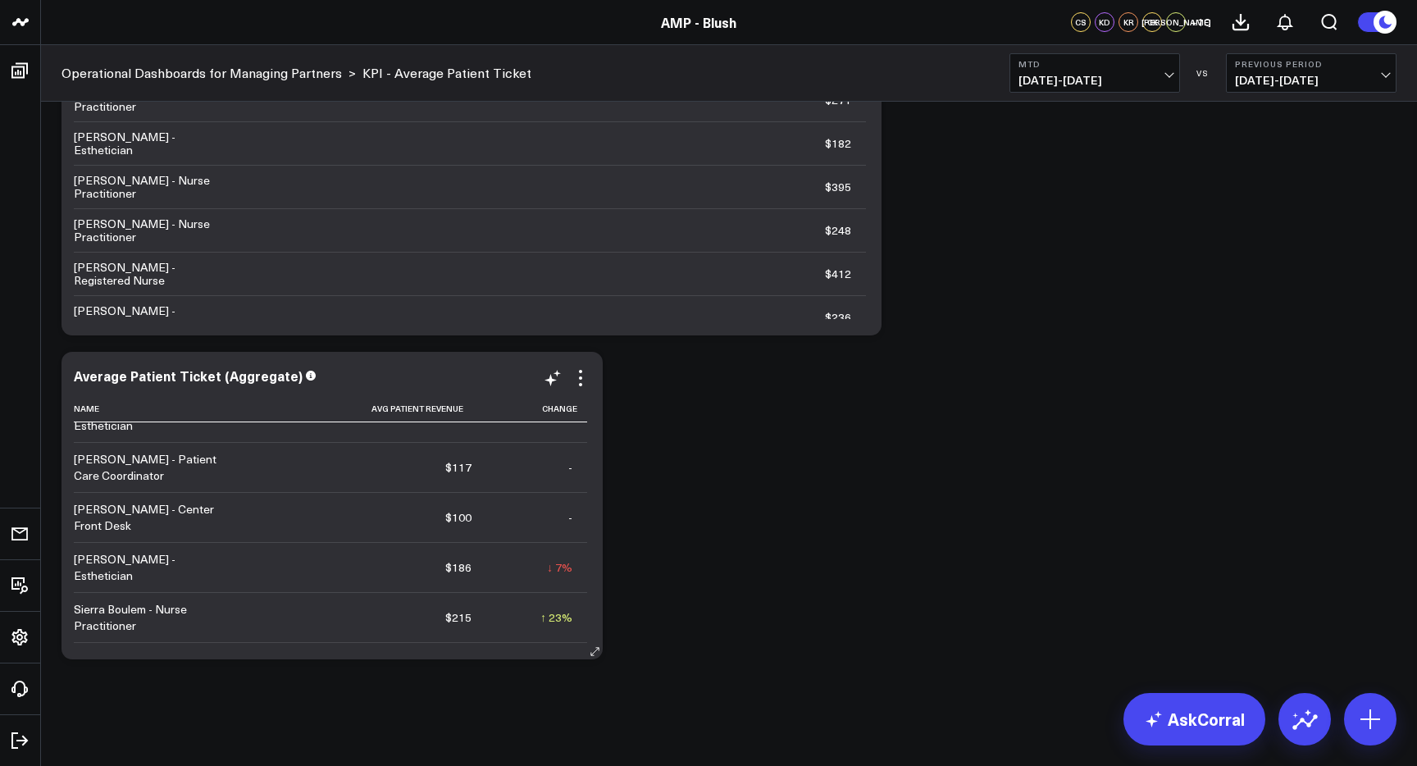
scroll to position [1132, 0]
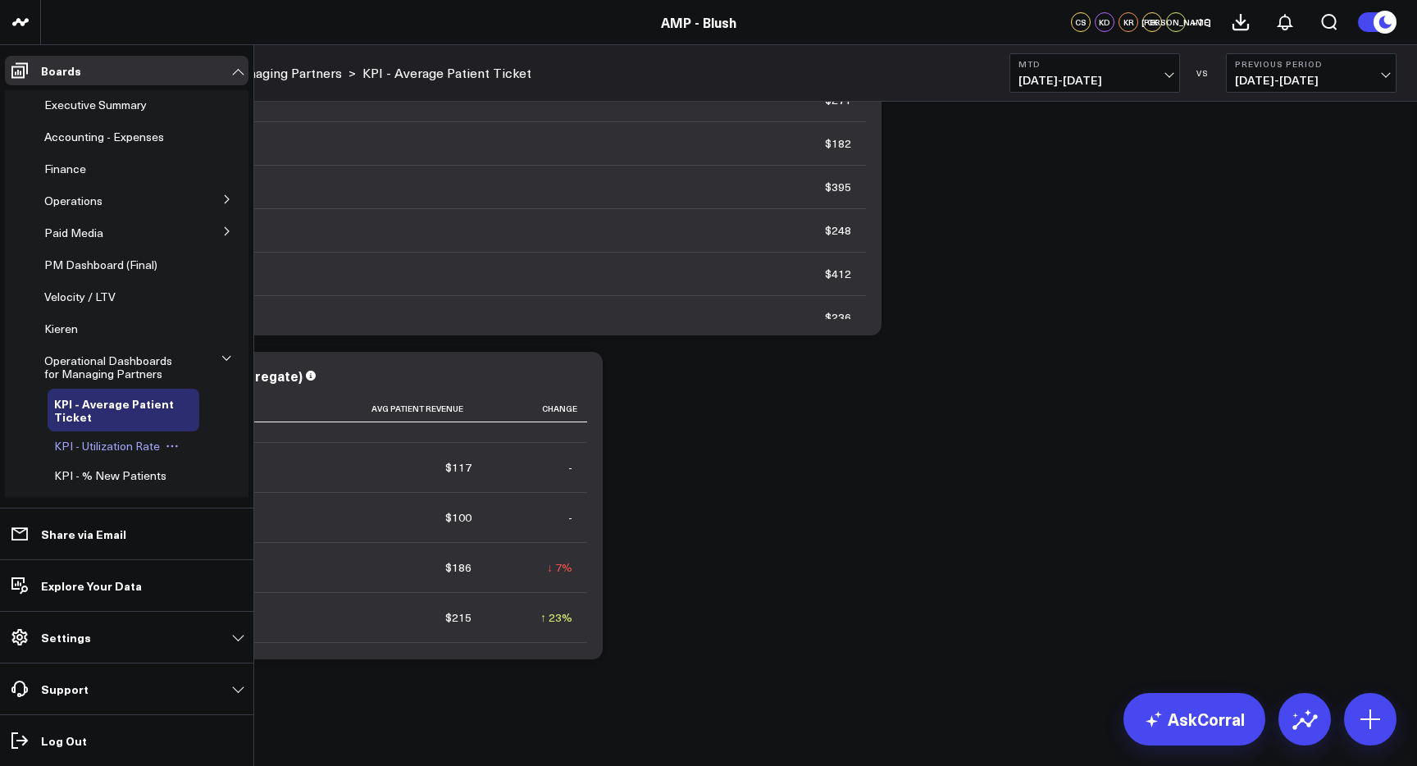
click at [102, 449] on span "KPI - Utilization Rate" at bounding box center [107, 446] width 106 height 16
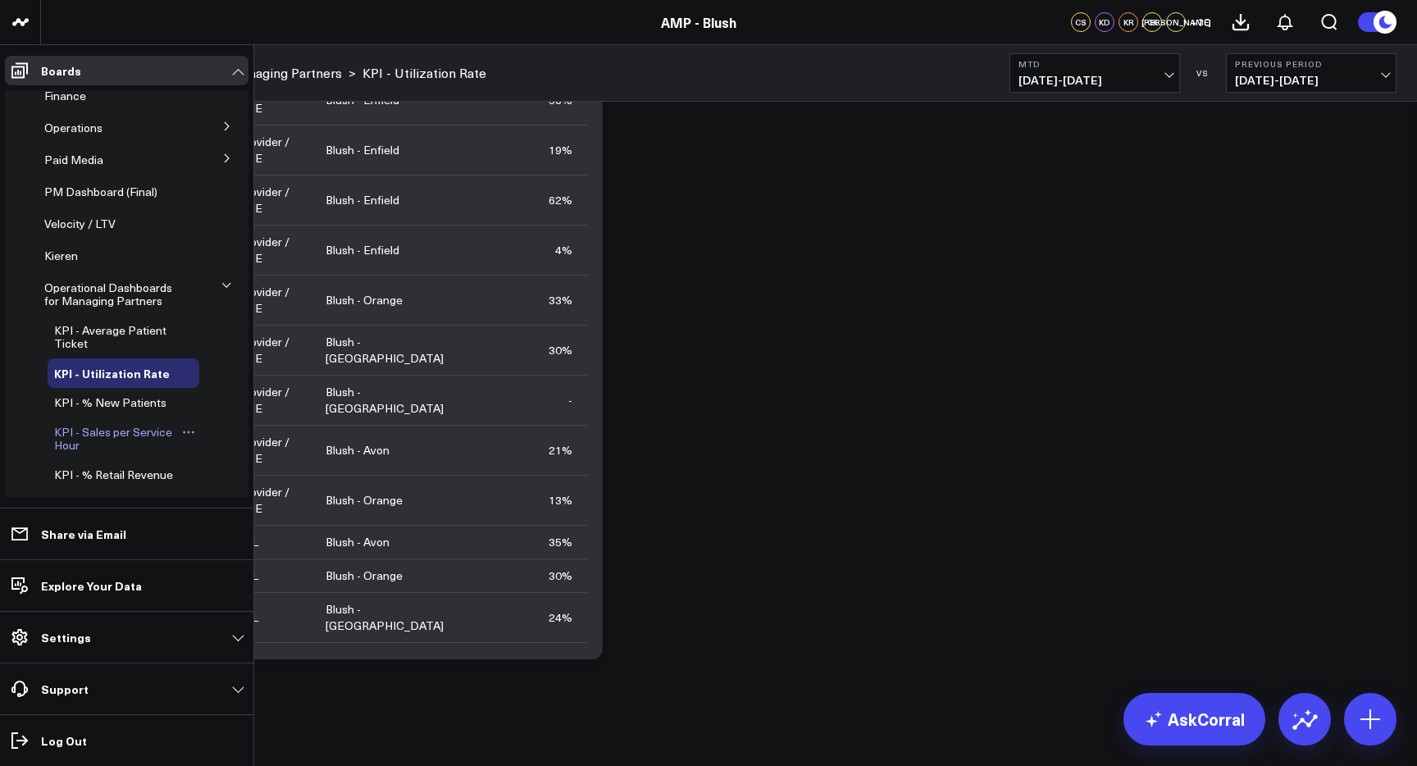
scroll to position [77, 0]
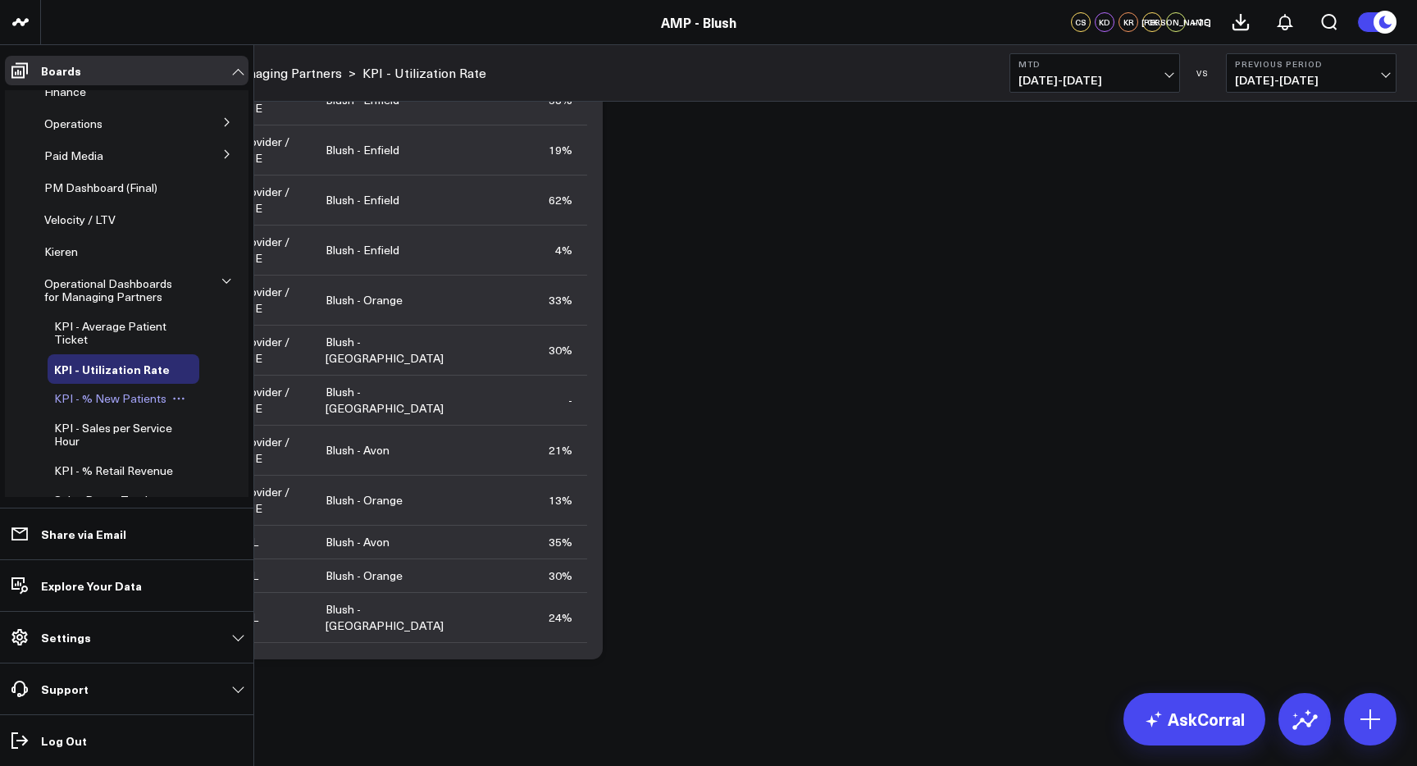
click at [126, 399] on span "KPI - % New Patients" at bounding box center [110, 398] width 112 height 16
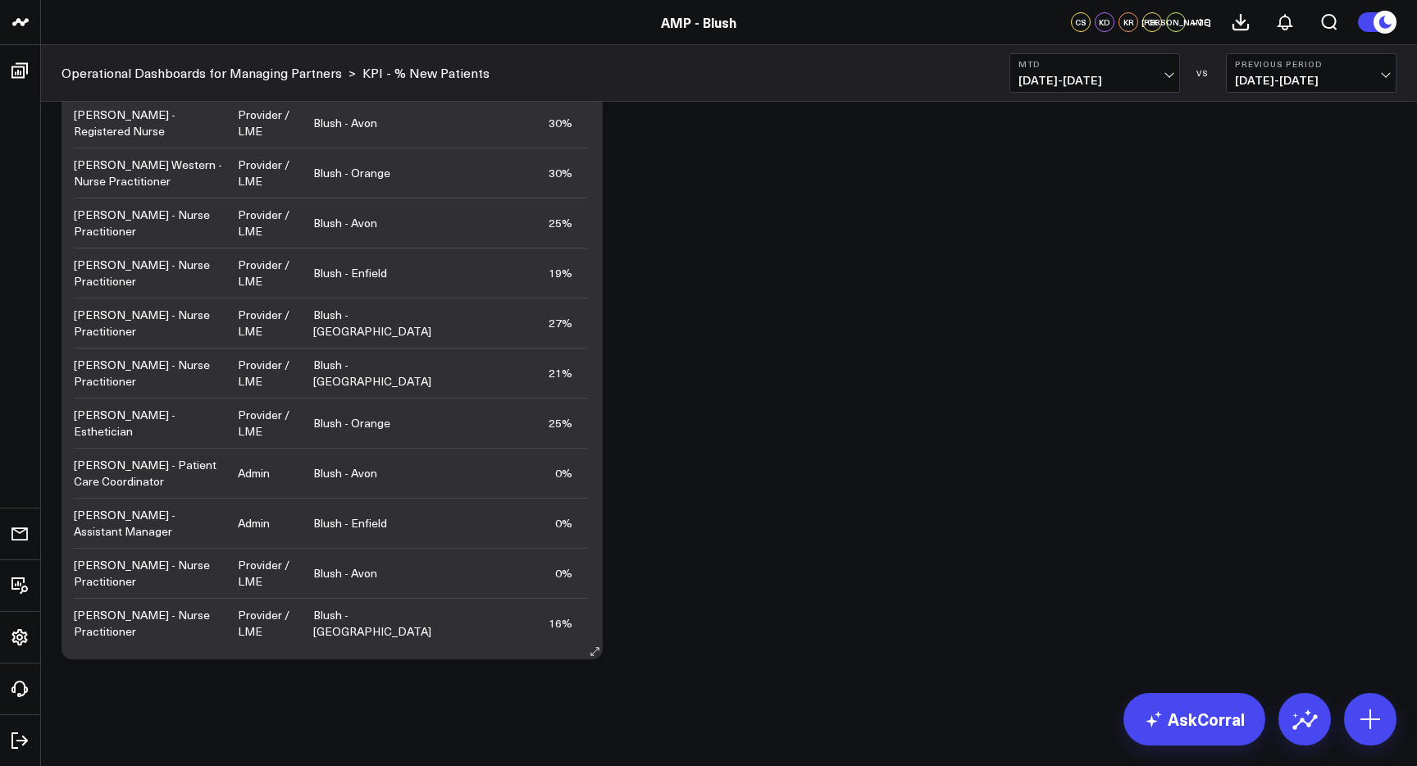
scroll to position [556, 0]
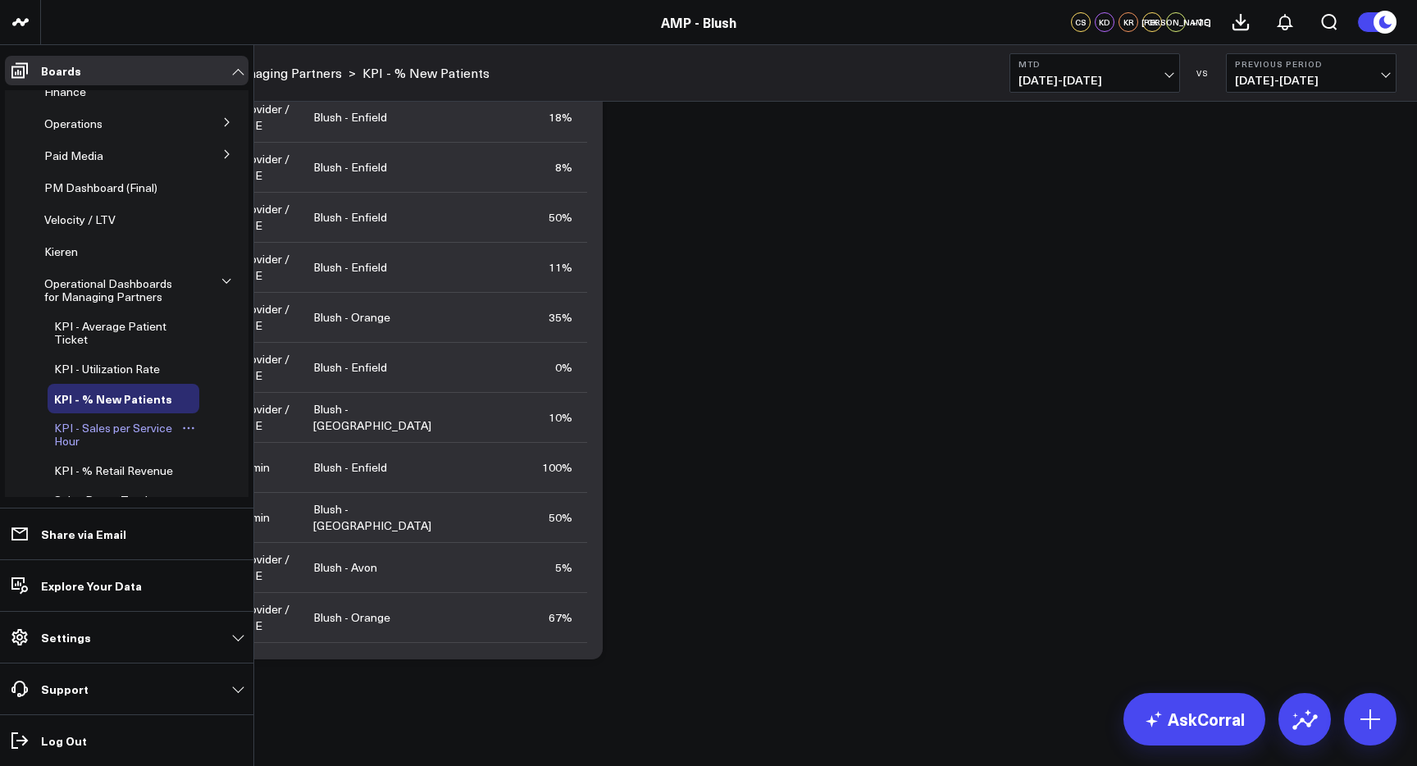
click at [99, 431] on span "KPI - Sales per Service Hour" at bounding box center [113, 434] width 118 height 29
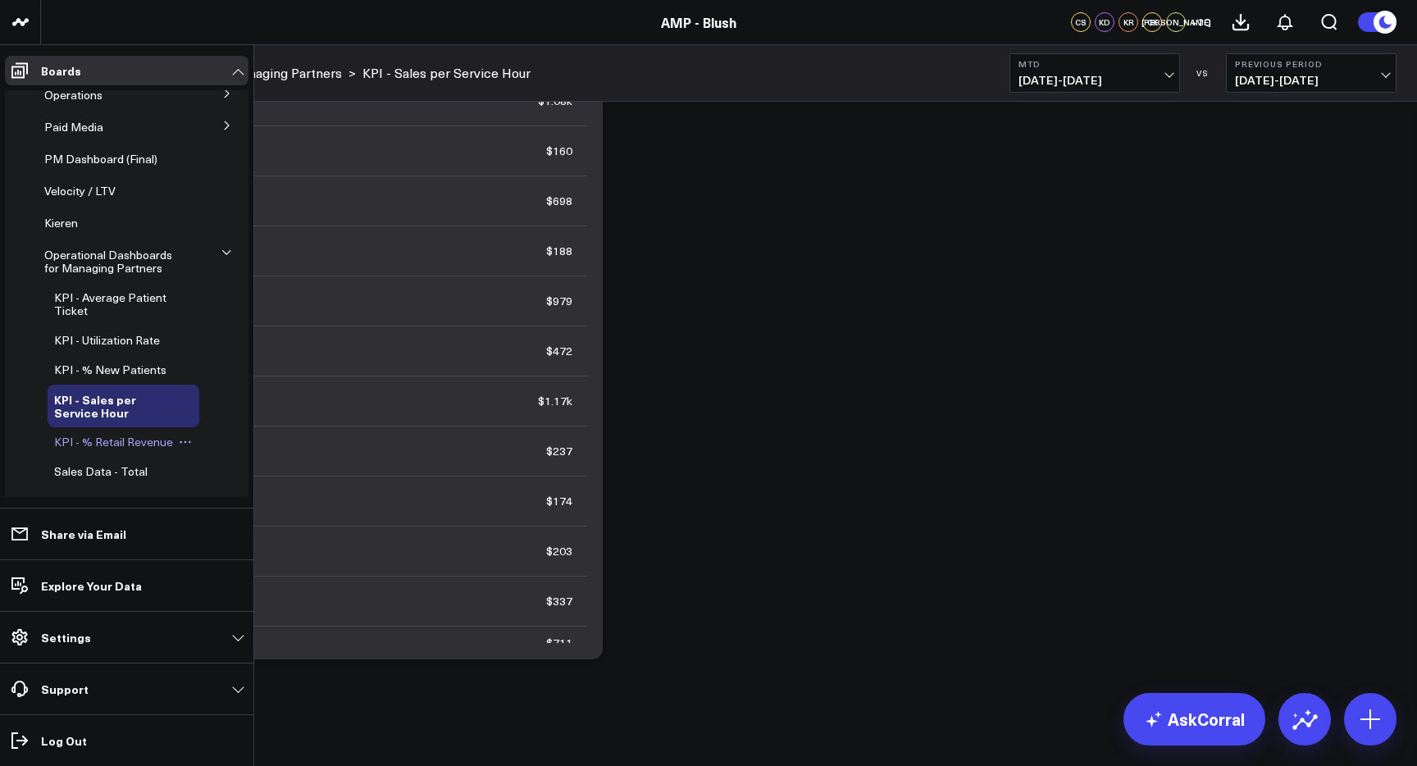
scroll to position [114, 0]
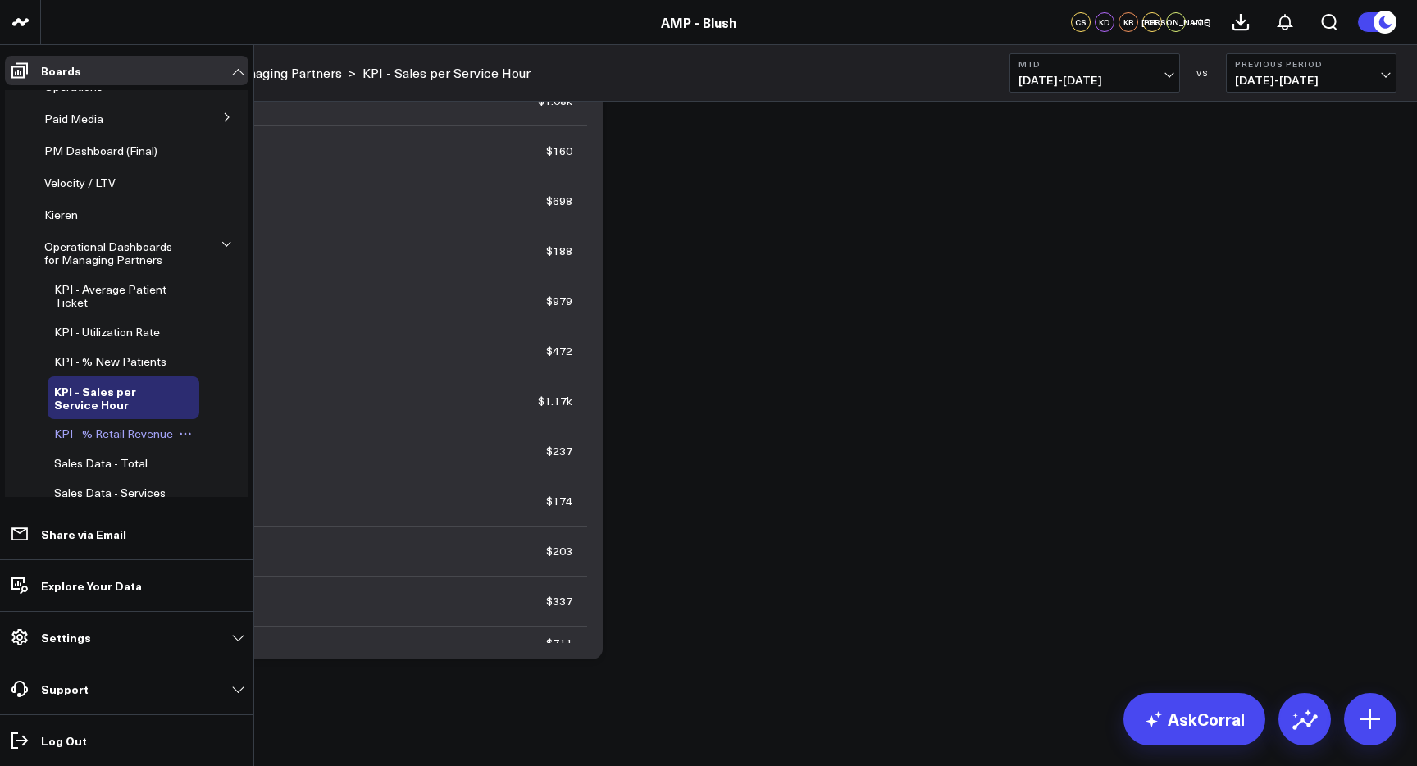
click at [112, 437] on span "KPI - % Retail Revenue" at bounding box center [113, 434] width 119 height 16
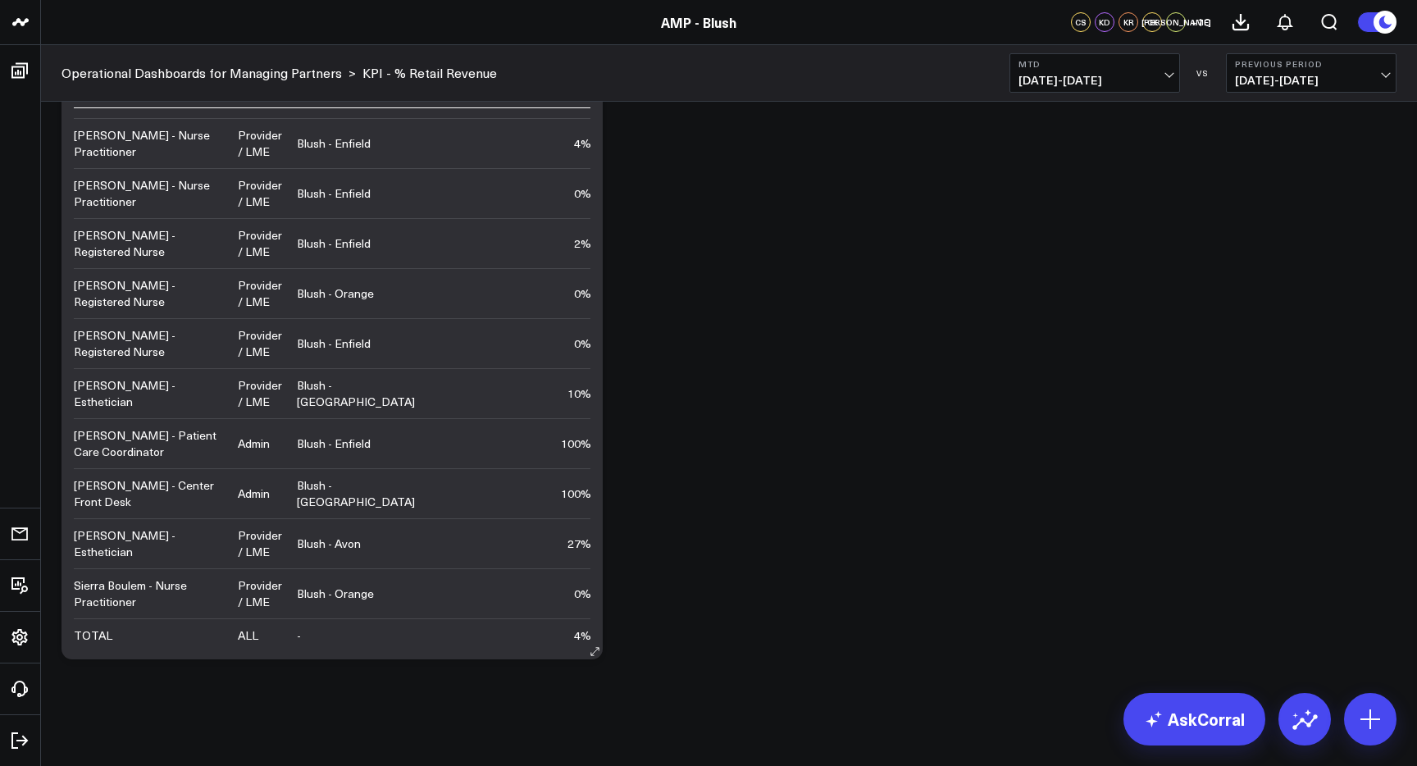
scroll to position [589, 0]
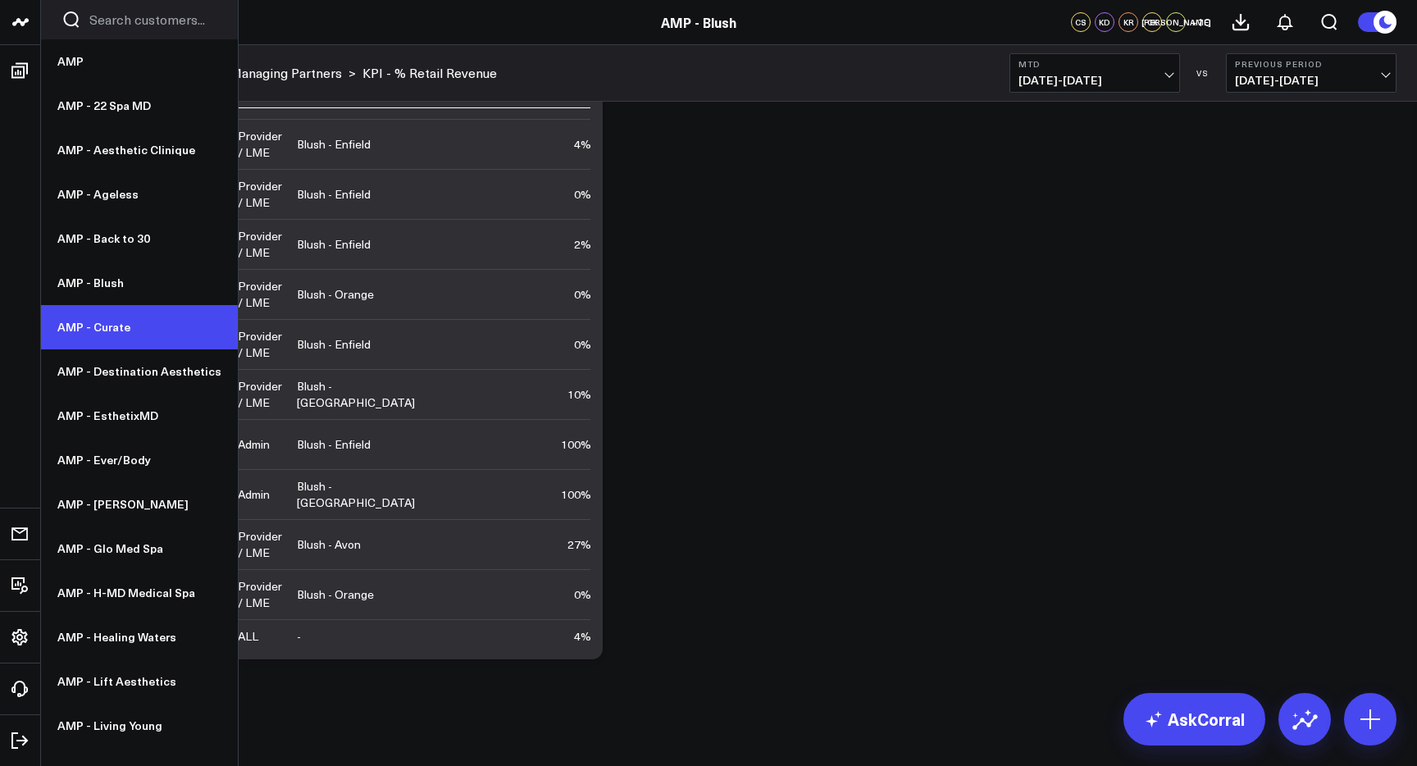
click at [98, 323] on link "AMP - Curate" at bounding box center [139, 327] width 197 height 44
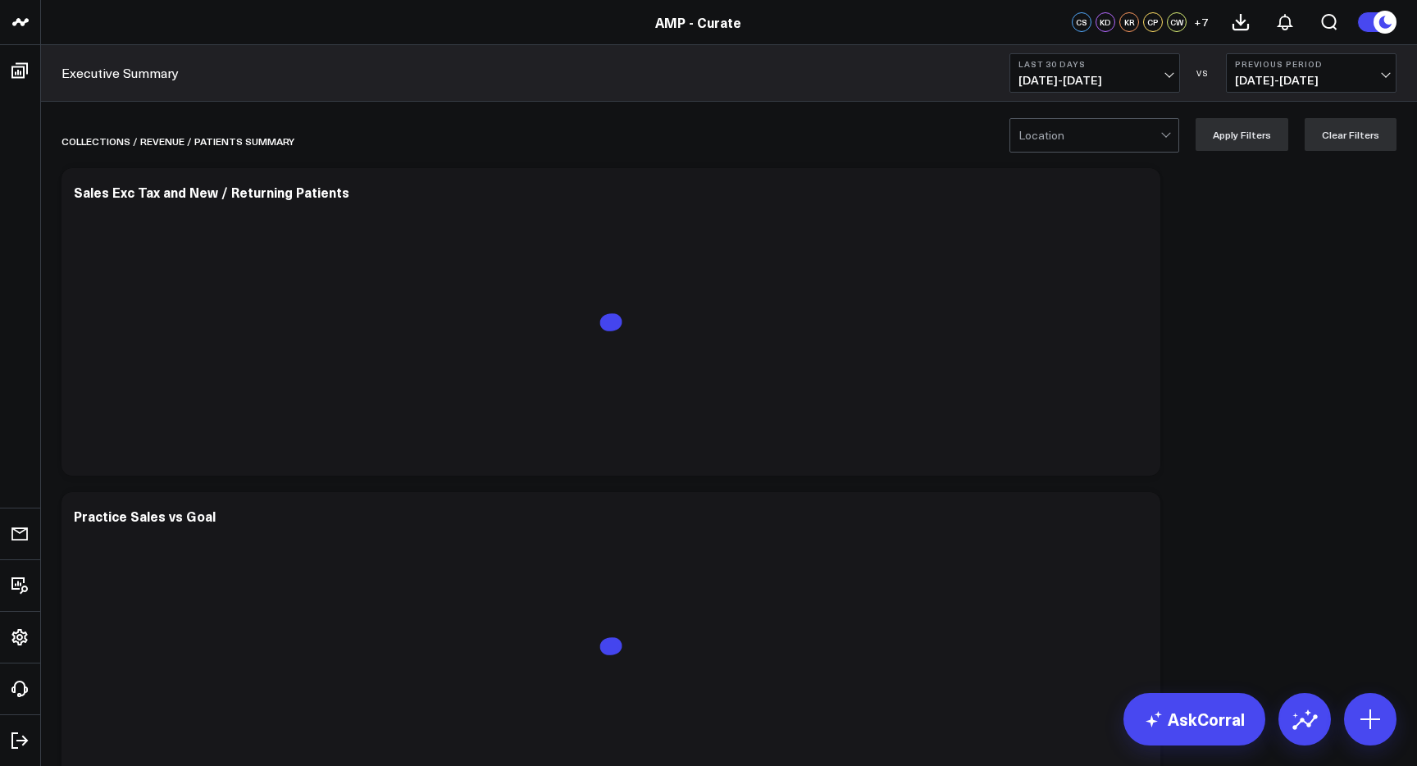
click at [1124, 69] on button "Last 30 Days [DATE] - [DATE]" at bounding box center [1095, 72] width 171 height 39
click at [1051, 422] on link "MTD" at bounding box center [1094, 428] width 169 height 31
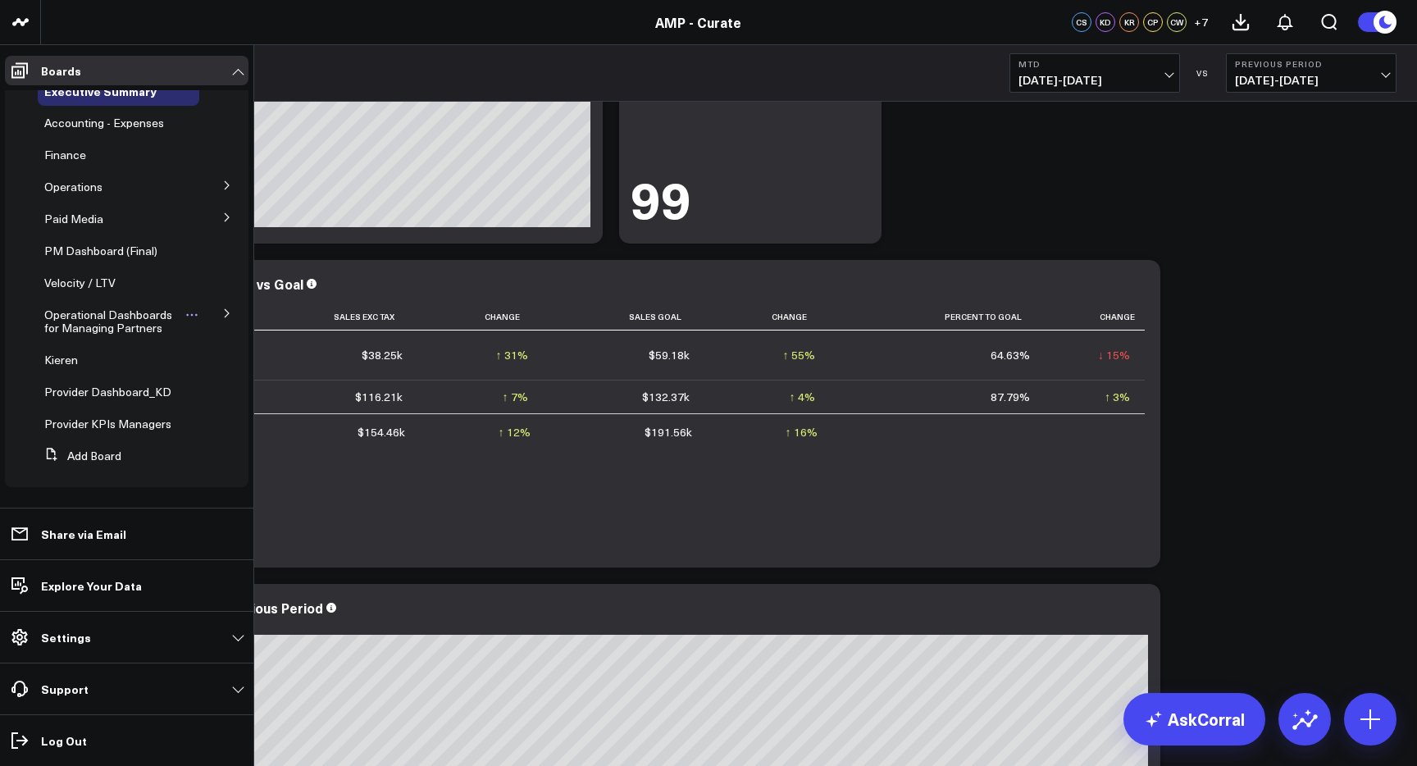
scroll to position [40, 0]
click at [128, 307] on span "Operational Dashboards for Managing Partners" at bounding box center [108, 321] width 128 height 29
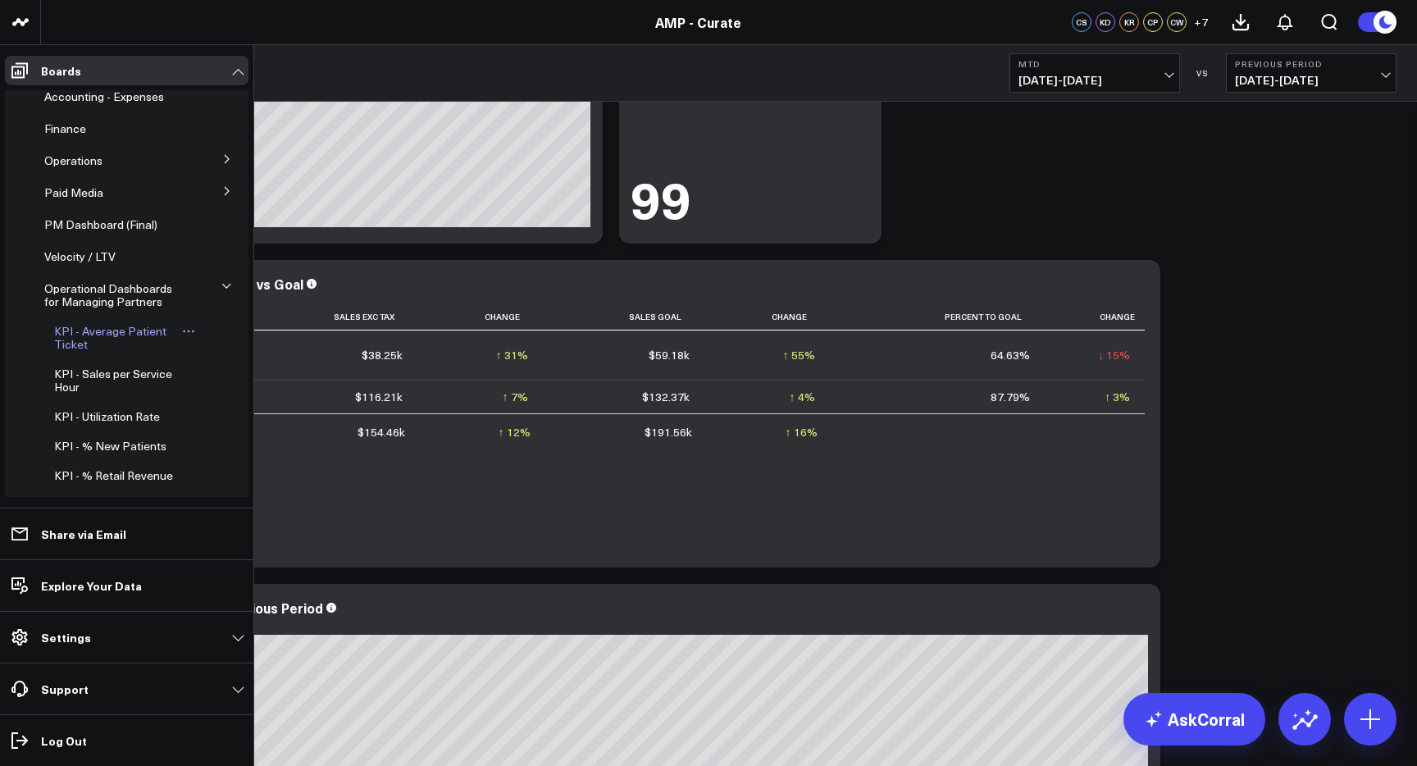
click at [116, 331] on span "KPI - Average Patient Ticket" at bounding box center [110, 337] width 112 height 29
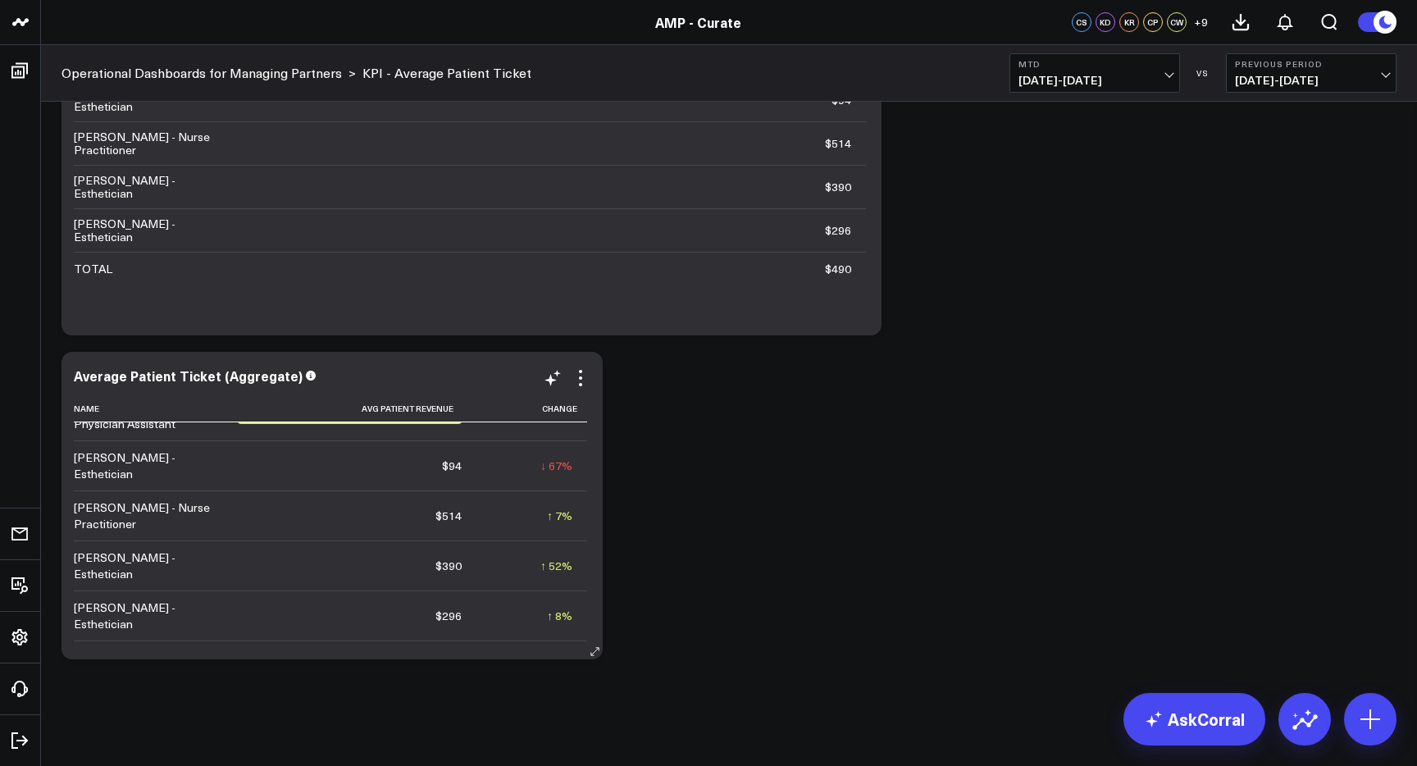
scroll to position [330, 0]
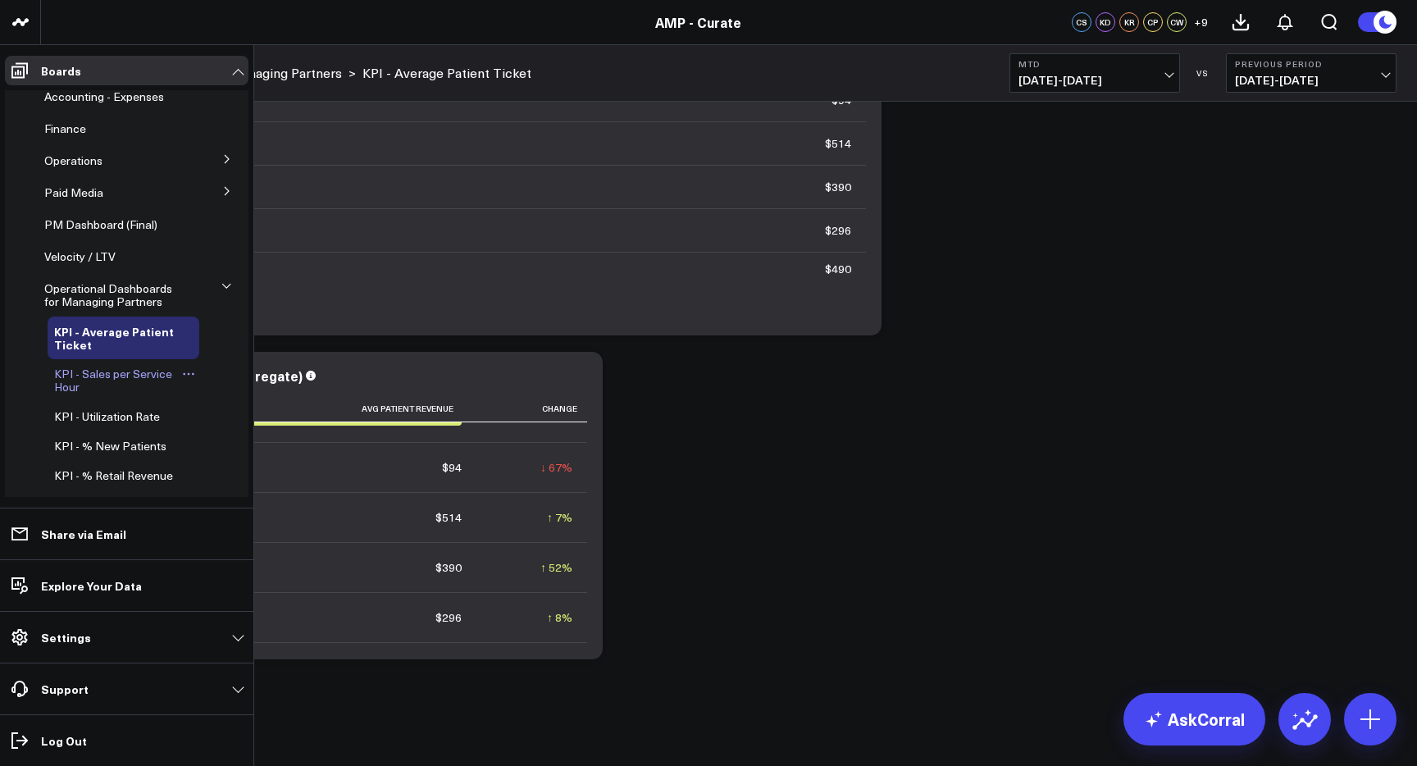
click at [110, 376] on span "KPI - Sales per Service Hour" at bounding box center [113, 380] width 118 height 29
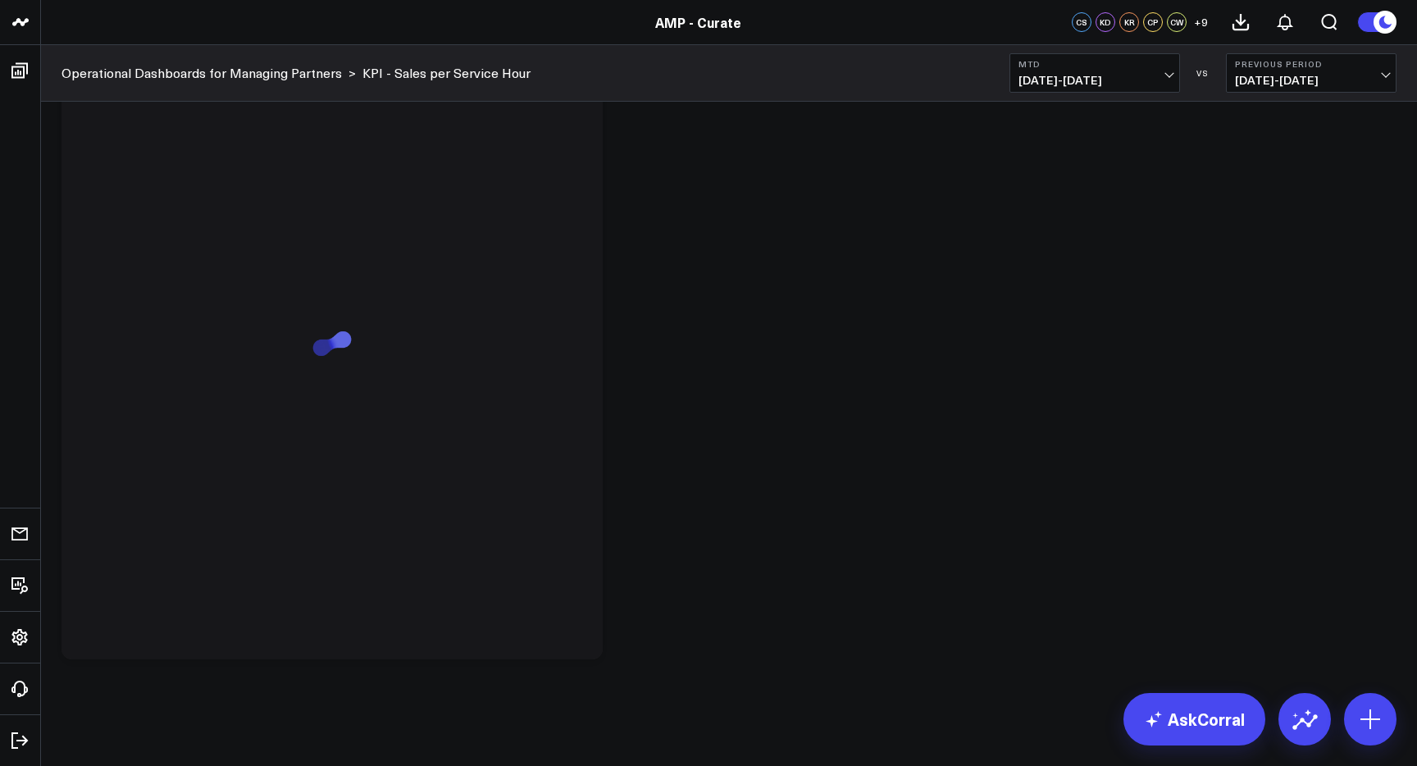
scroll to position [1456, 0]
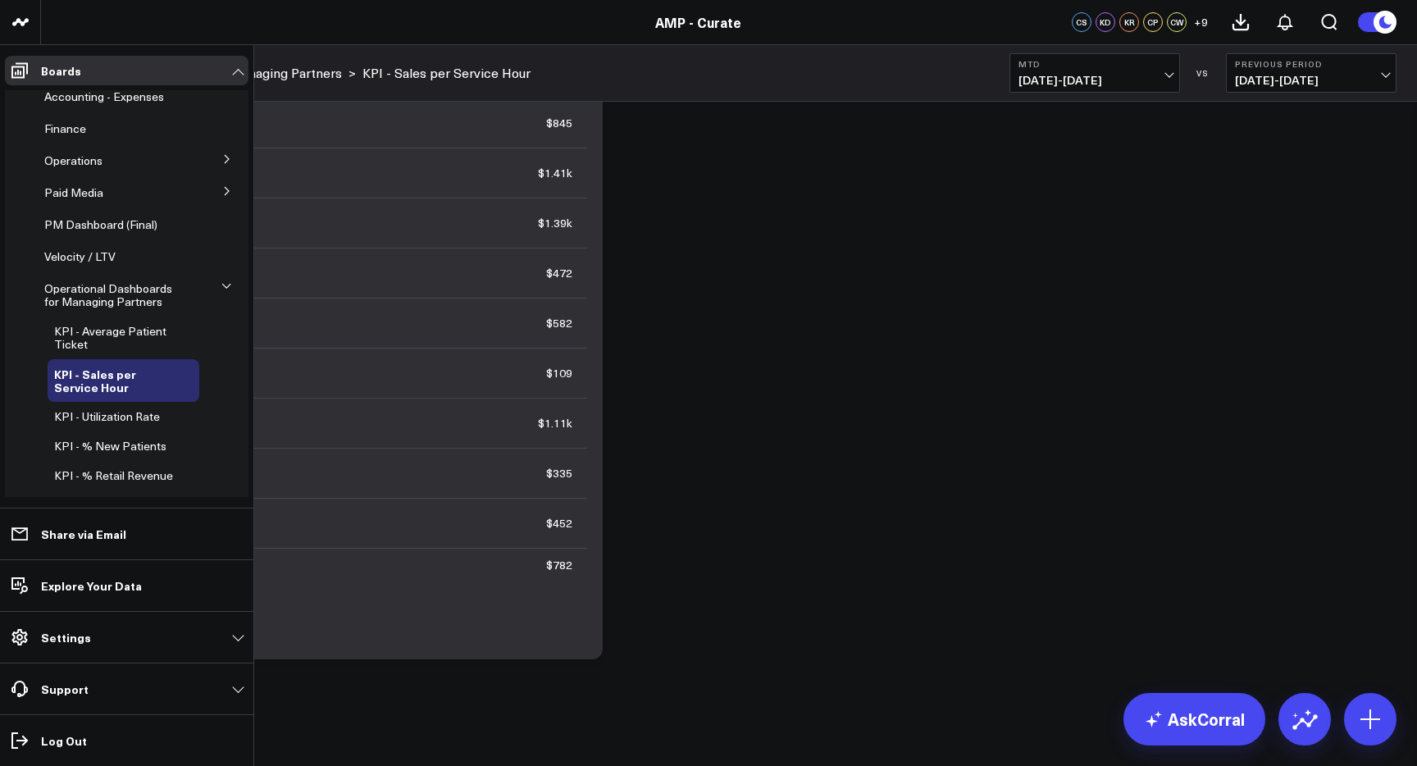
click at [116, 417] on span "KPI - Utilization Rate" at bounding box center [107, 416] width 106 height 16
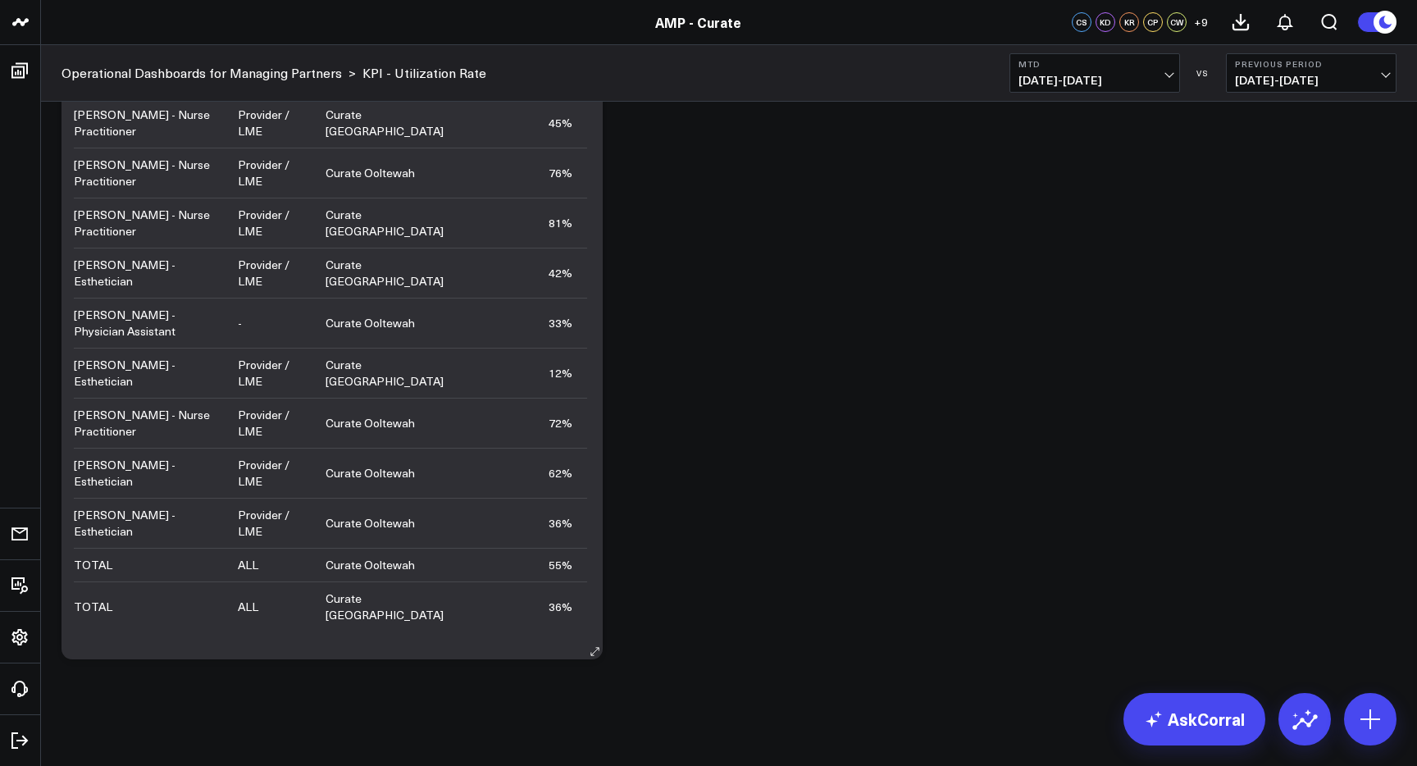
scroll to position [1456, 0]
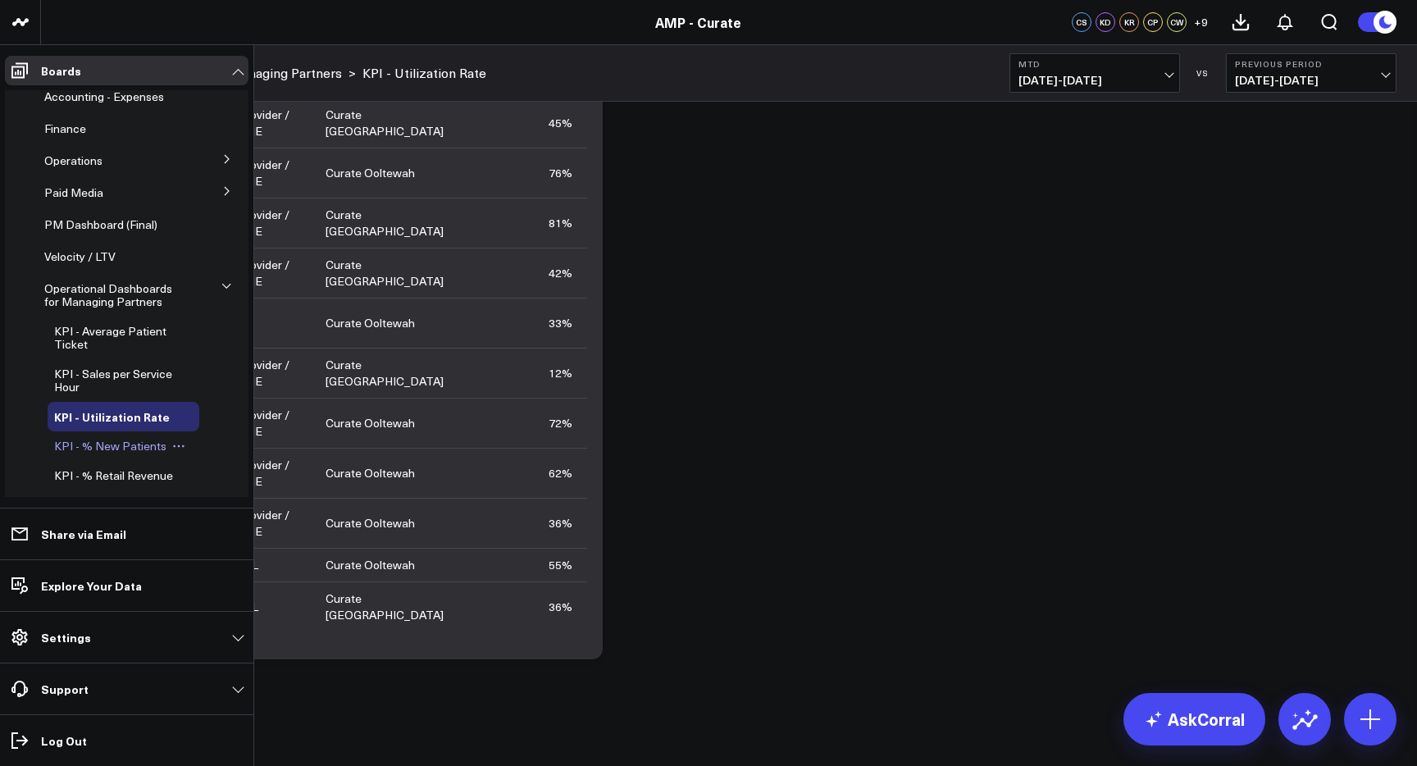
click at [97, 451] on span "KPI - % New Patients" at bounding box center [110, 446] width 112 height 16
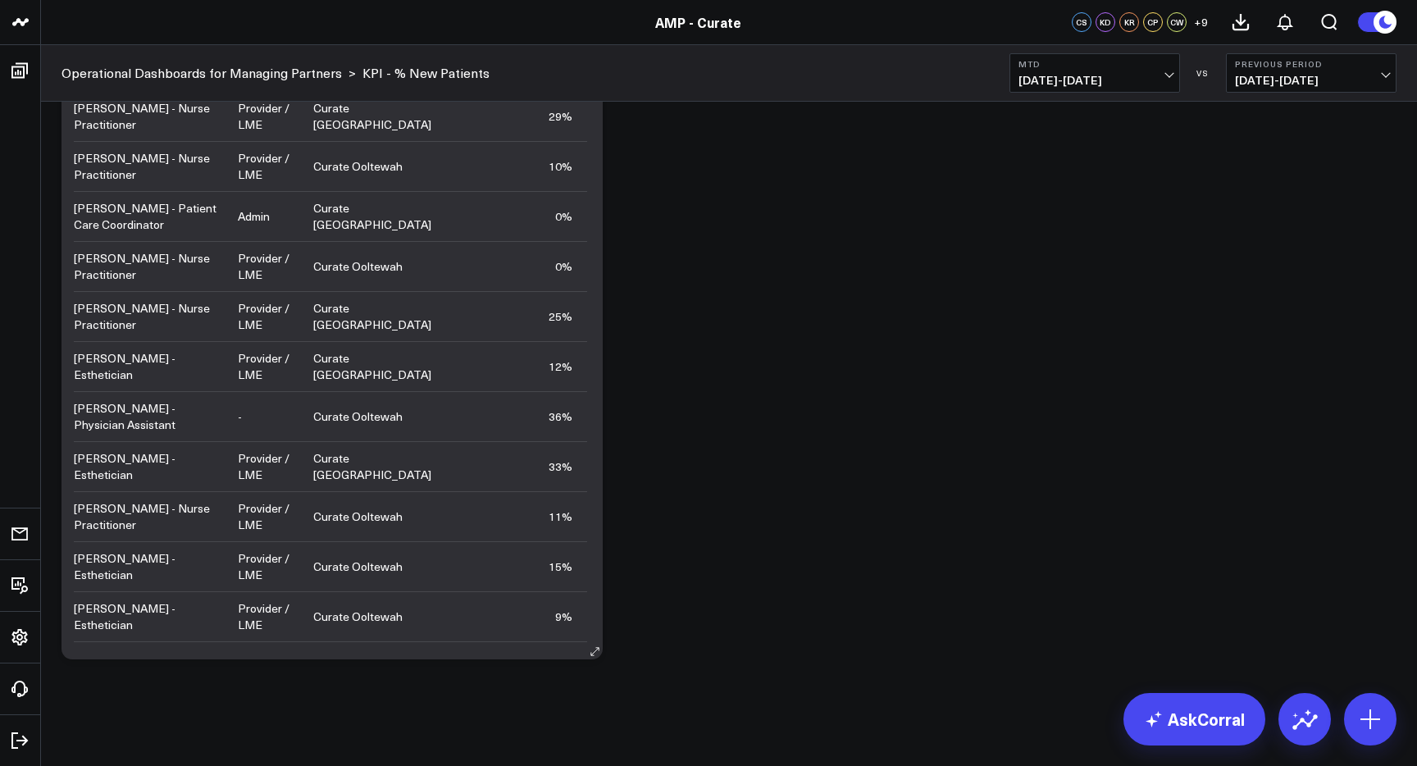
scroll to position [56, 0]
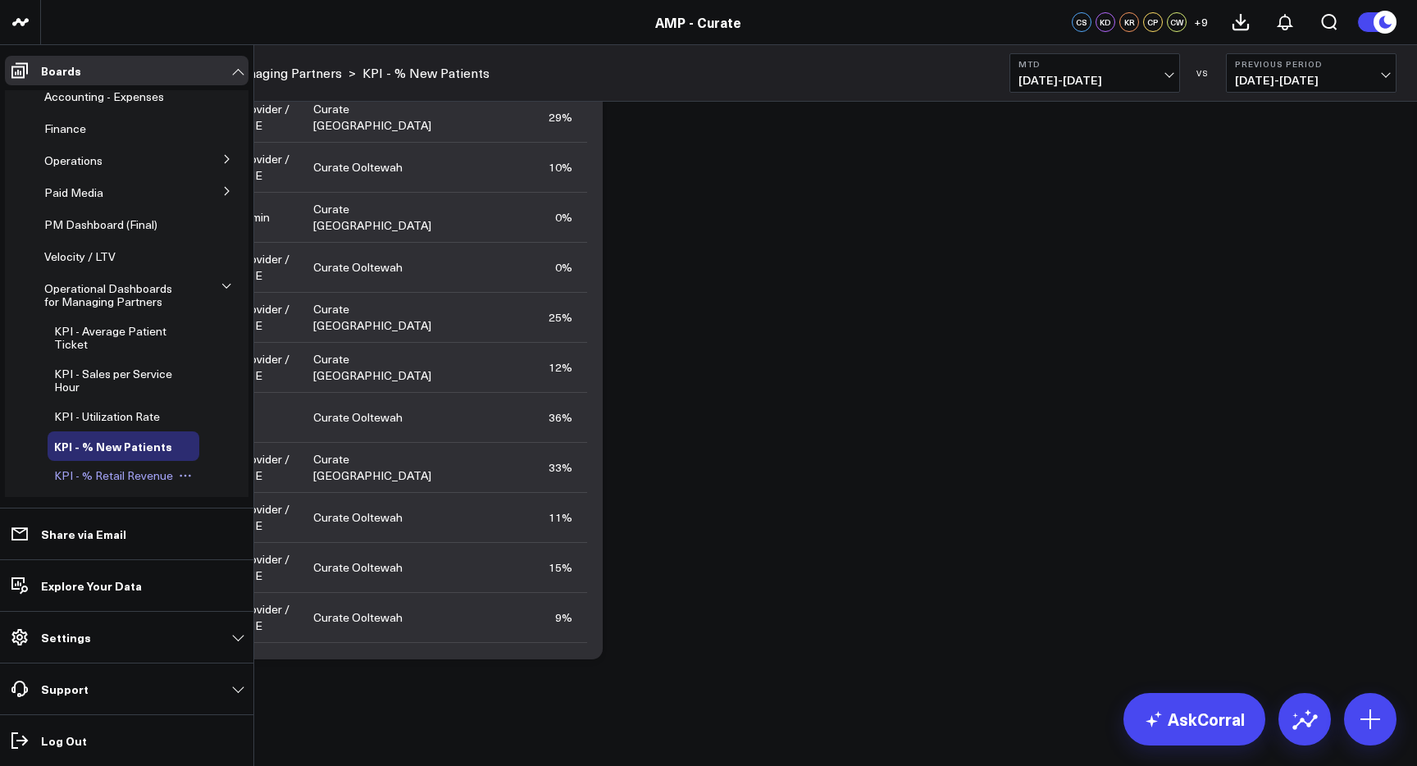
click at [109, 481] on span "KPI - % Retail Revenue" at bounding box center [113, 475] width 119 height 16
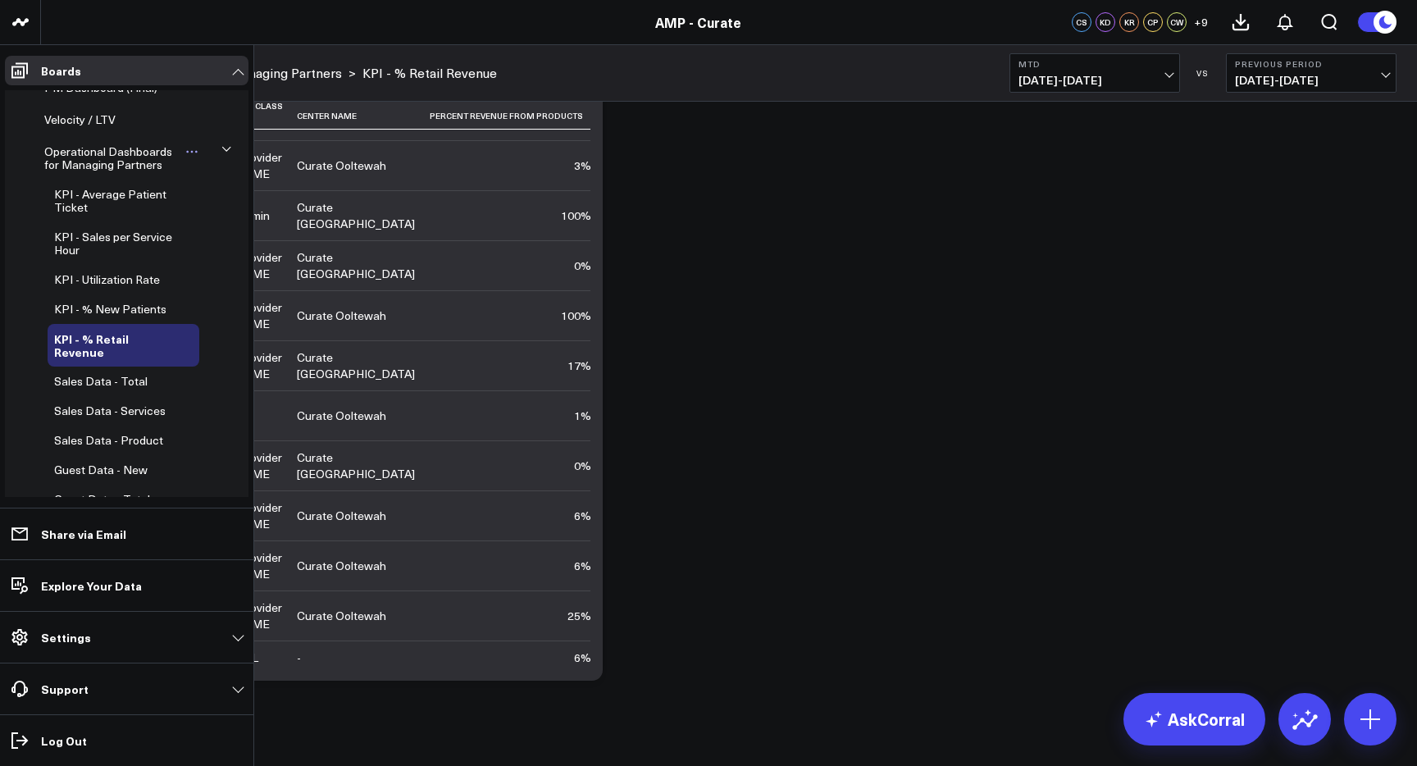
scroll to position [190, 0]
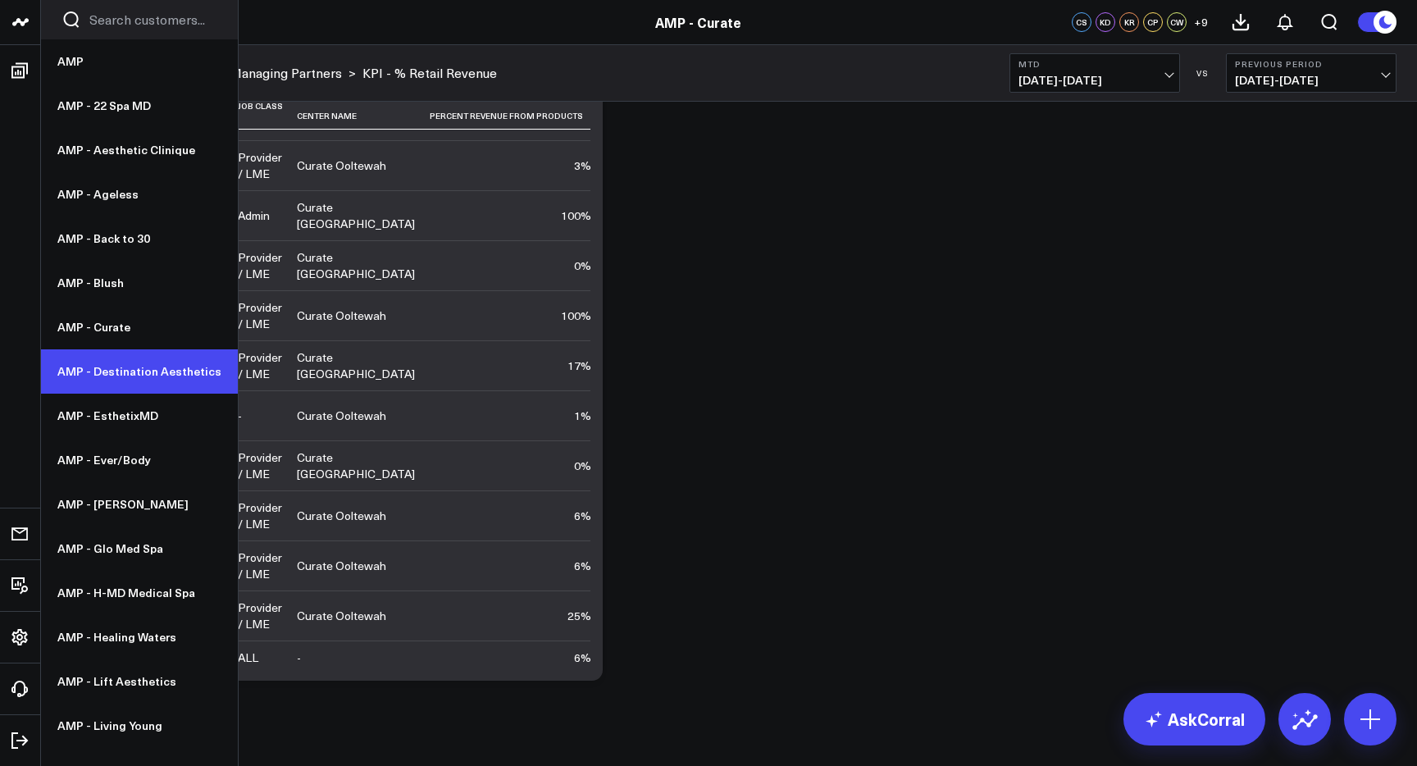
click at [130, 364] on link "AMP - Destination Aesthetics" at bounding box center [139, 371] width 197 height 44
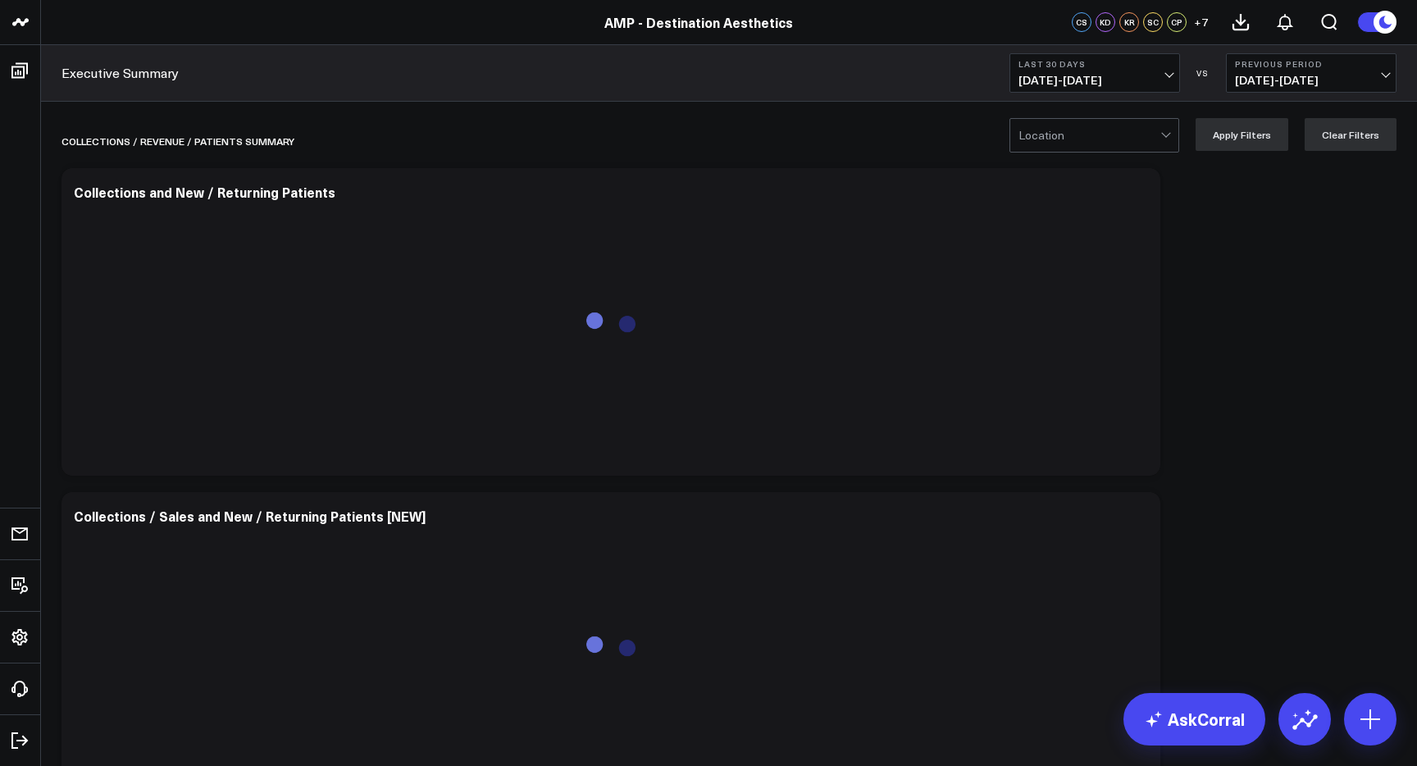
click at [1058, 81] on span "[DATE] - [DATE]" at bounding box center [1095, 80] width 153 height 13
click at [1064, 428] on link "MTD" at bounding box center [1094, 428] width 169 height 31
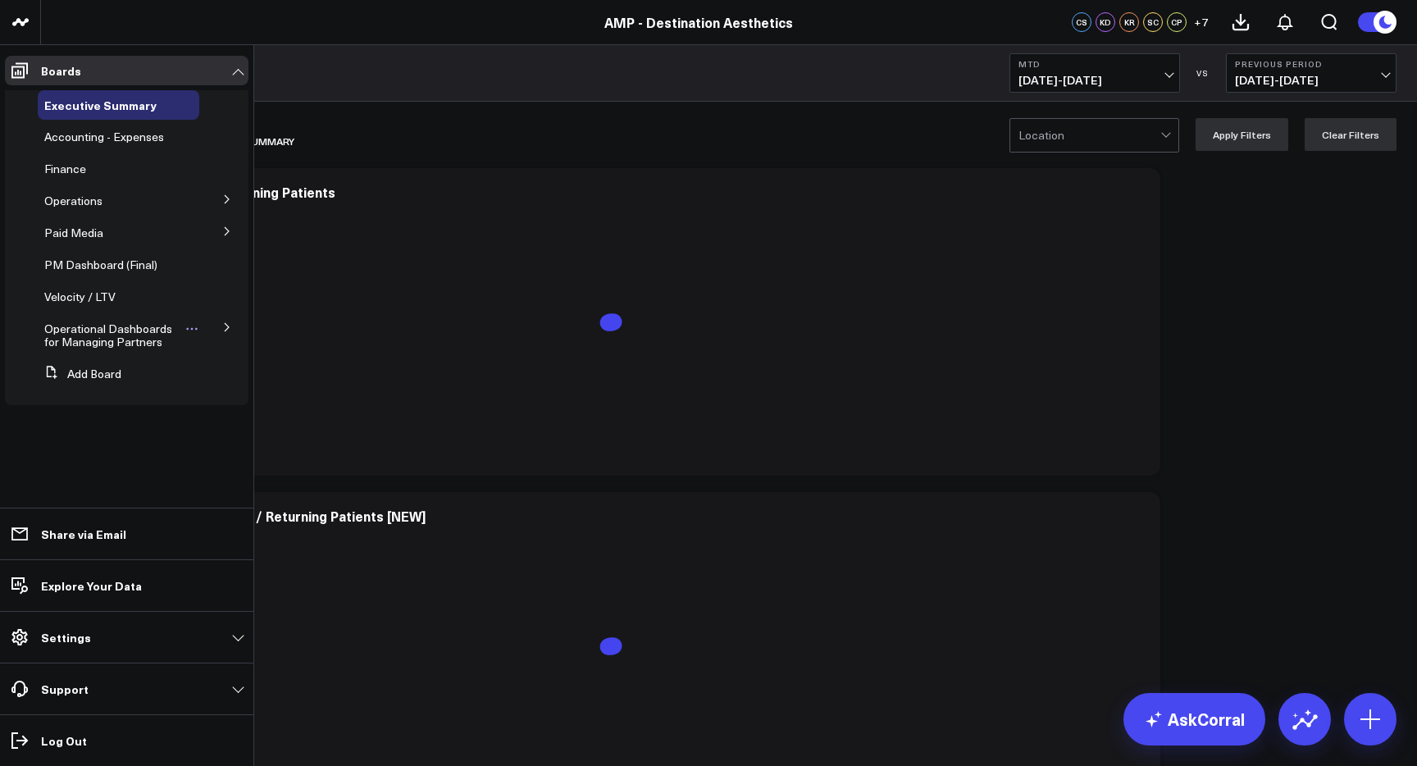
click at [141, 339] on span "Operational Dashboards for Managing Partners" at bounding box center [108, 335] width 128 height 29
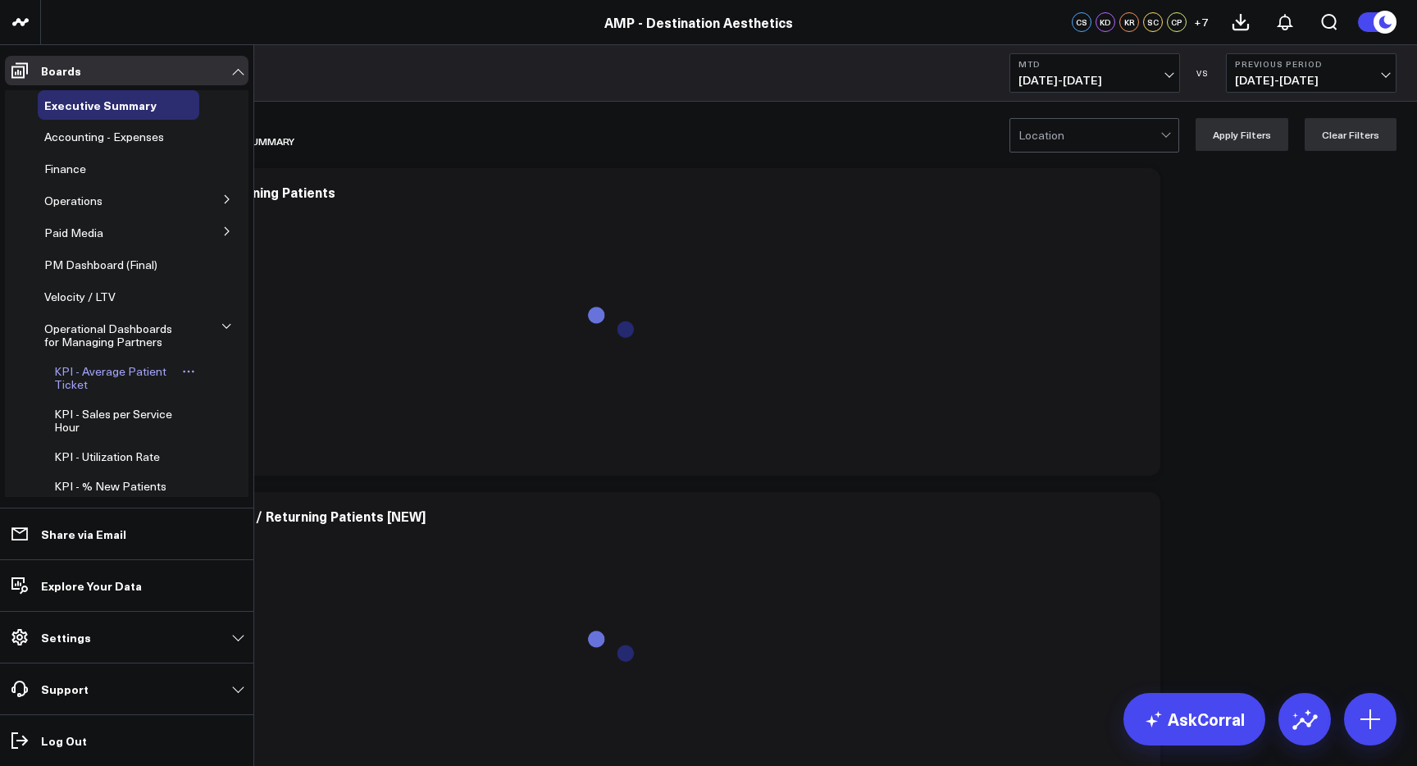
click at [128, 371] on span "KPI - Average Patient Ticket" at bounding box center [110, 377] width 112 height 29
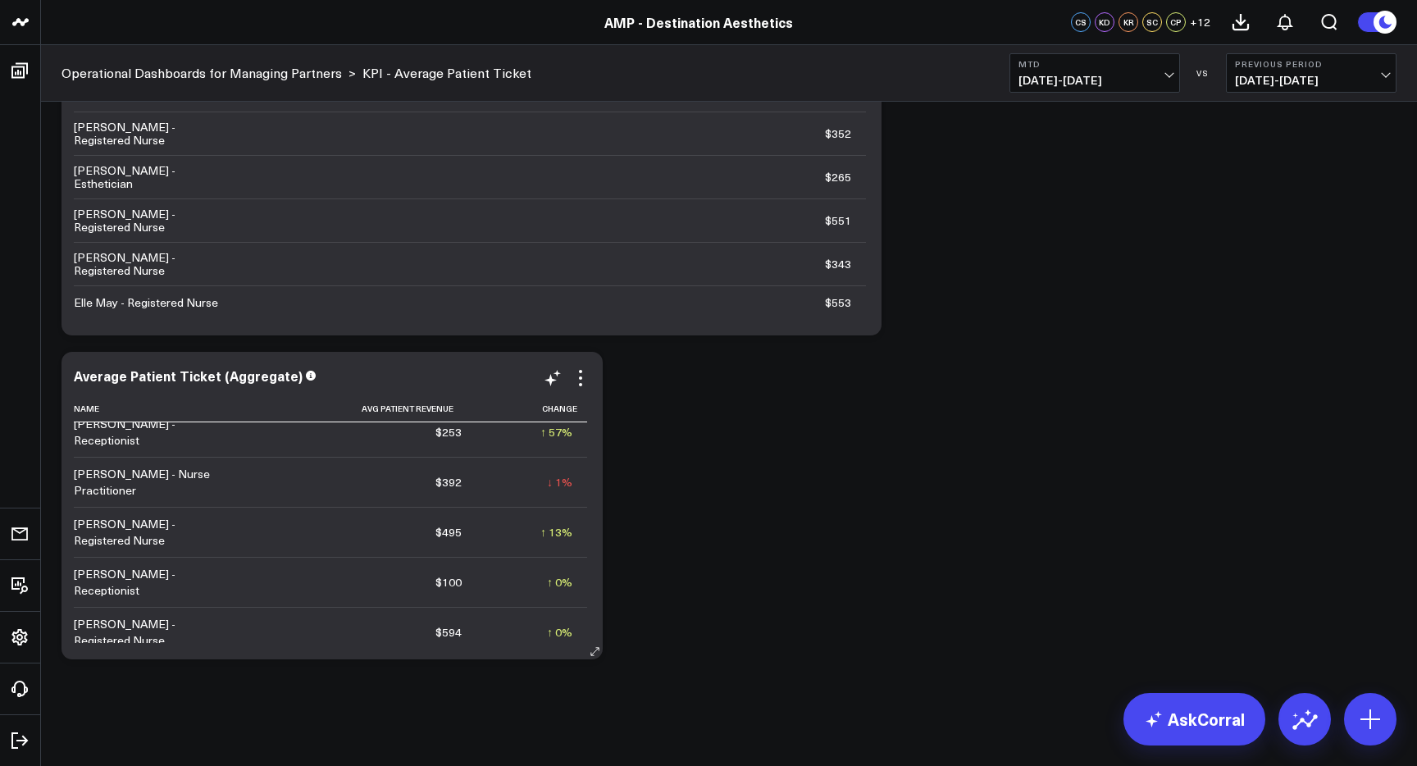
scroll to position [1132, 0]
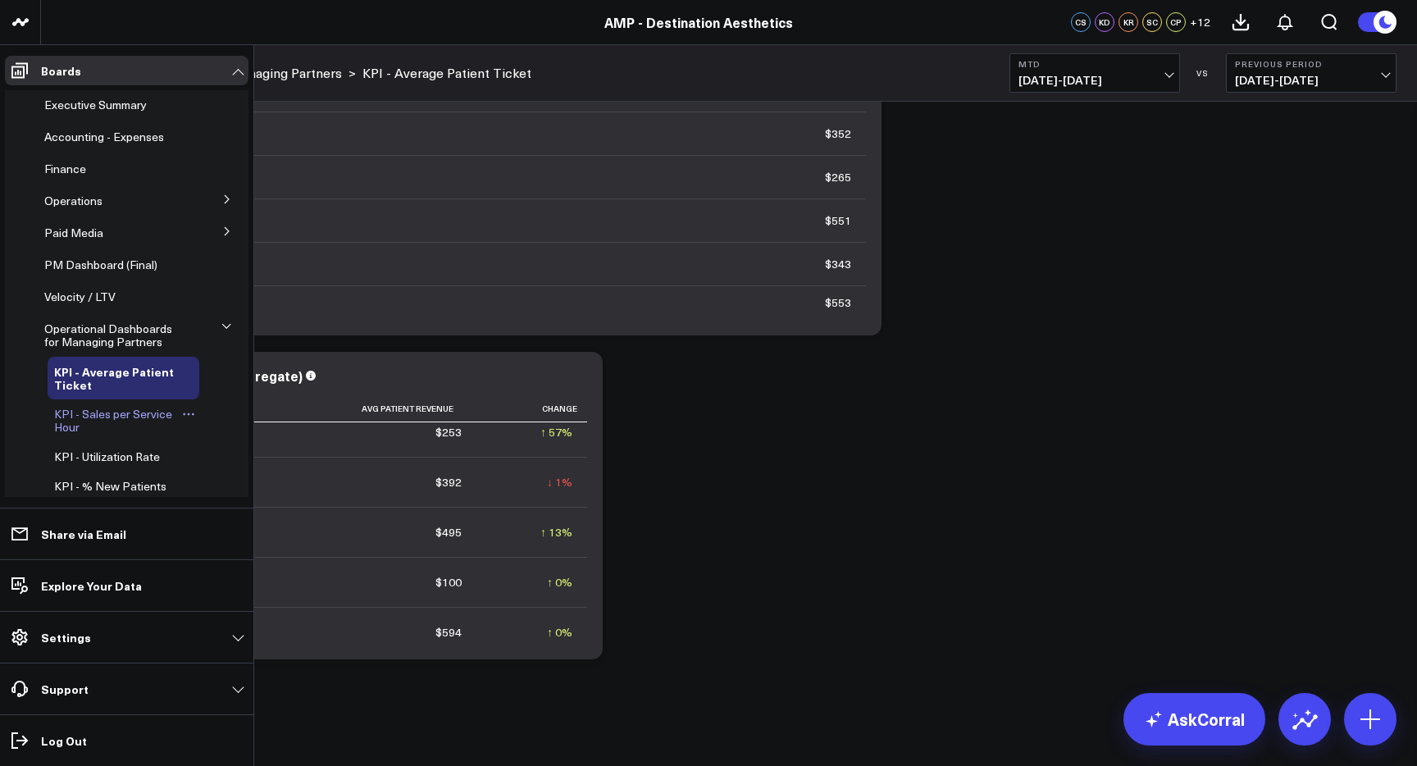
click at [103, 416] on span "KPI - Sales per Service Hour" at bounding box center [113, 420] width 118 height 29
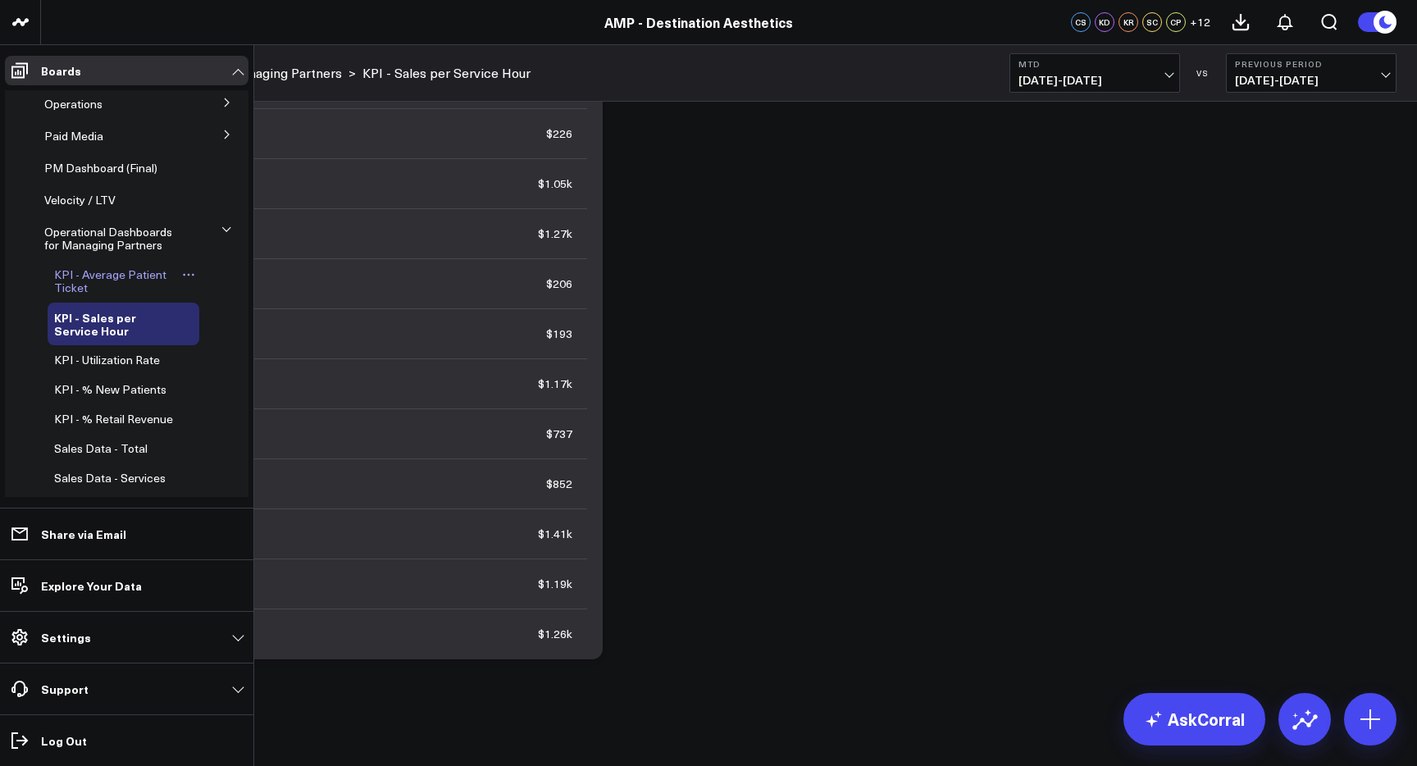
scroll to position [103, 0]
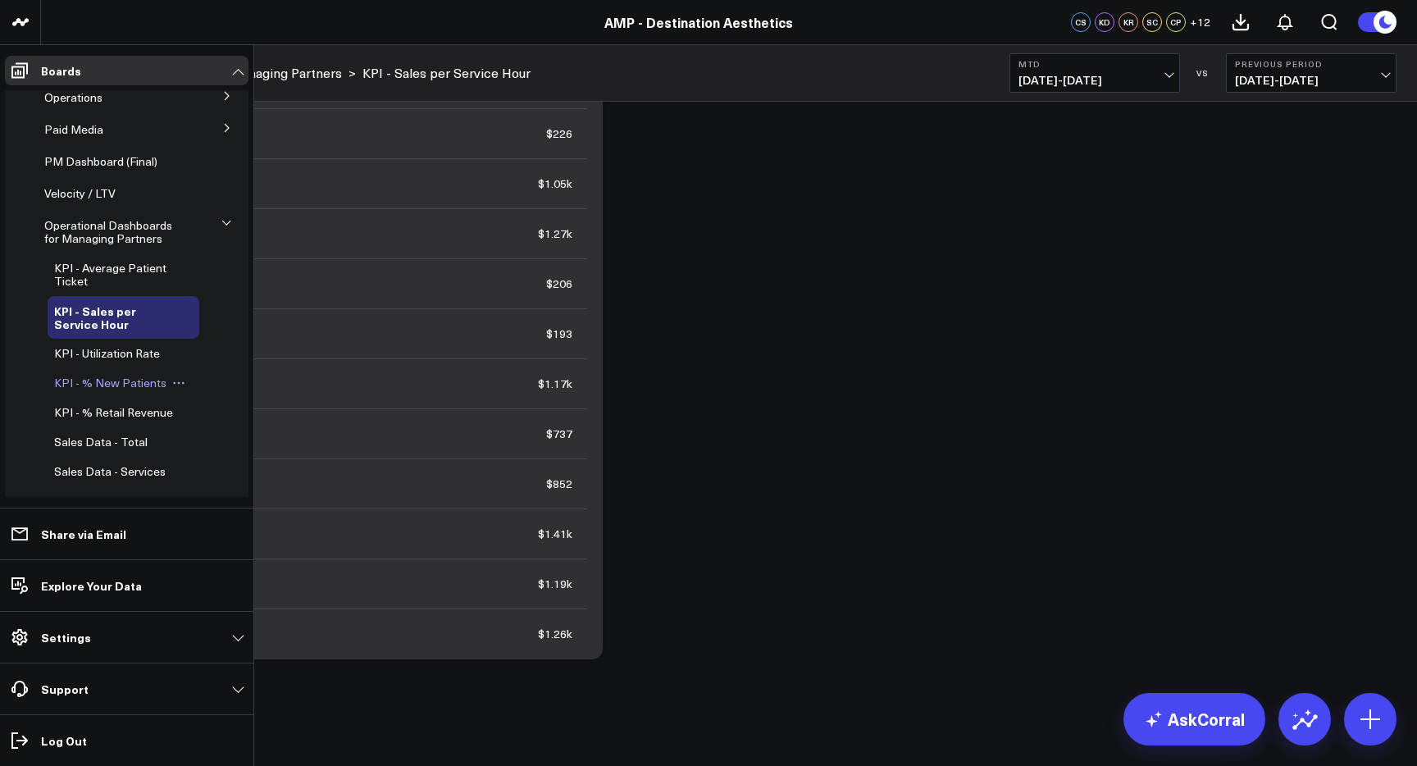
click at [135, 379] on span "KPI - % New Patients" at bounding box center [110, 383] width 112 height 16
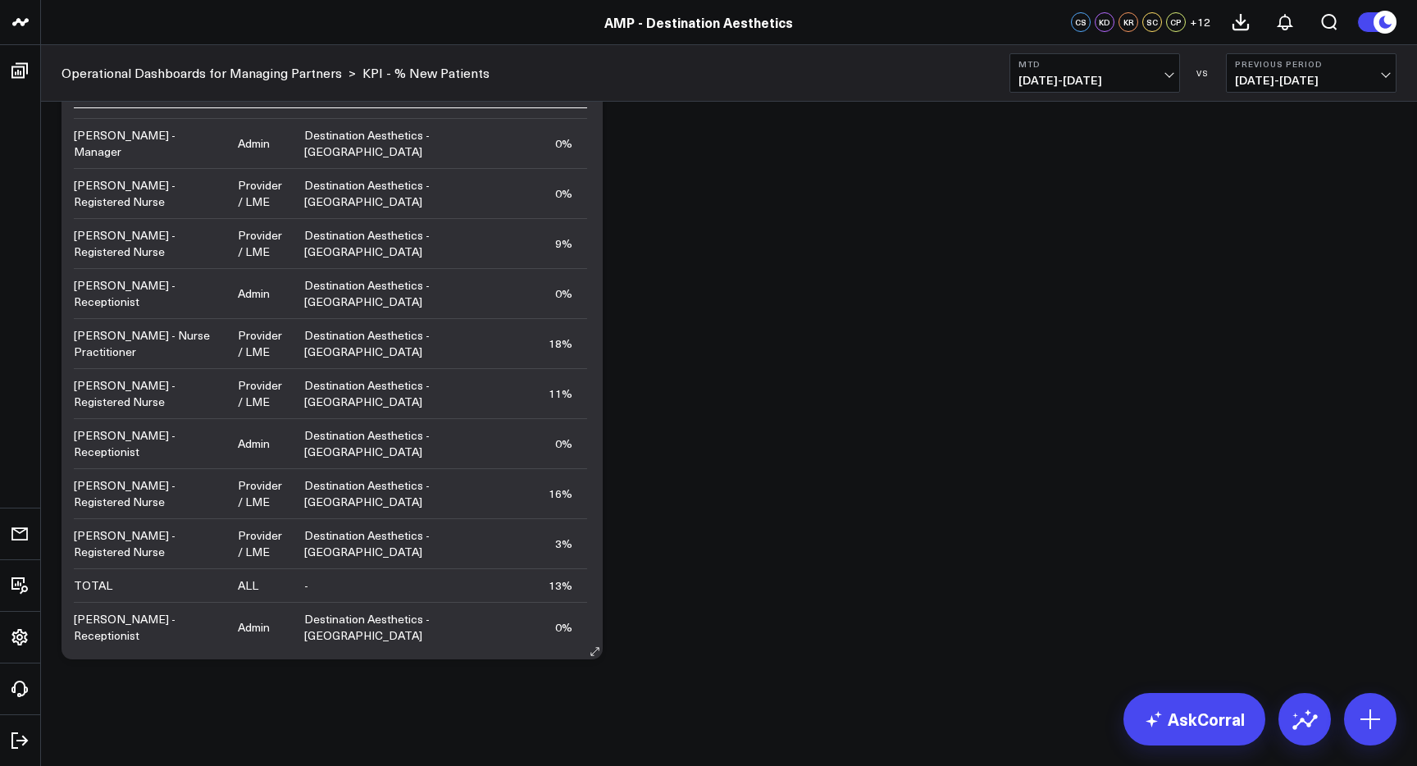
scroll to position [1739, 0]
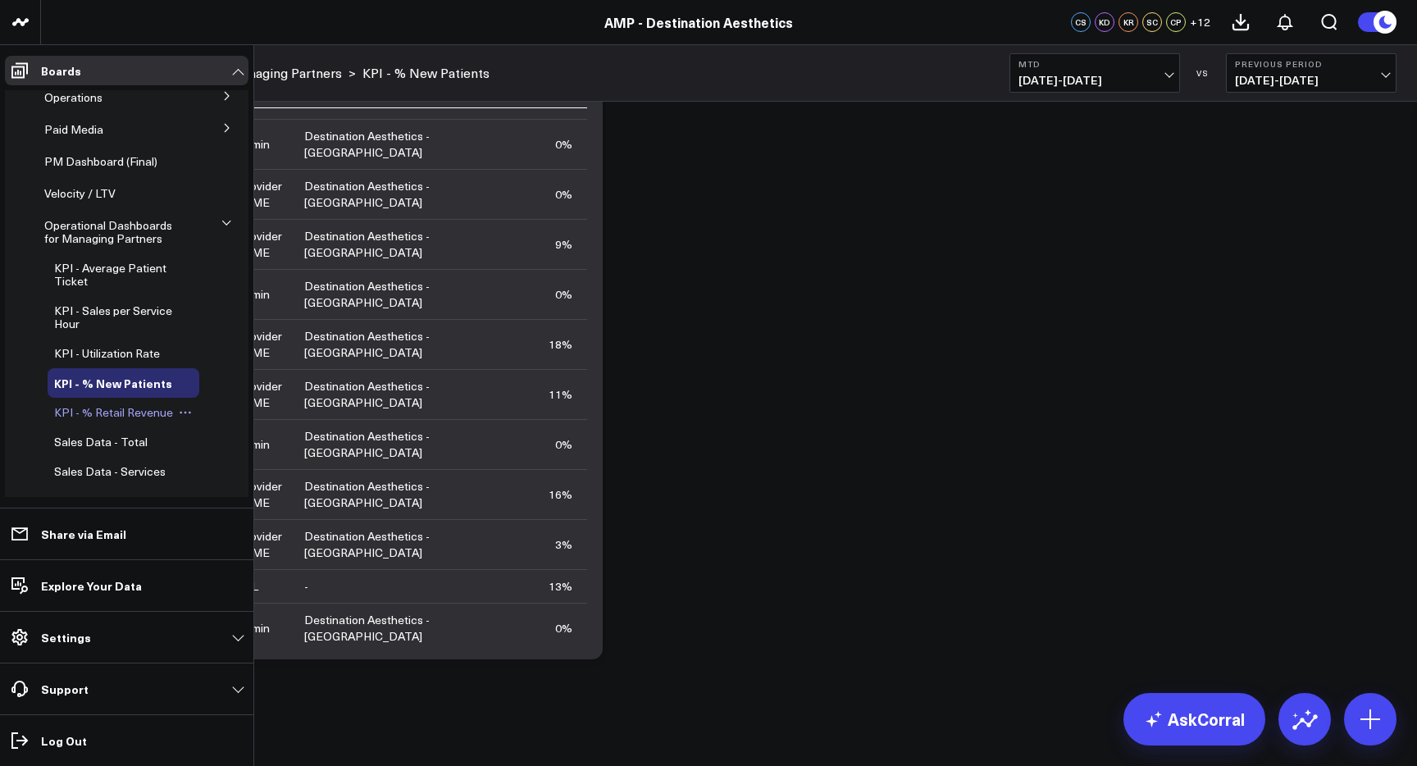
click at [101, 413] on span "KPI - % Retail Revenue" at bounding box center [113, 412] width 119 height 16
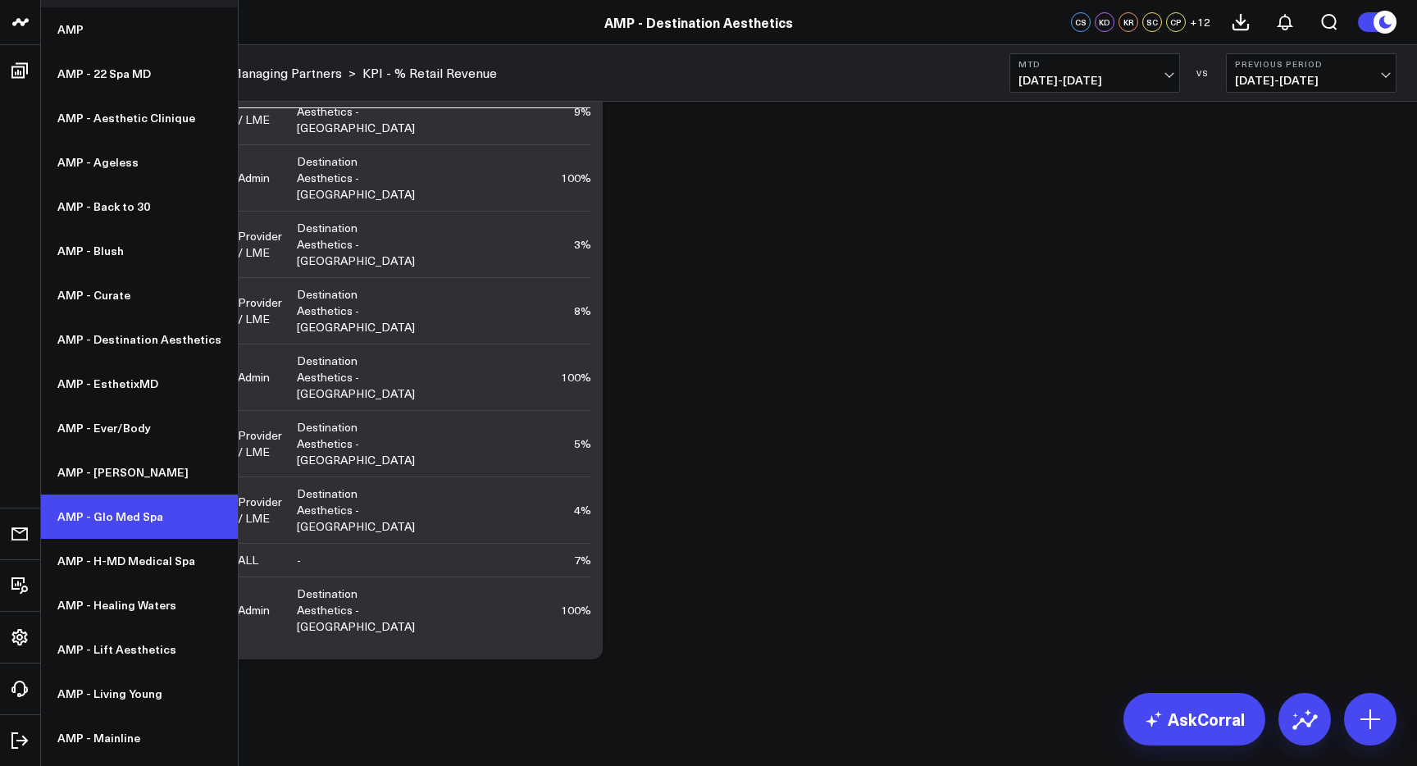
scroll to position [38, 0]
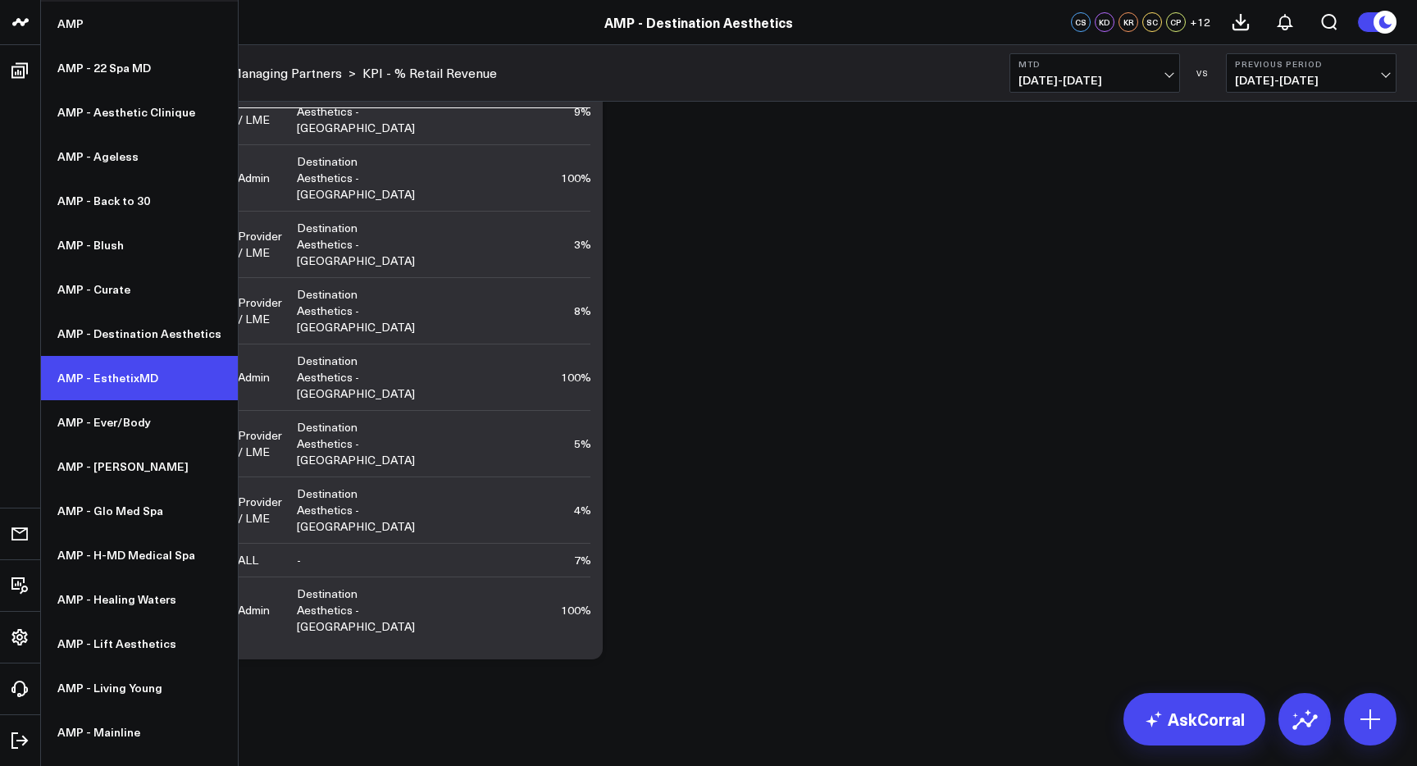
click at [138, 381] on link "AMP - EsthetixMD" at bounding box center [139, 378] width 197 height 44
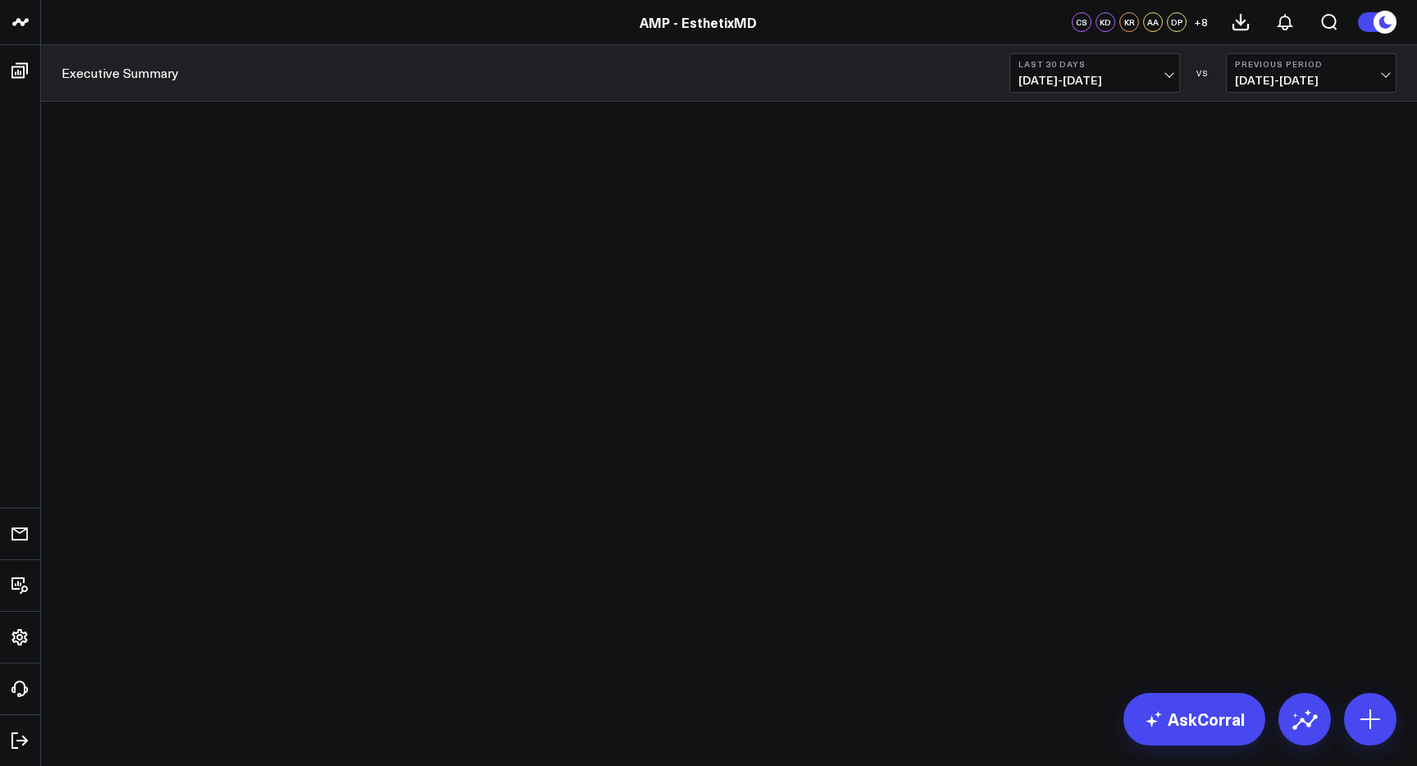
click at [1106, 80] on span "[DATE] - [DATE]" at bounding box center [1095, 80] width 153 height 13
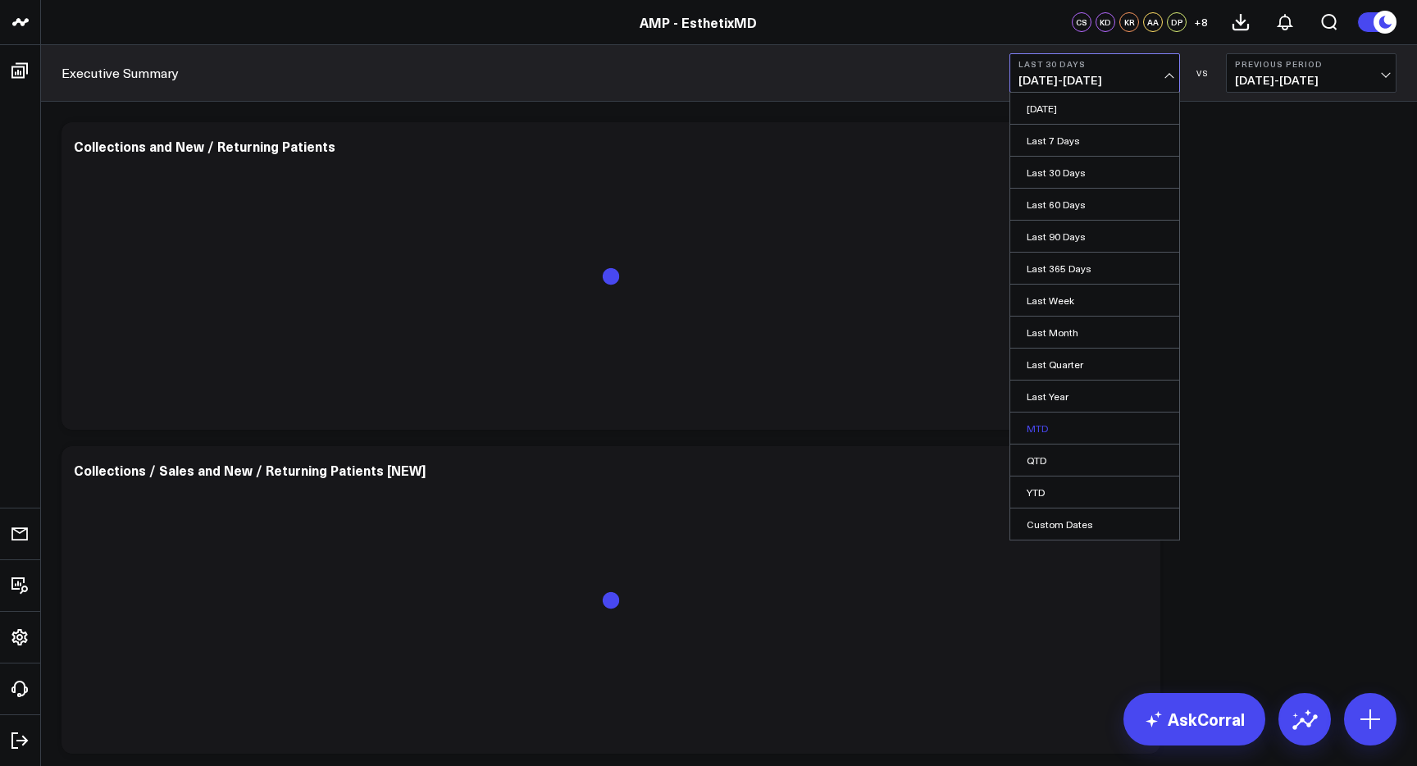
click at [1102, 422] on link "MTD" at bounding box center [1094, 428] width 169 height 31
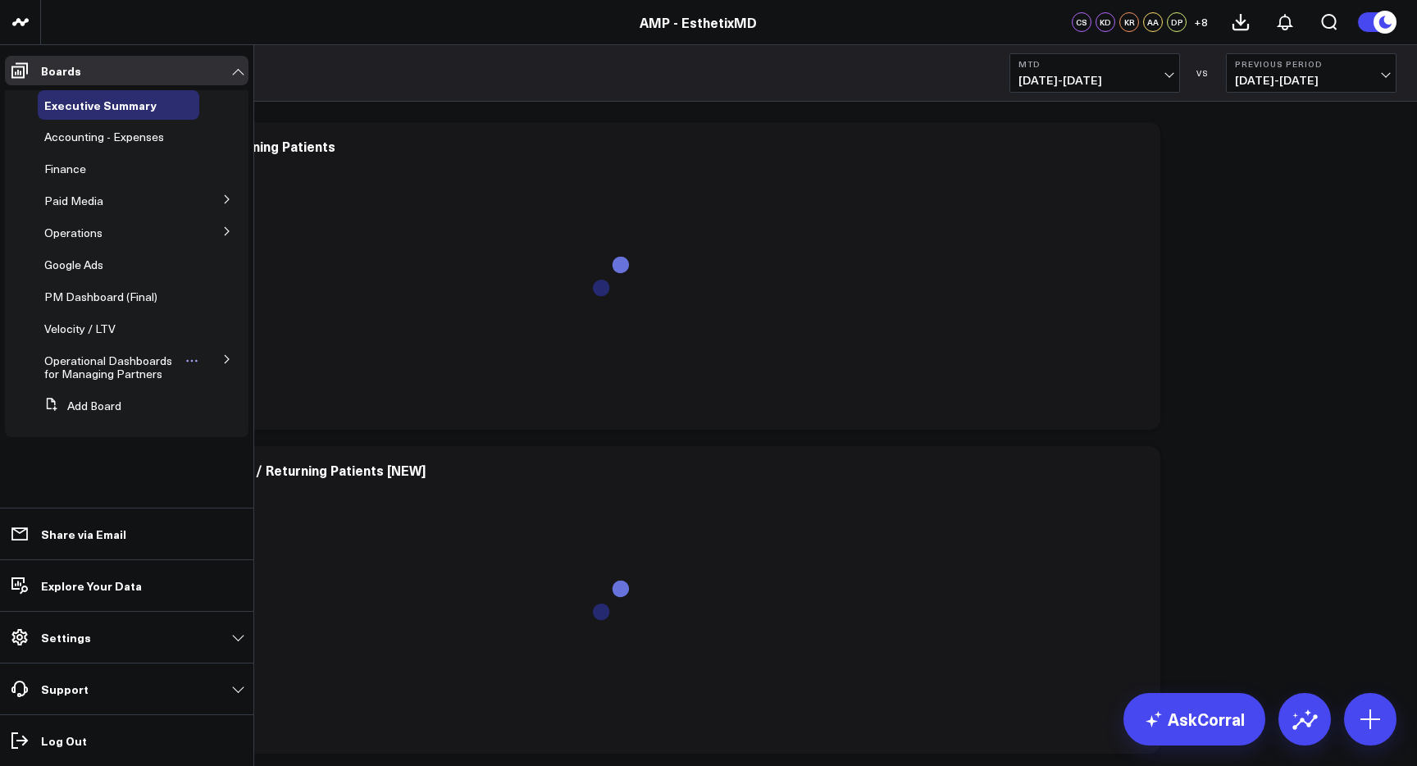
click at [123, 370] on span "Operational Dashboards for Managing Partners" at bounding box center [108, 367] width 128 height 29
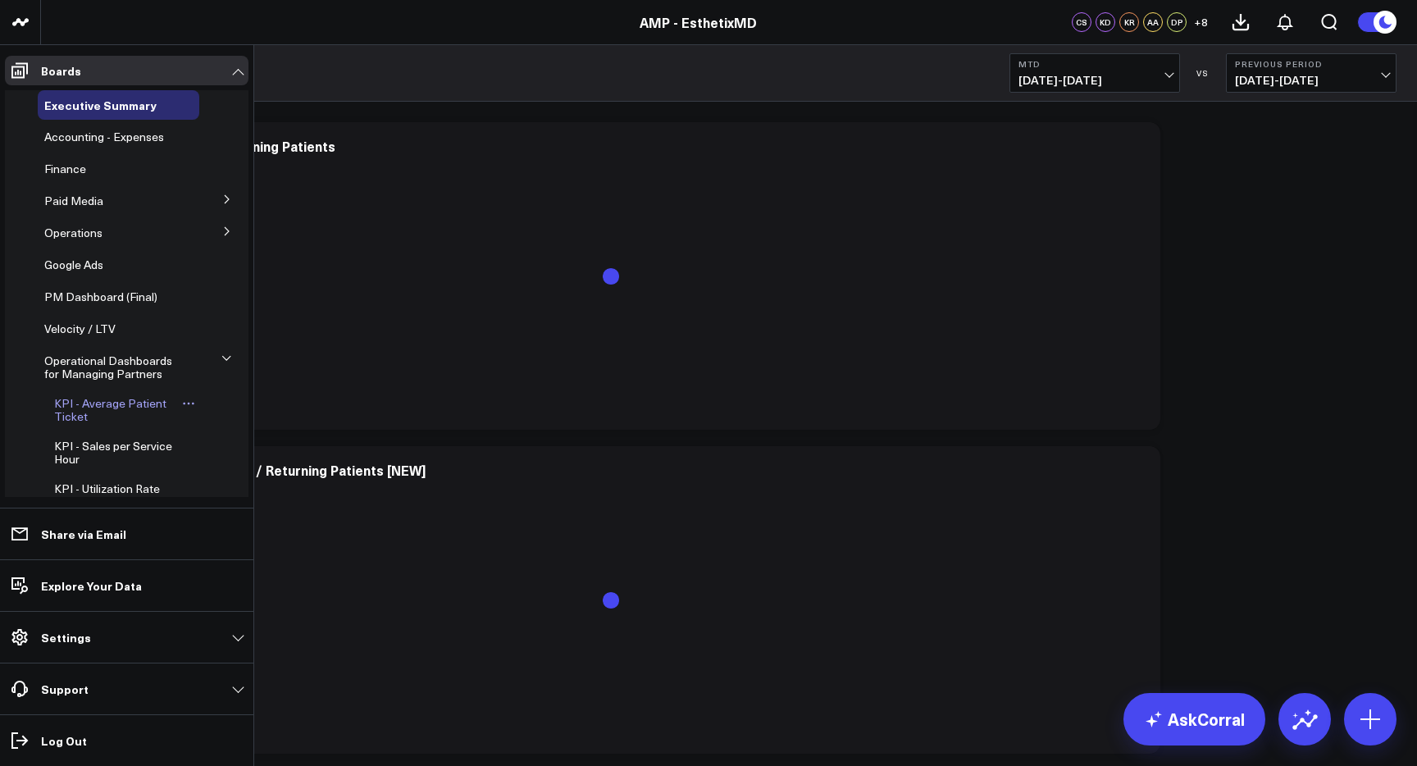
click at [116, 399] on span "KPI - Average Patient Ticket" at bounding box center [110, 409] width 112 height 29
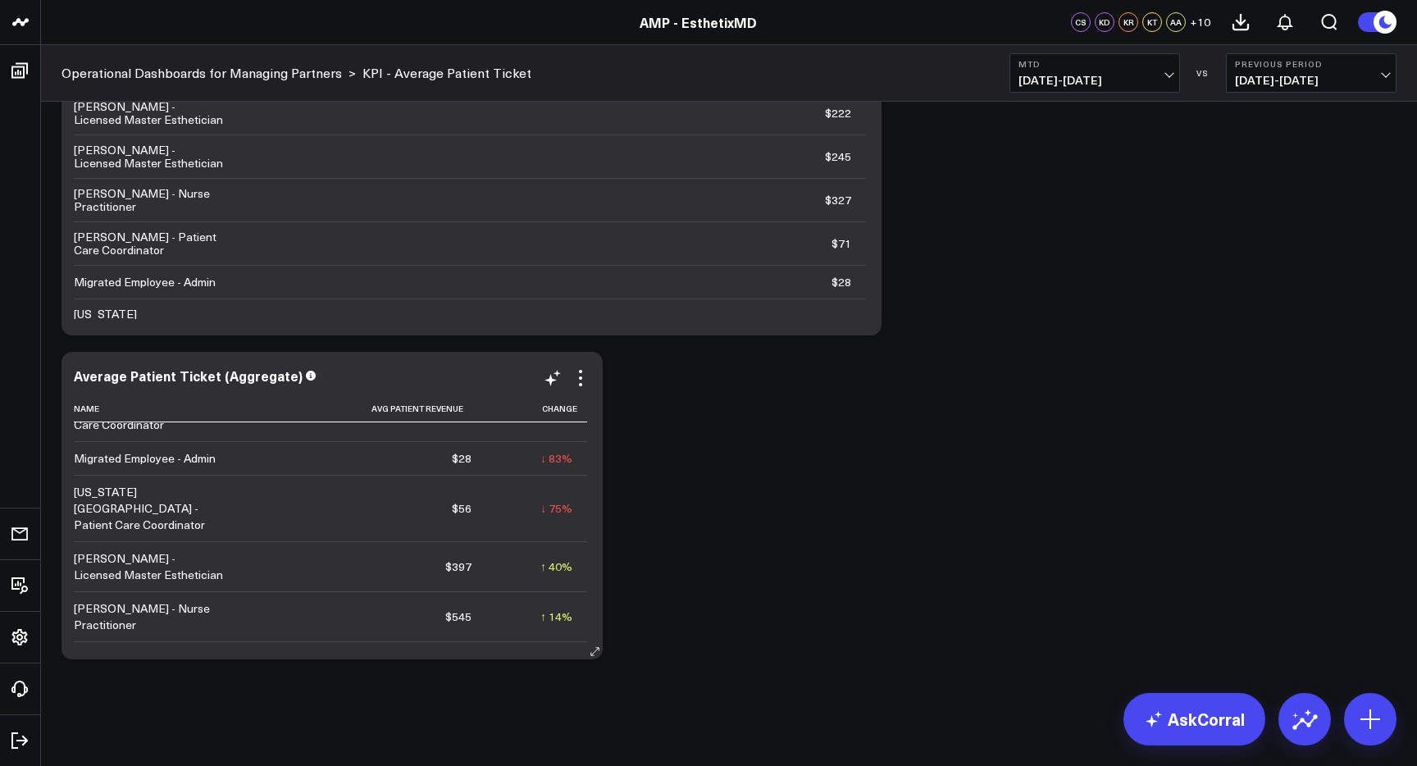
scroll to position [546, 0]
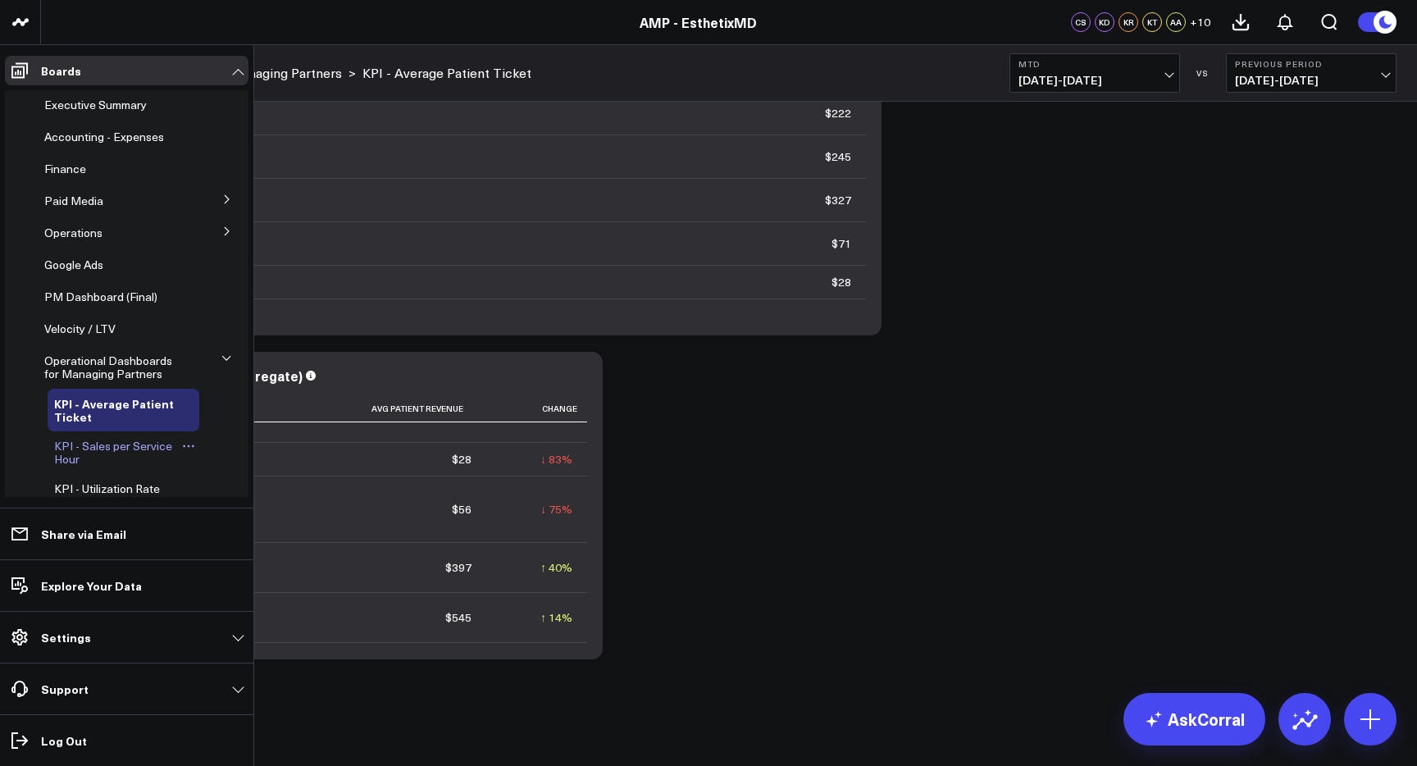
click at [132, 451] on span "KPI - Sales per Service Hour" at bounding box center [113, 452] width 118 height 29
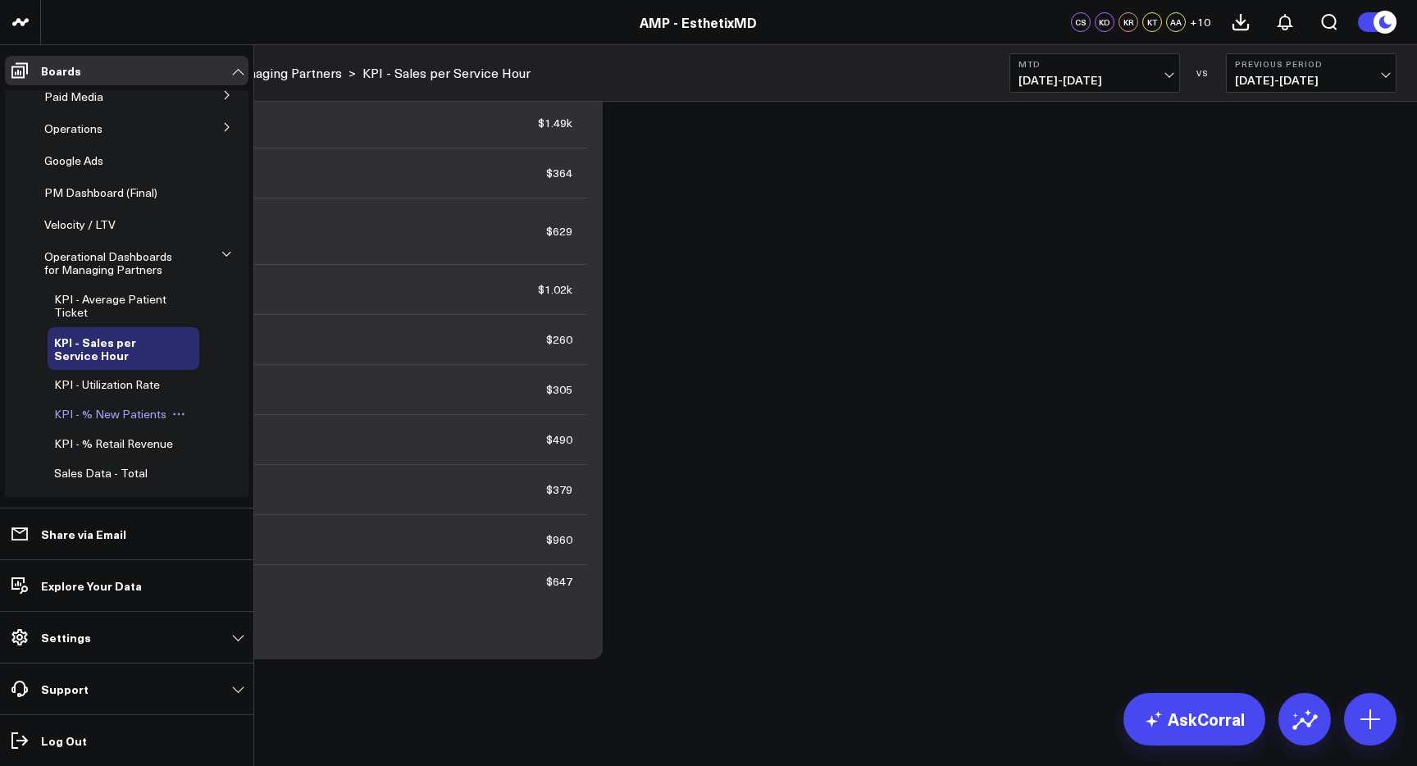
scroll to position [133, 0]
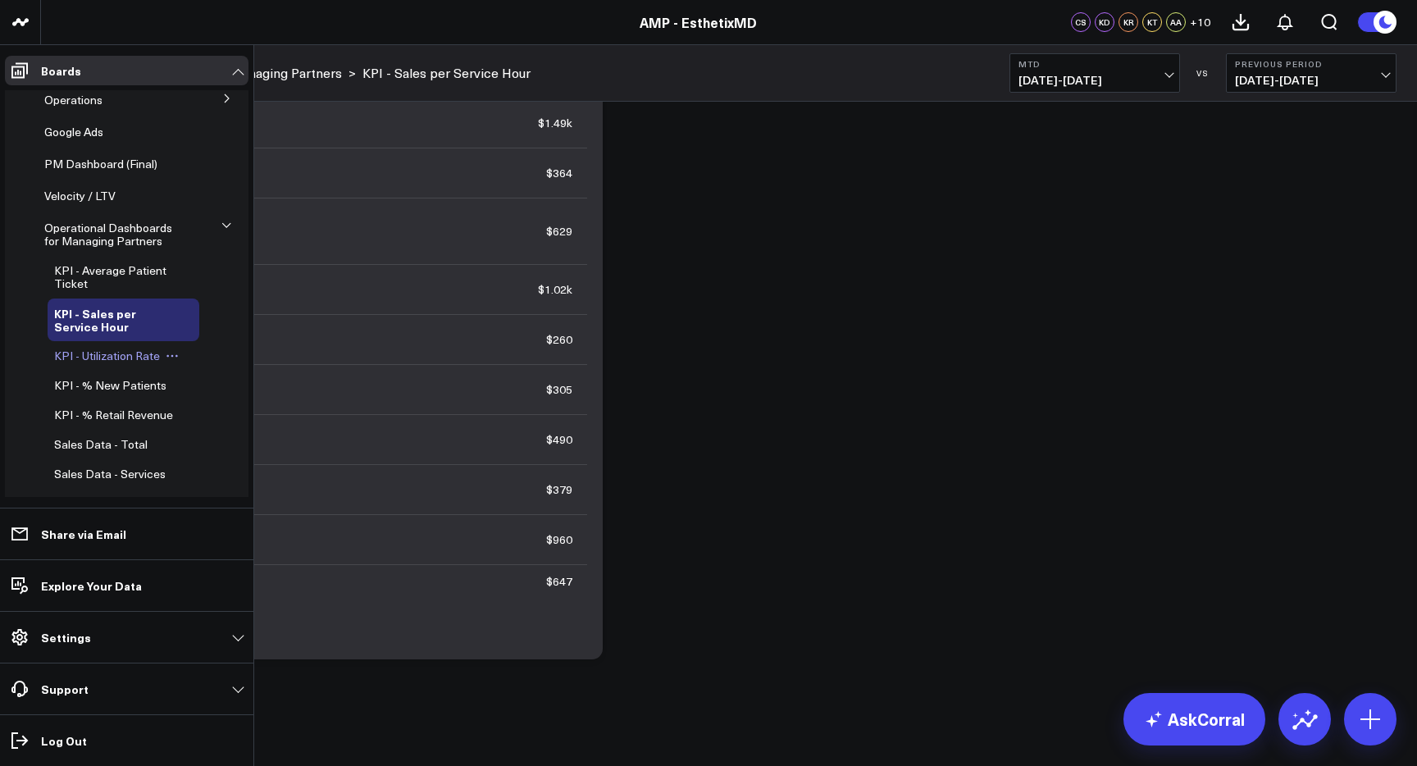
click at [125, 356] on span "KPI - Utilization Rate" at bounding box center [107, 356] width 106 height 16
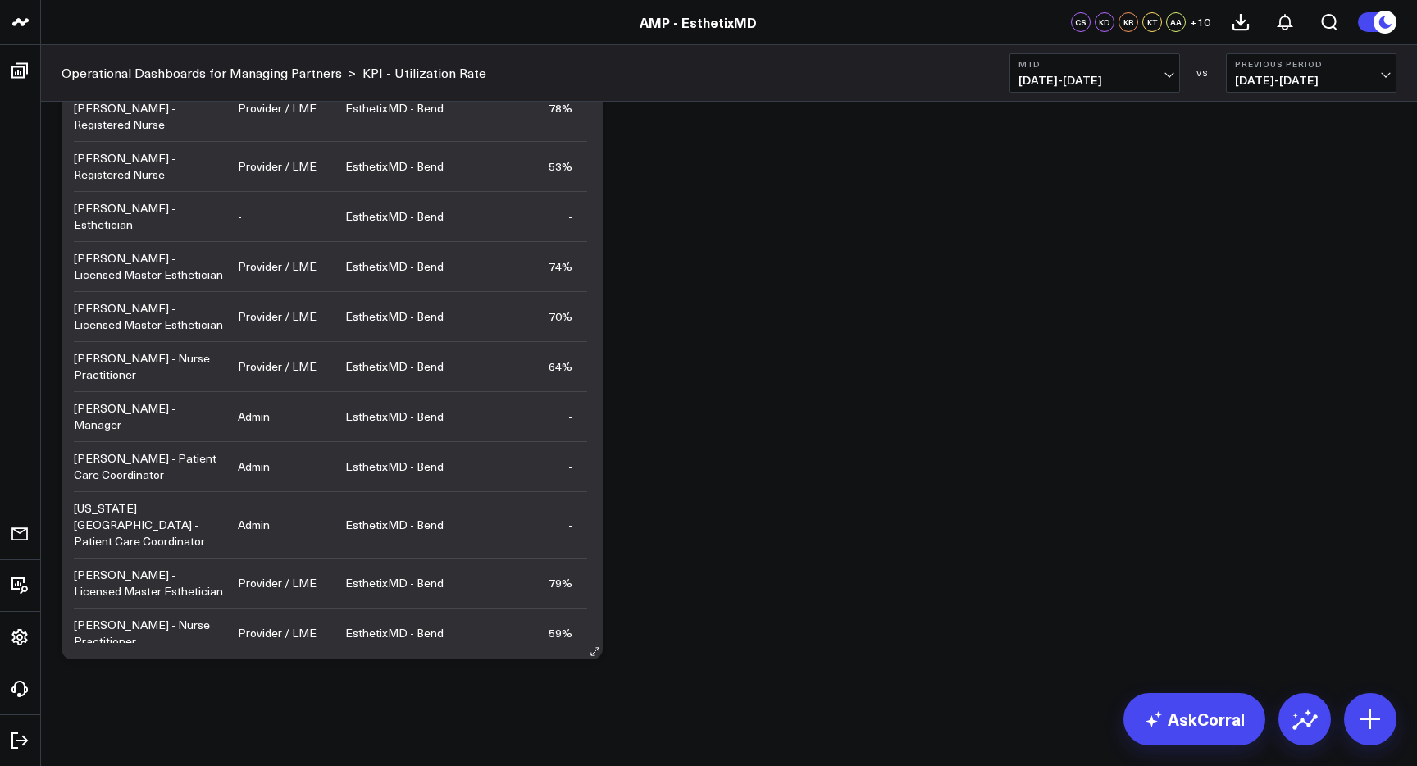
scroll to position [122, 0]
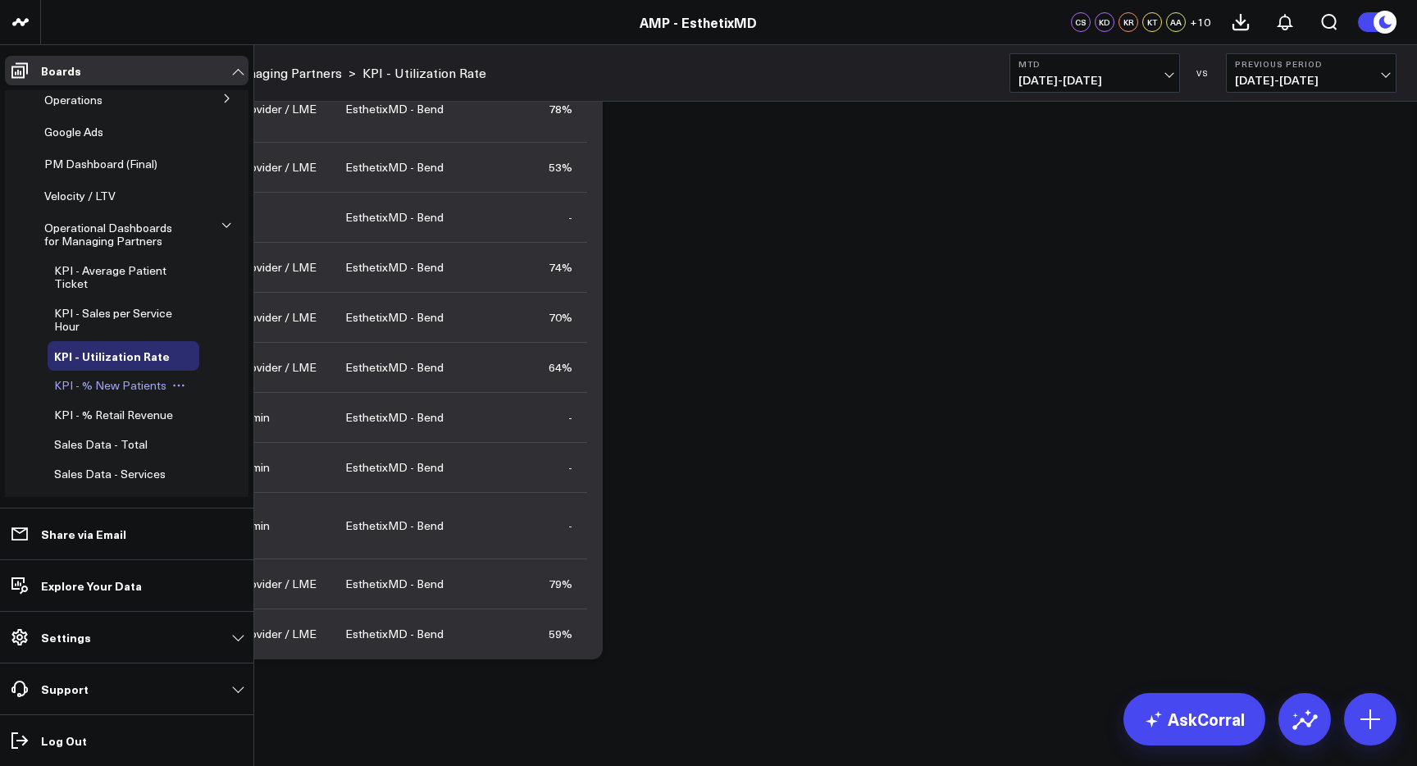
click at [134, 390] on span "KPI - % New Patients" at bounding box center [110, 385] width 112 height 16
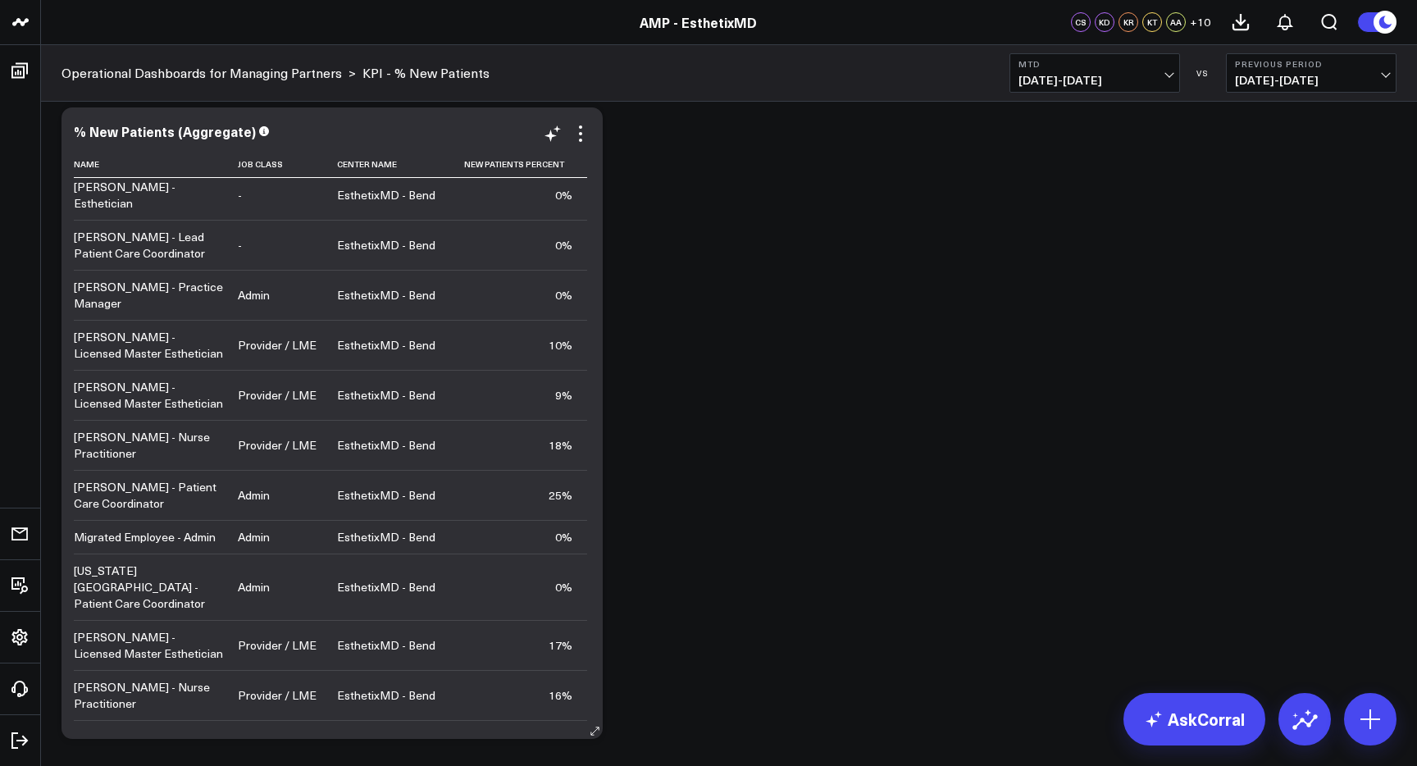
scroll to position [222, 0]
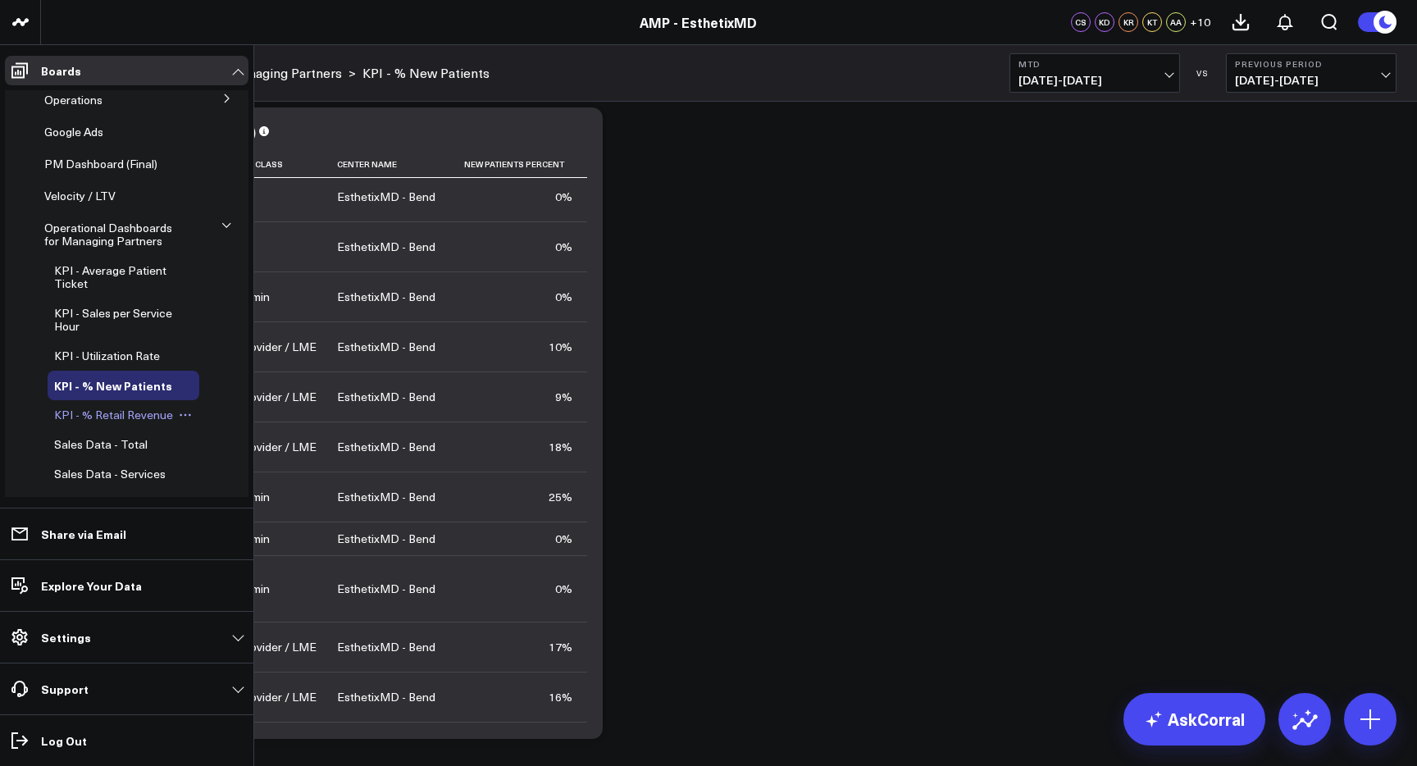
click at [79, 422] on span "KPI - % Retail Revenue" at bounding box center [113, 415] width 119 height 16
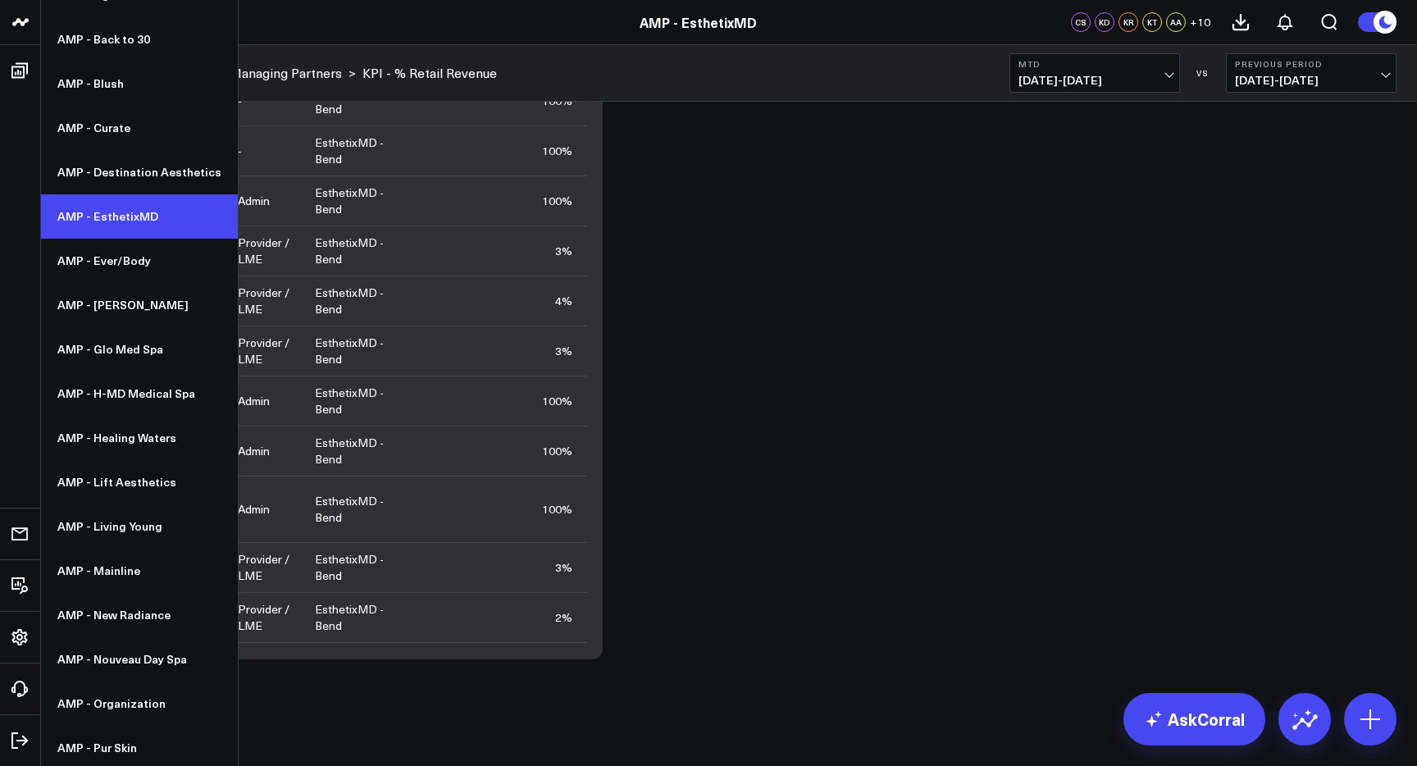
scroll to position [206, 0]
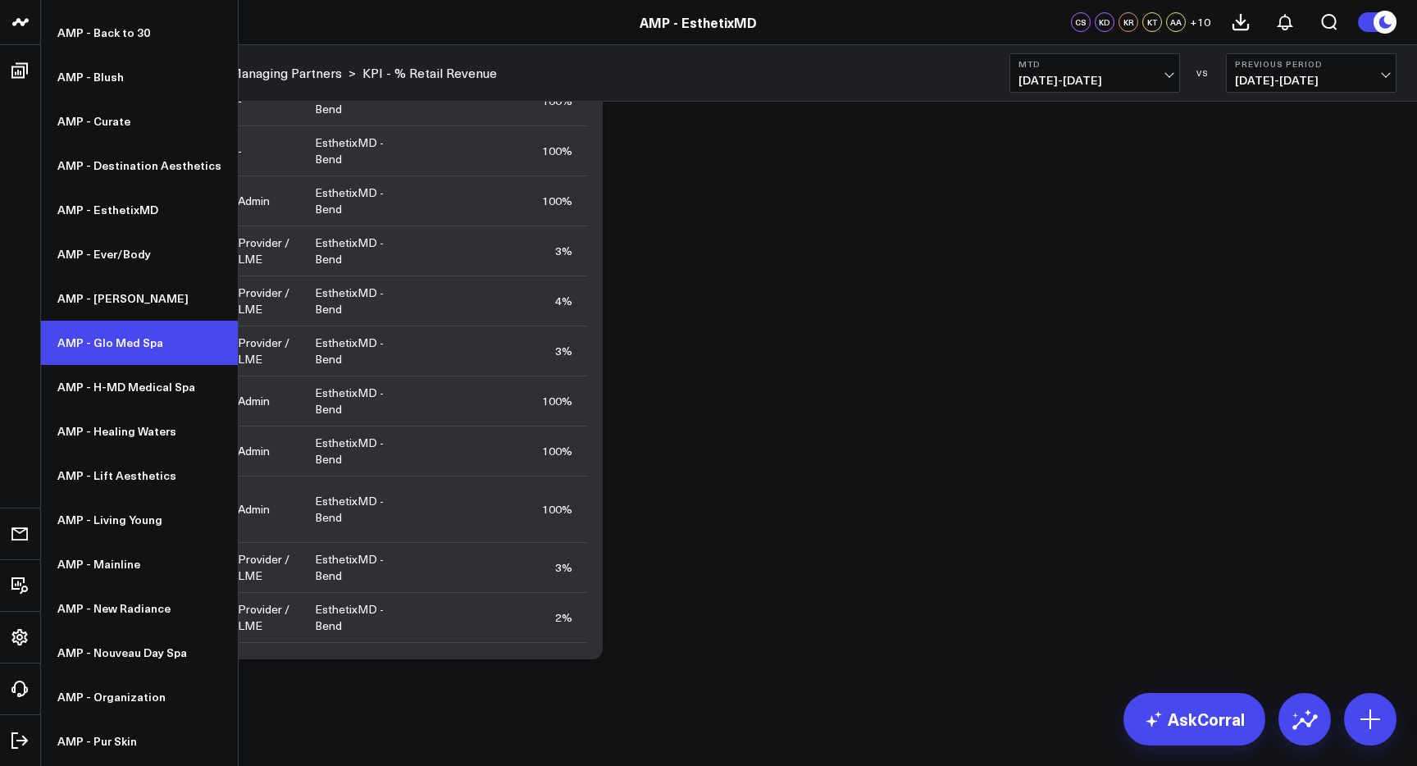
click at [112, 338] on link "AMP - Glo Med Spa" at bounding box center [139, 343] width 197 height 44
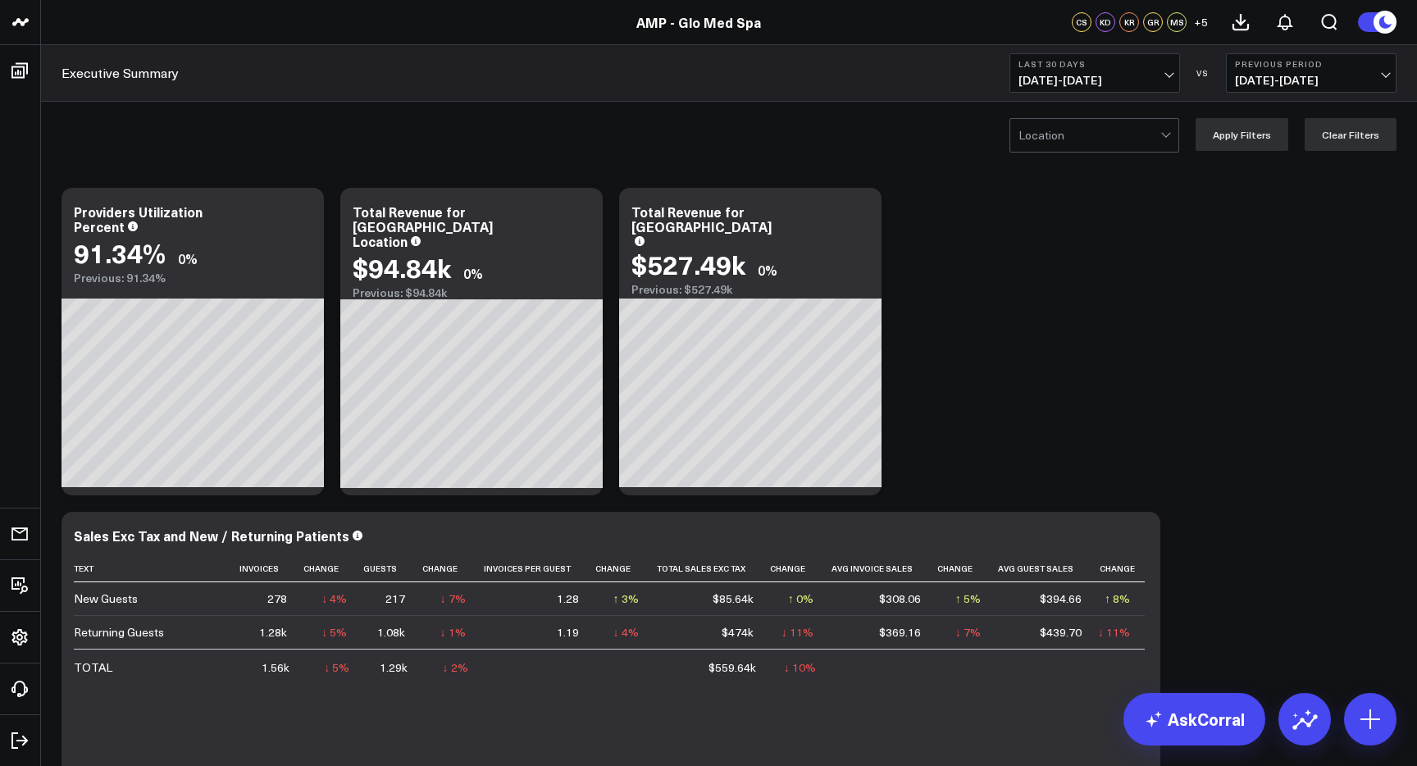
click at [1080, 74] on span "[DATE] - [DATE]" at bounding box center [1095, 80] width 153 height 13
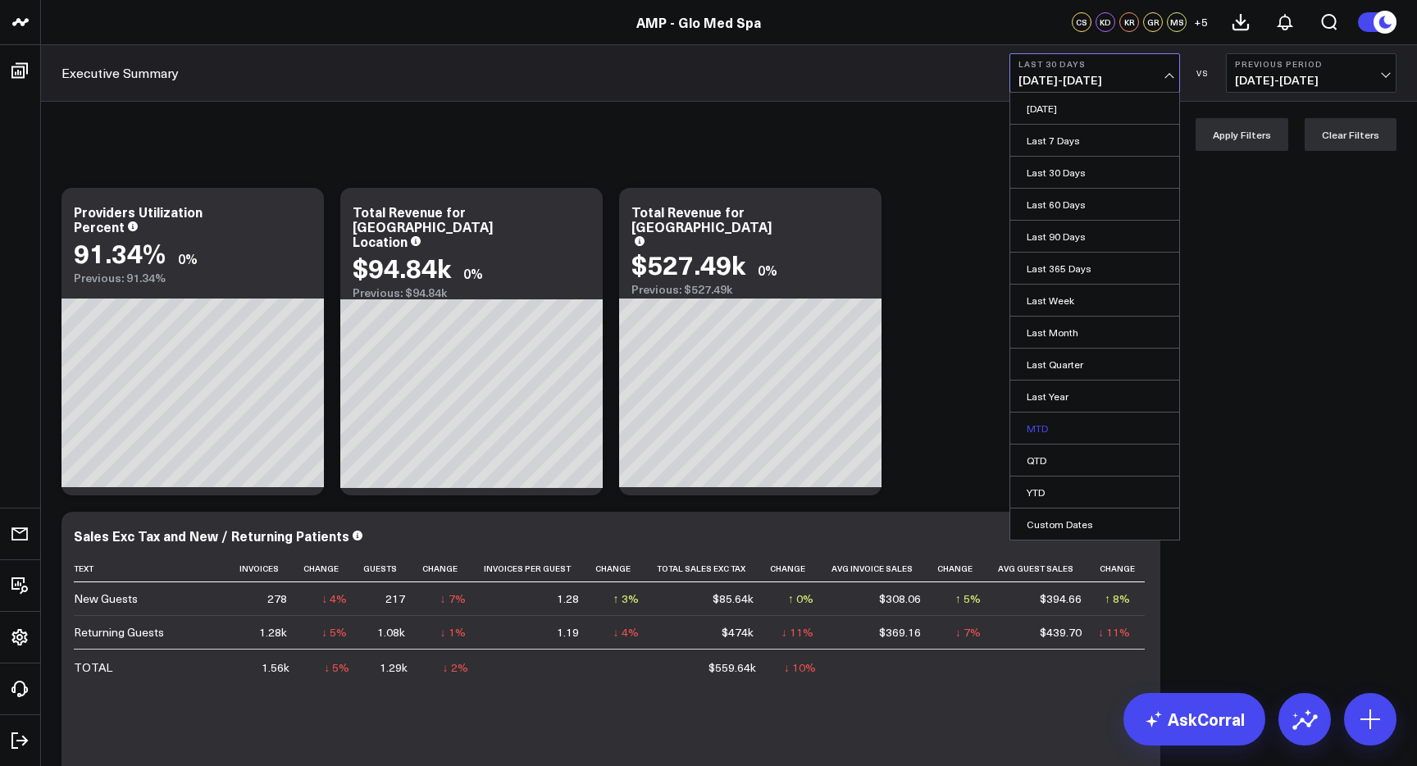
click at [1046, 423] on link "MTD" at bounding box center [1094, 428] width 169 height 31
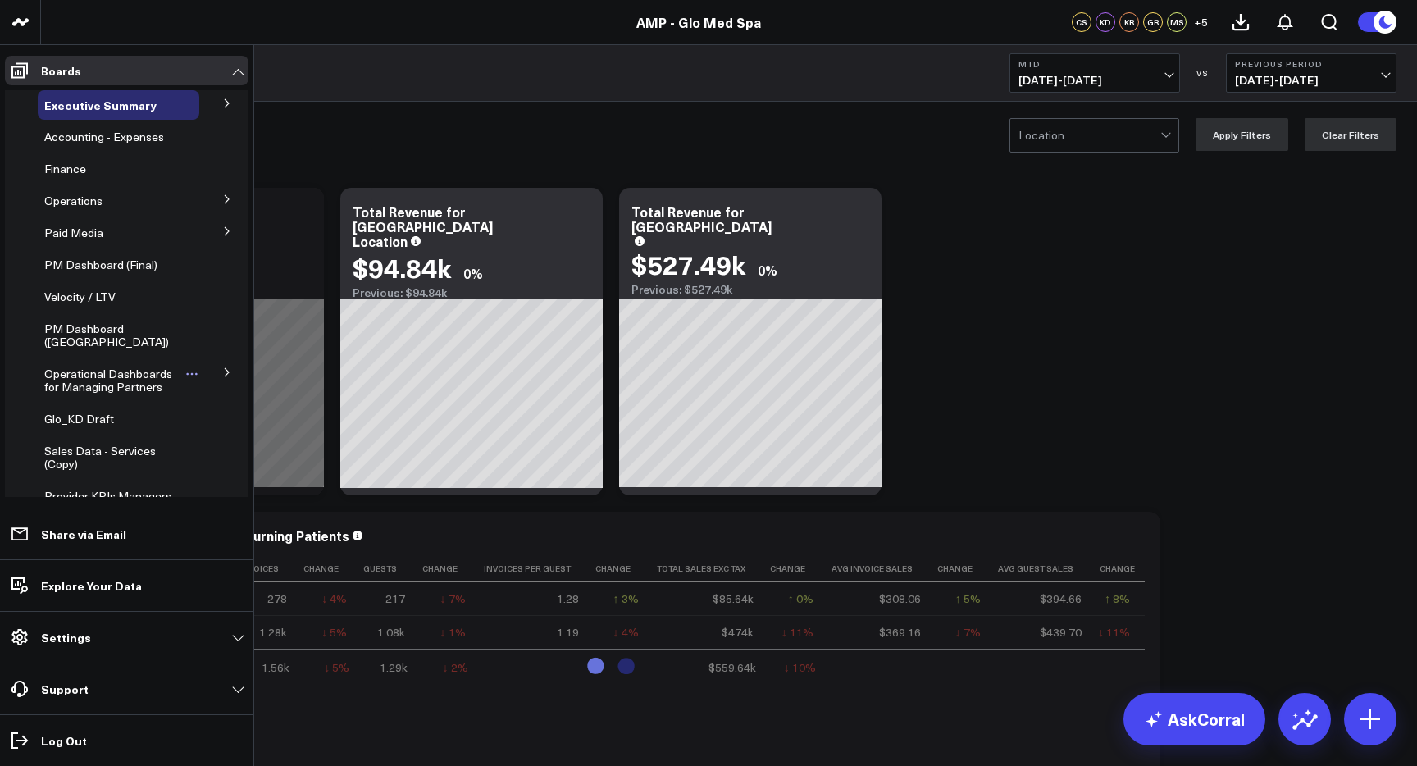
click at [125, 378] on span "Operational Dashboards for Managing Partners" at bounding box center [108, 380] width 128 height 29
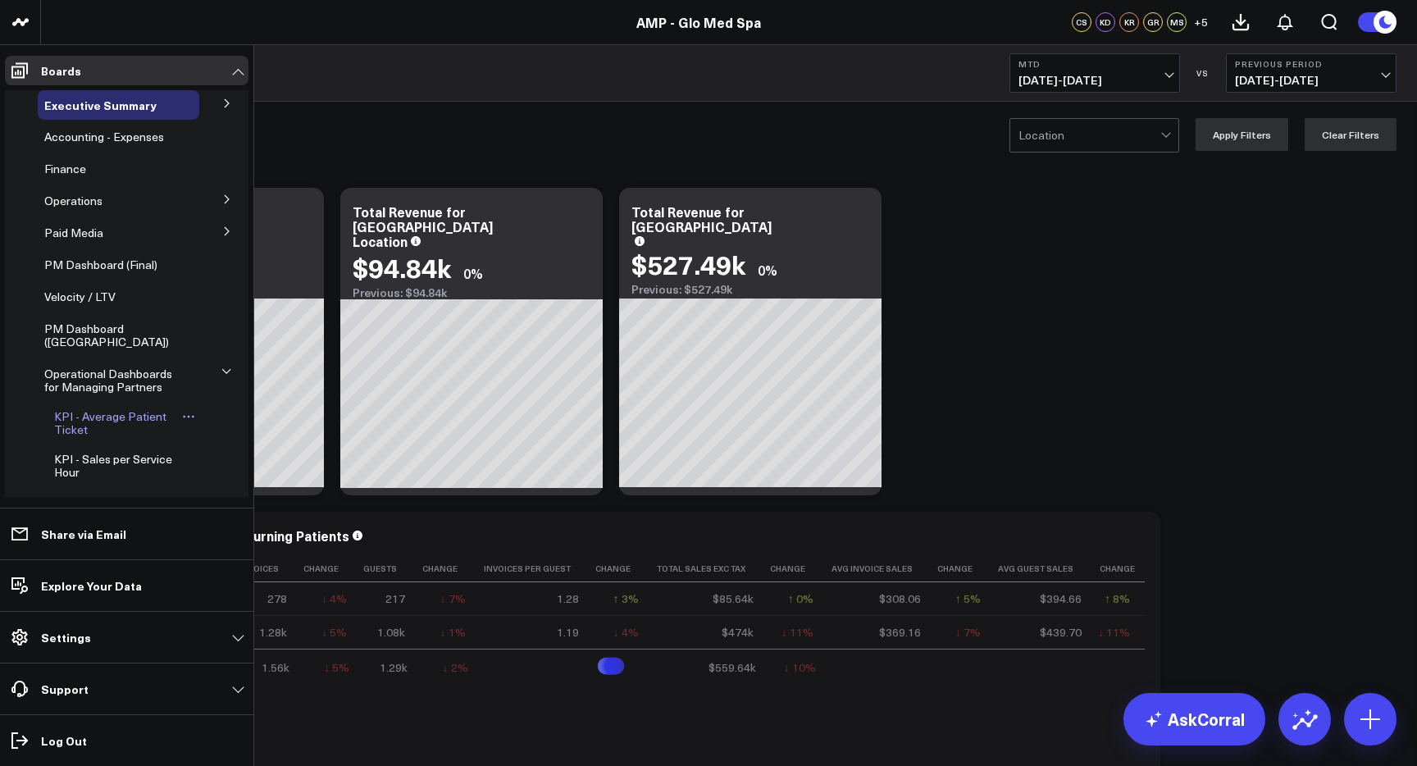
click at [119, 422] on span "KPI - Average Patient Ticket" at bounding box center [110, 422] width 112 height 29
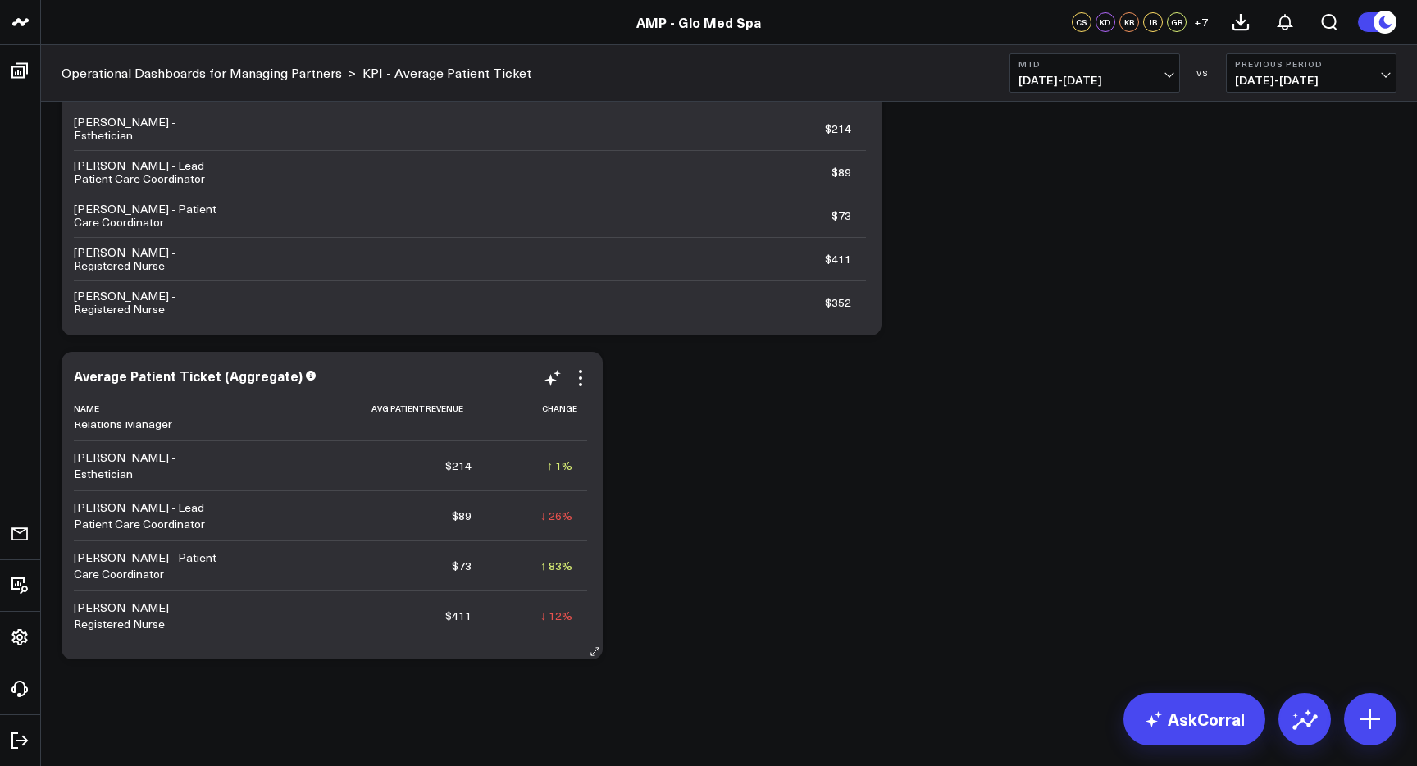
scroll to position [1132, 0]
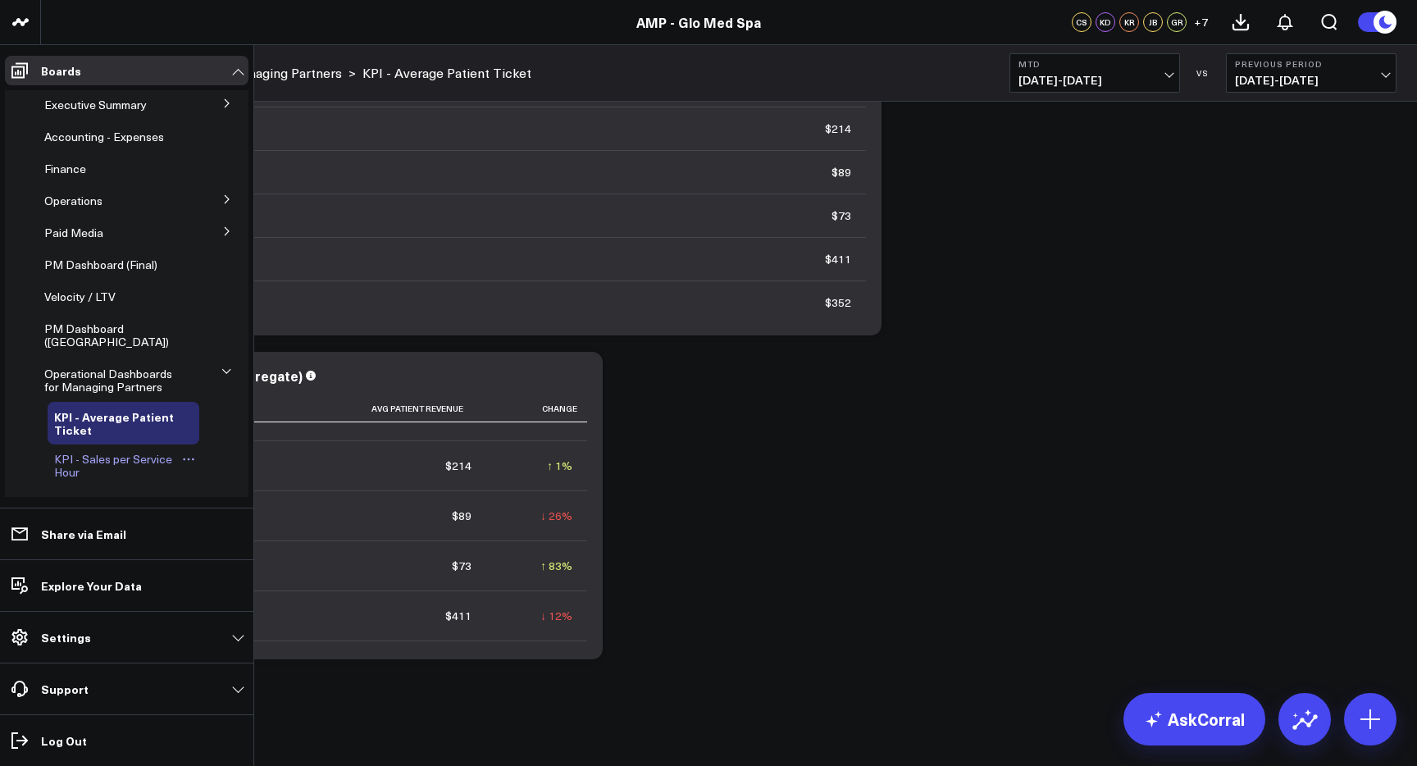
click at [123, 460] on span "KPI - Sales per Service Hour" at bounding box center [113, 465] width 118 height 29
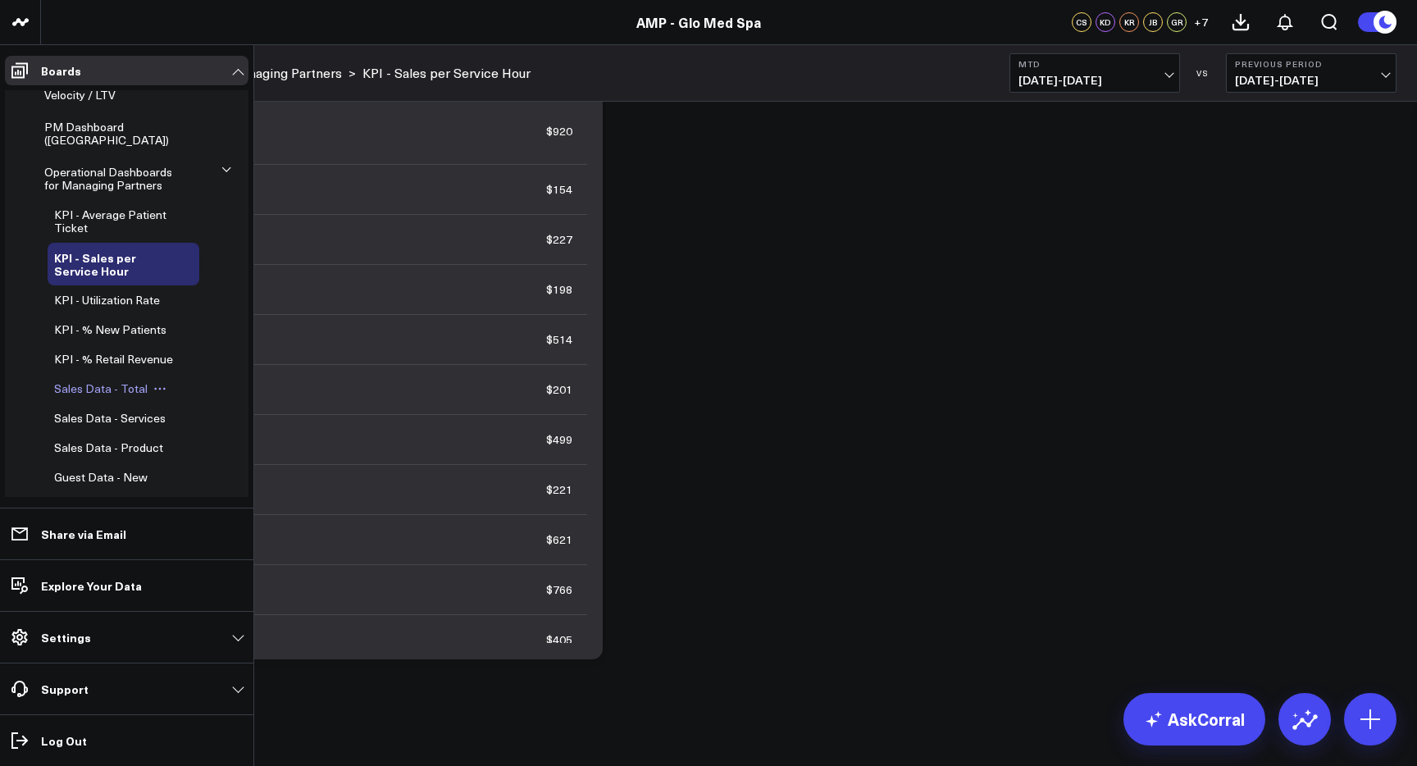
scroll to position [206, 0]
click at [128, 327] on span "KPI - % New Patients" at bounding box center [110, 325] width 112 height 16
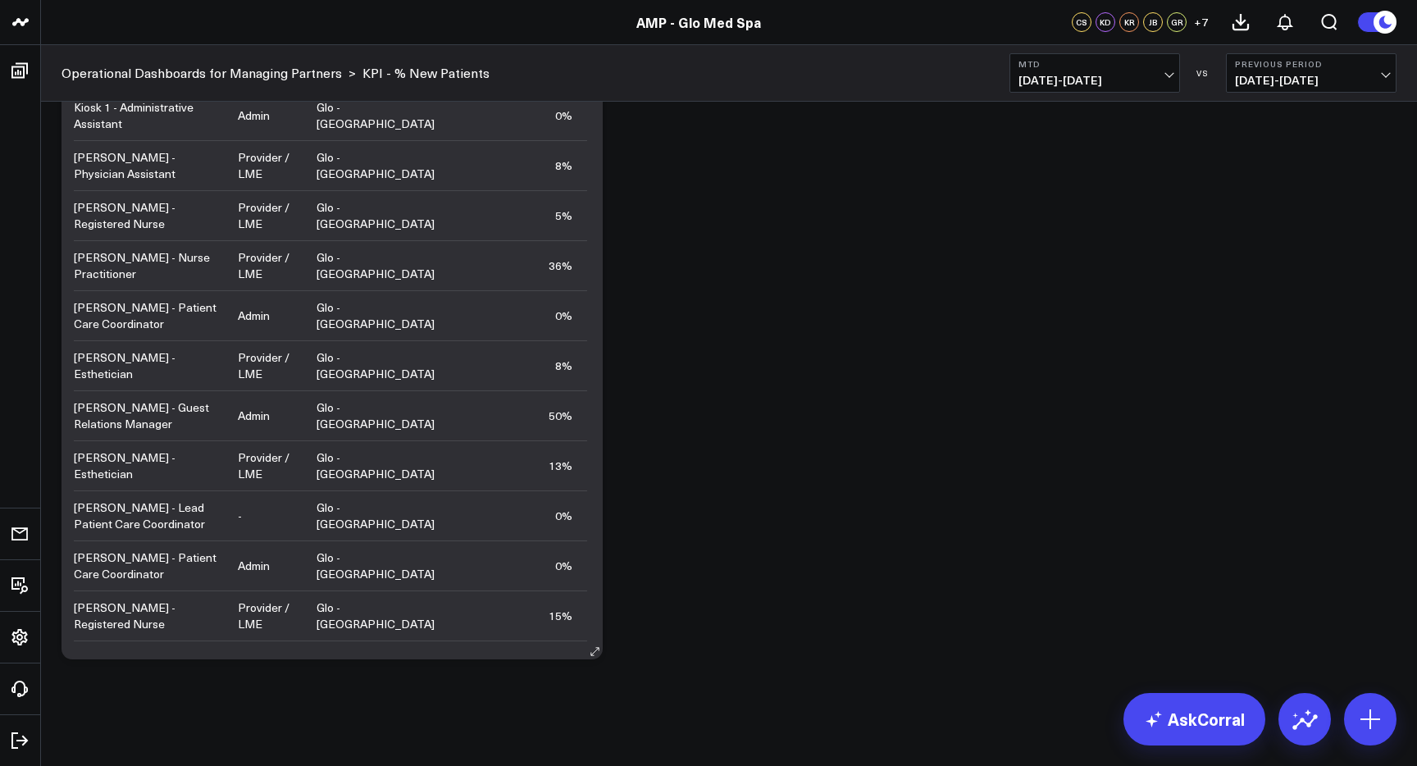
scroll to position [1456, 0]
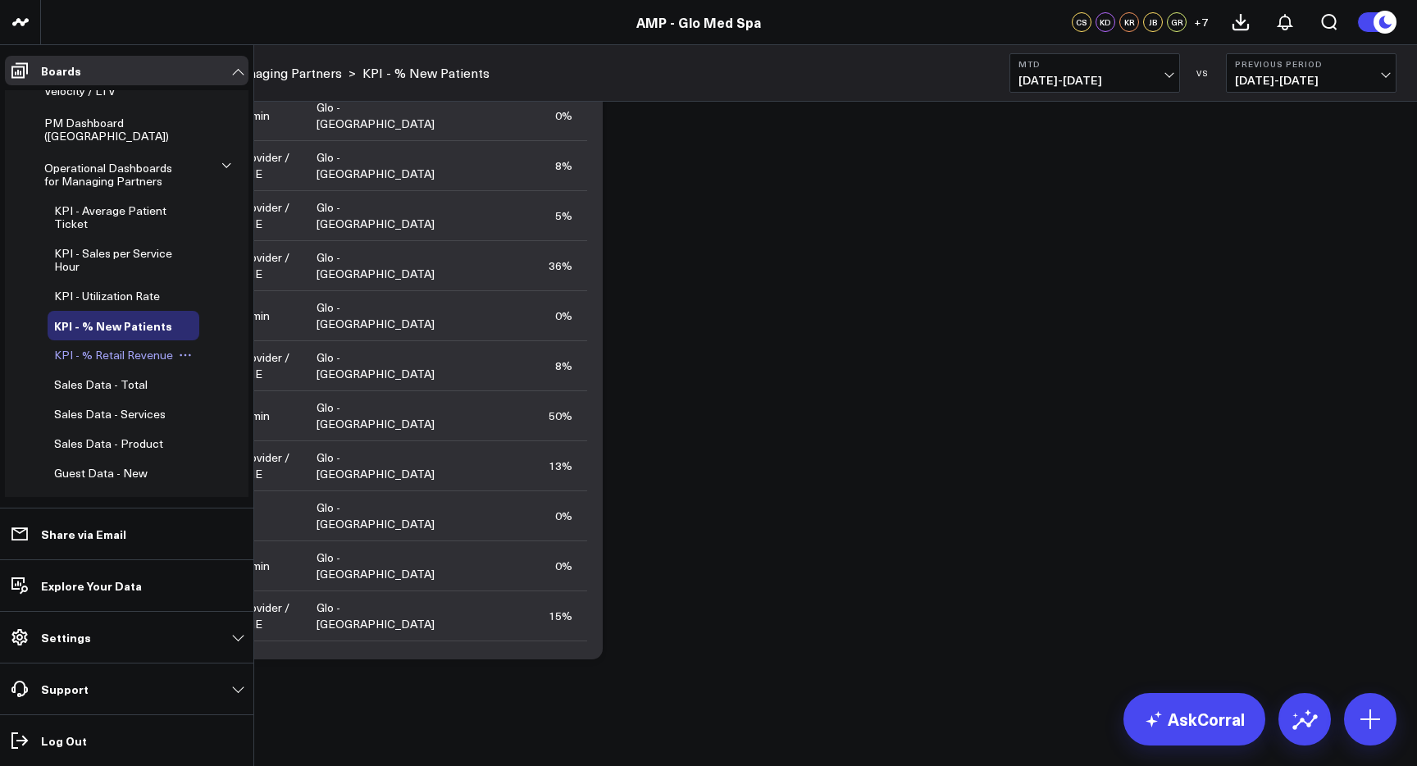
click at [101, 360] on span "KPI - % Retail Revenue" at bounding box center [113, 355] width 119 height 16
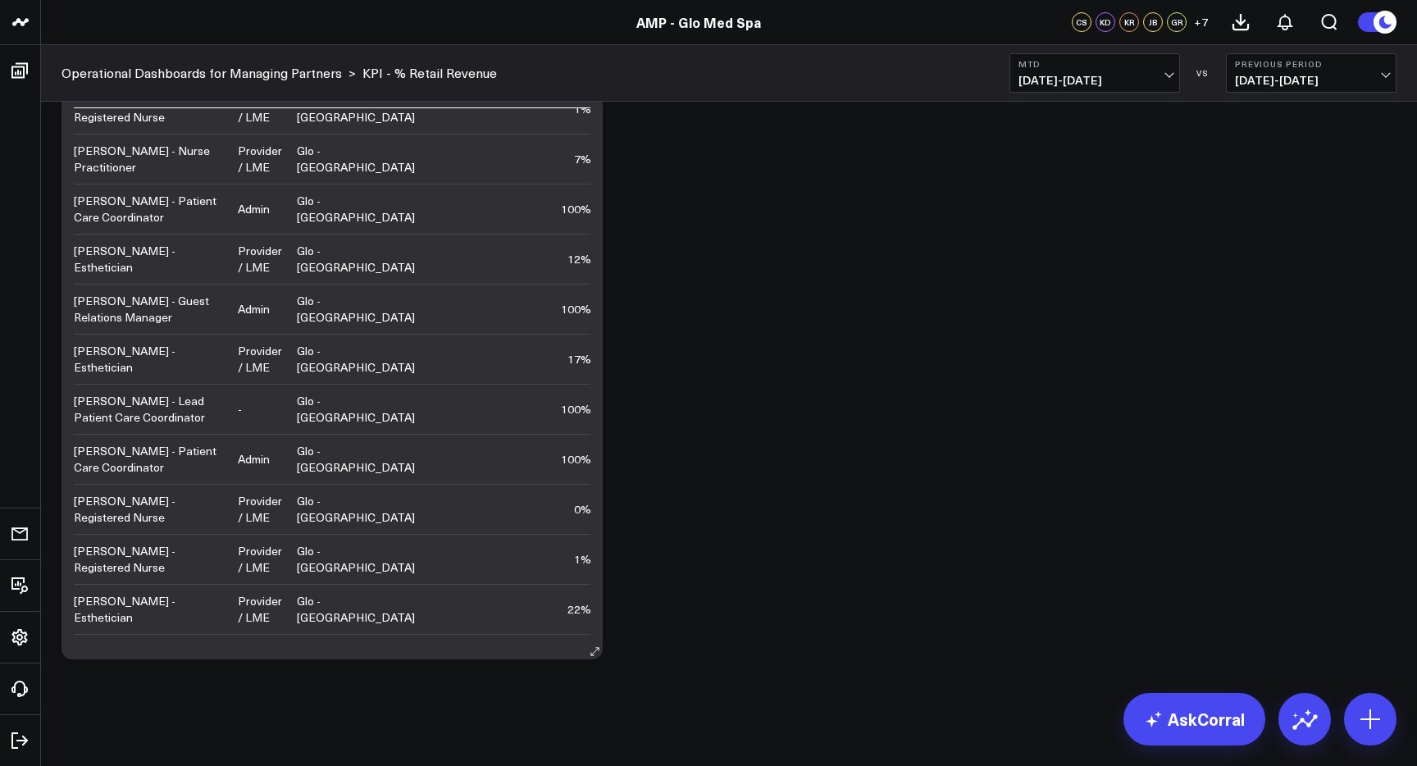
scroll to position [689, 0]
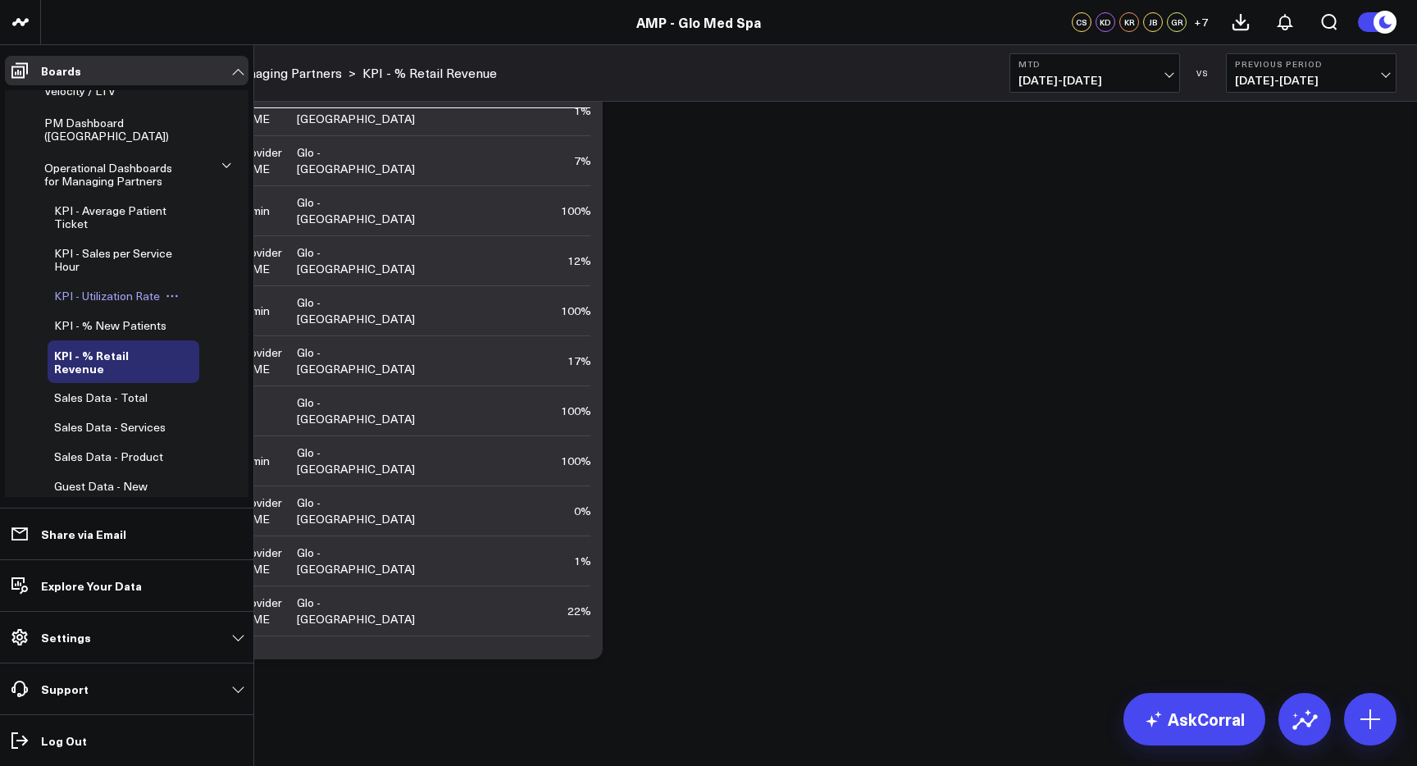
click at [107, 297] on span "KPI - Utilization Rate" at bounding box center [107, 296] width 106 height 16
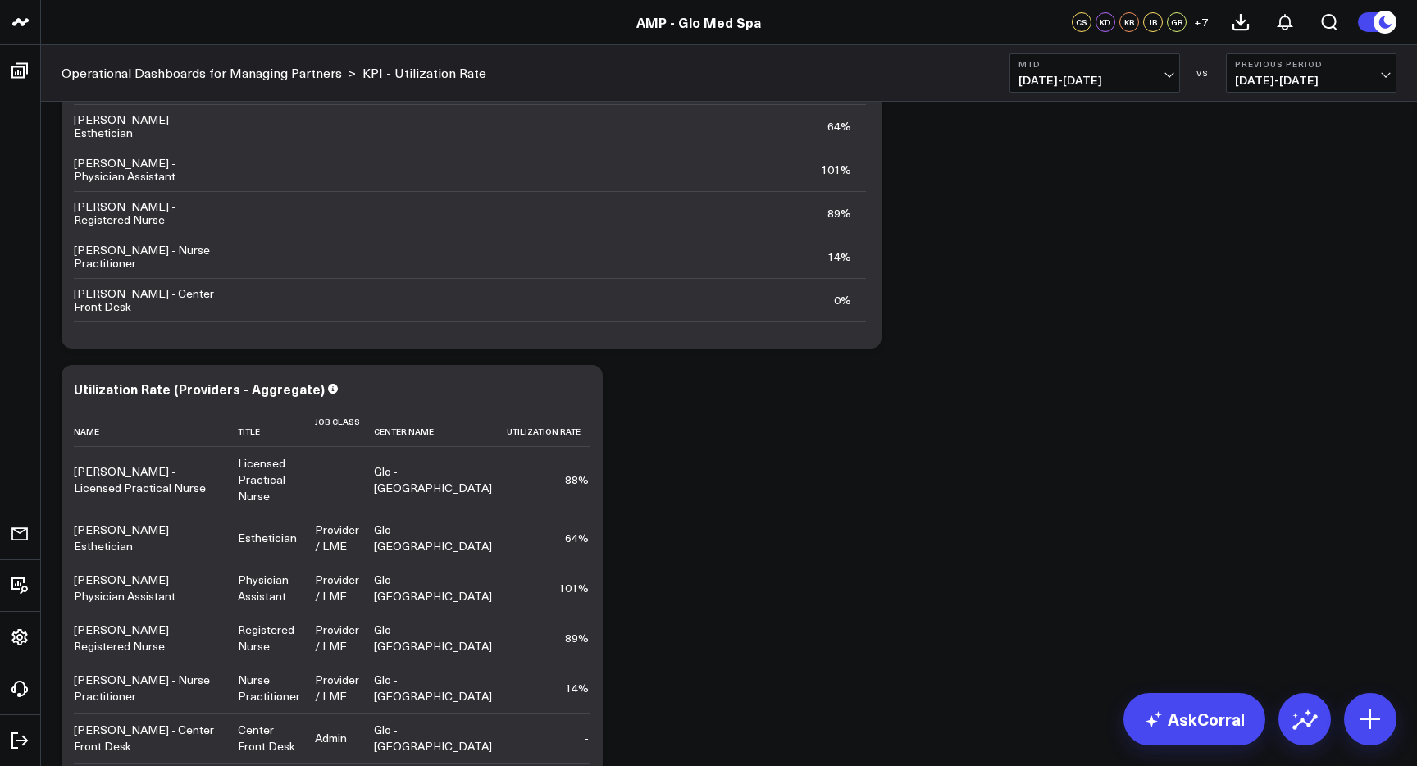
scroll to position [1109, 0]
